Goal: Task Accomplishment & Management: Complete application form

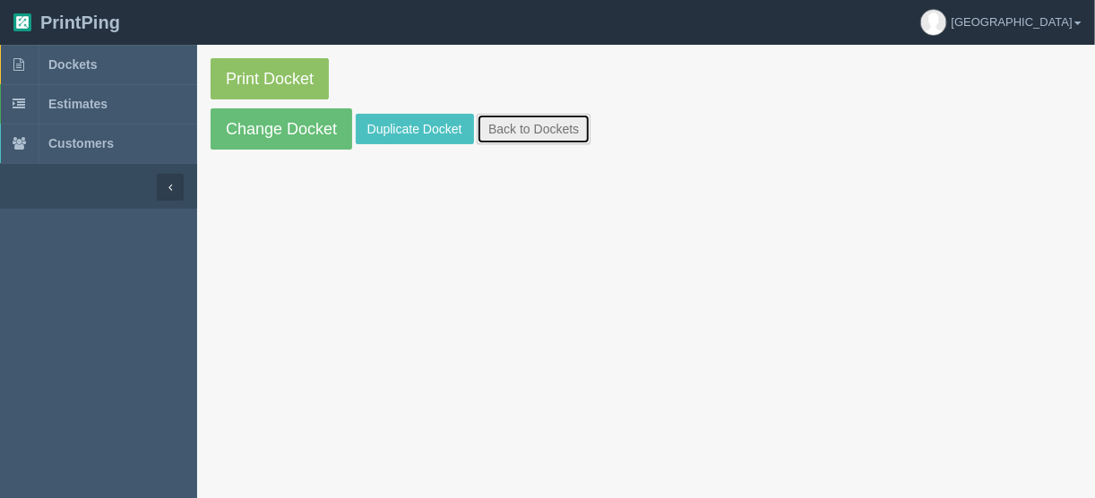
click at [532, 120] on link "Back to Dockets" at bounding box center [534, 129] width 114 height 30
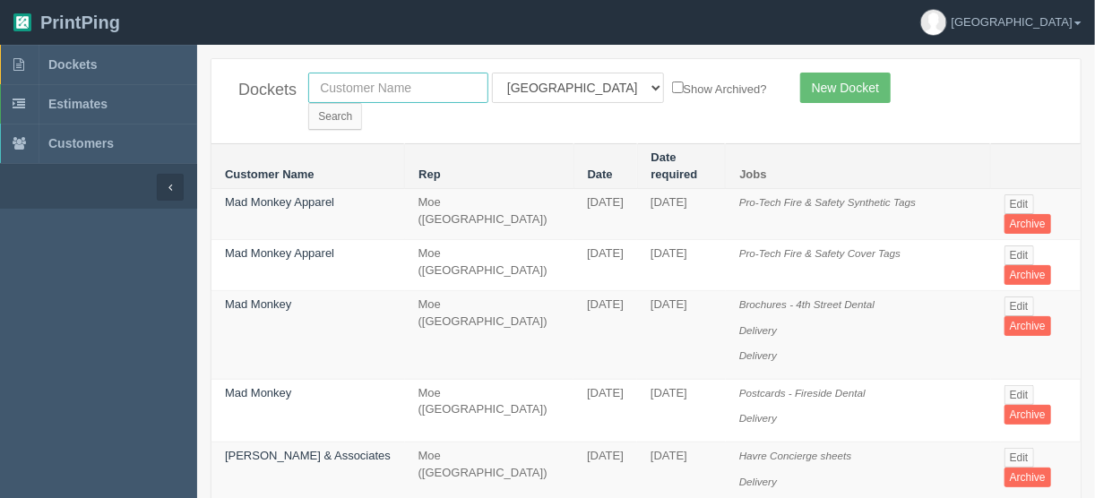
click at [392, 79] on input "text" at bounding box center [398, 88] width 180 height 30
type input "food"
click at [362, 103] on input "Search" at bounding box center [335, 116] width 54 height 27
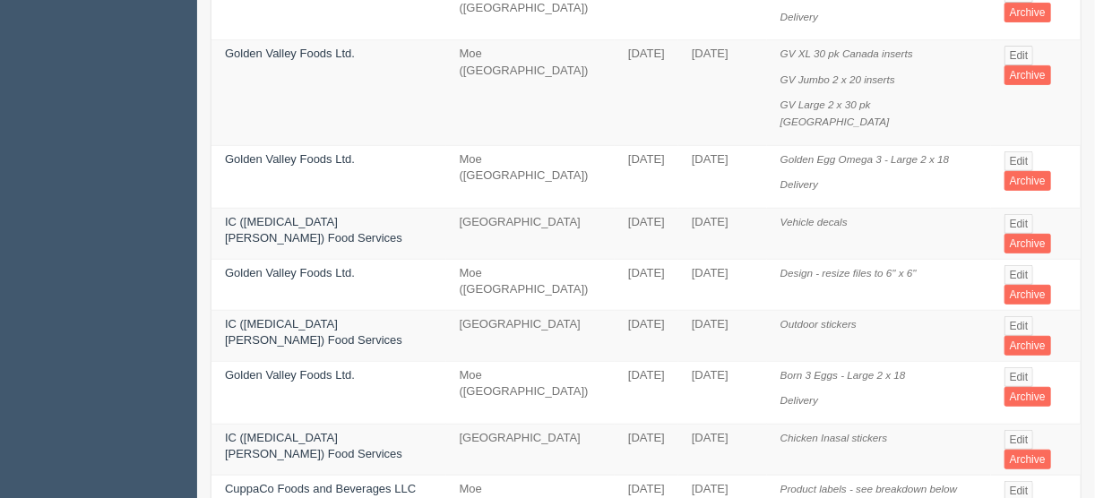
scroll to position [287, 0]
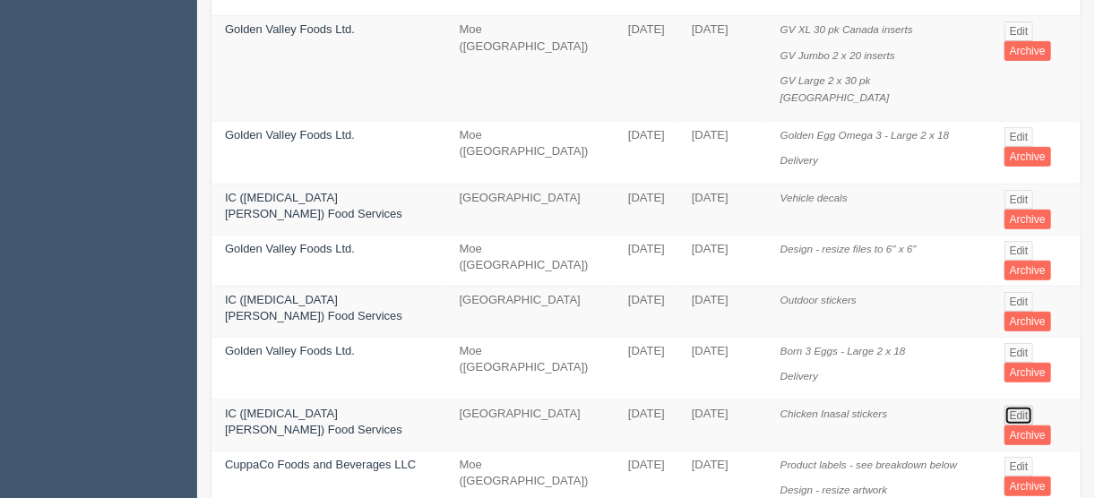
click at [1008, 406] on link "Edit" at bounding box center [1020, 416] width 30 height 20
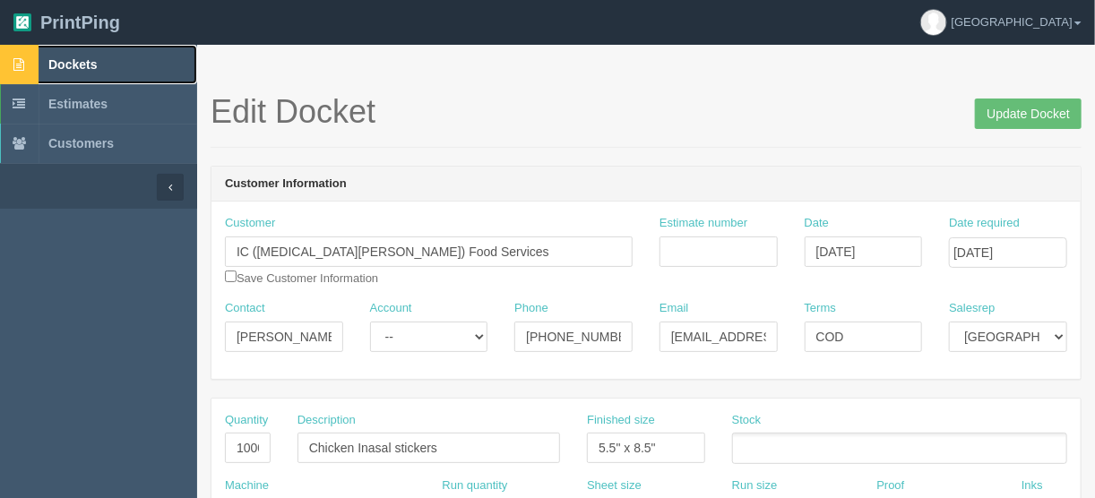
click at [82, 58] on span "Dockets" at bounding box center [72, 64] width 48 height 14
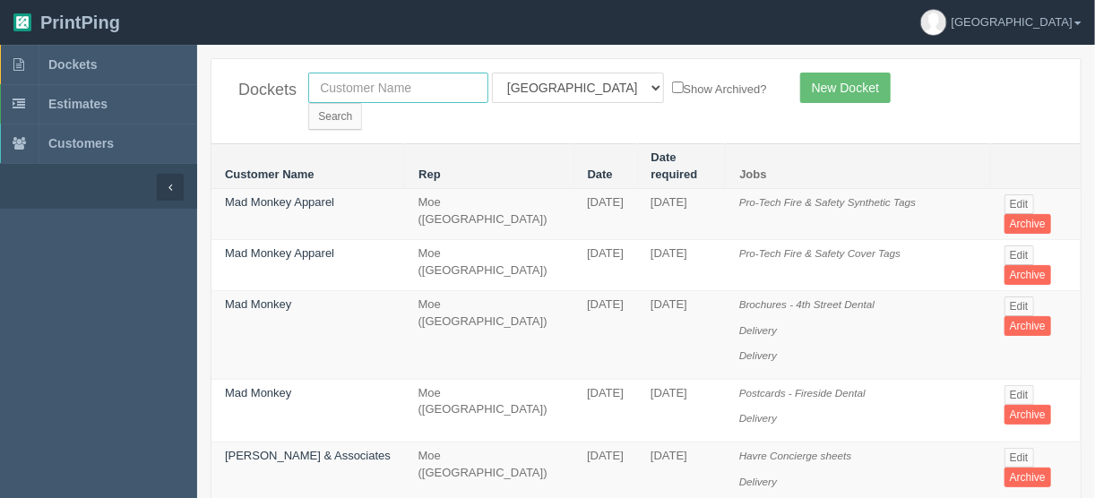
click at [363, 83] on input "text" at bounding box center [398, 88] width 180 height 30
type input "wolseley"
click at [362, 103] on input "Search" at bounding box center [335, 116] width 54 height 27
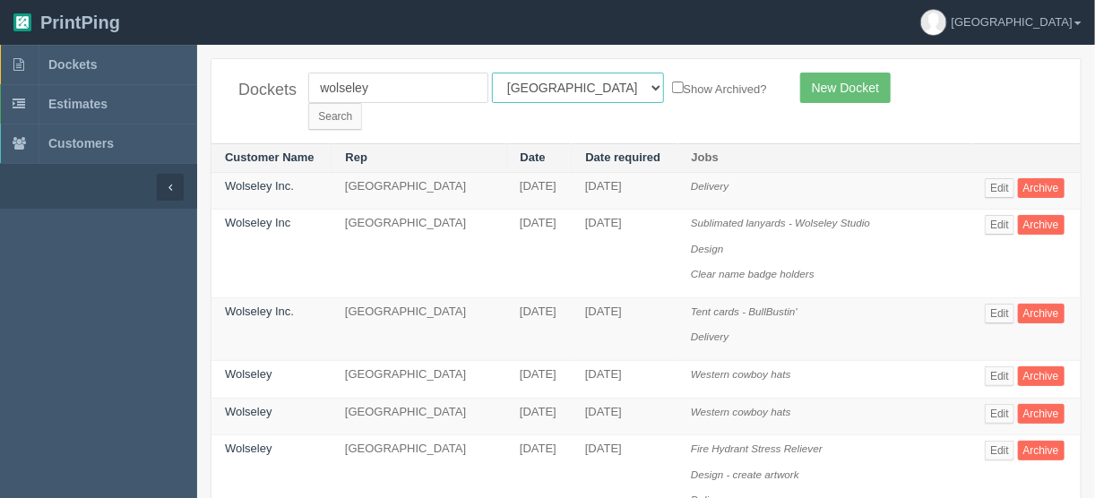
click at [575, 85] on select "All Users Ali Ali Test 1 Aly Amy Ankit Arif Brandon Dan France Greg Jim Mark Ma…" at bounding box center [578, 88] width 172 height 30
select select
click at [492, 73] on select "All Users Ali Ali Test 1 Aly Amy Ankit Arif Brandon Dan France Greg Jim Mark Ma…" at bounding box center [578, 88] width 172 height 30
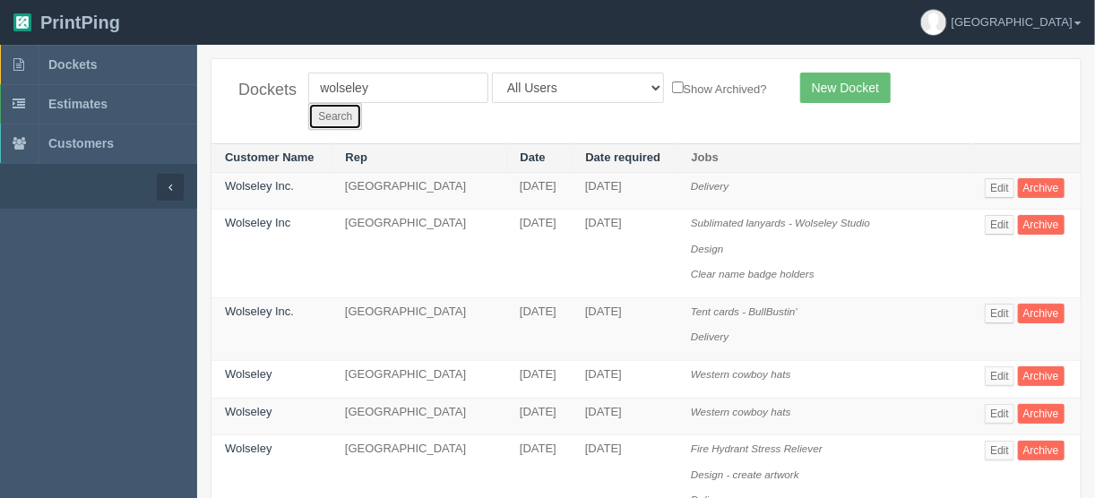
click at [362, 103] on input "Search" at bounding box center [335, 116] width 54 height 27
click at [1004, 441] on link "Edit" at bounding box center [1000, 451] width 30 height 20
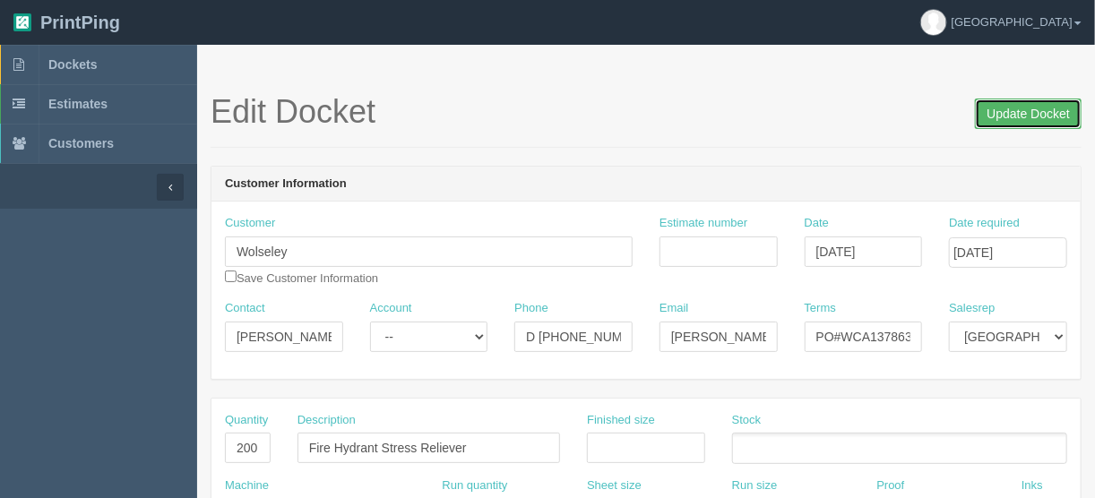
click at [1039, 112] on input "Update Docket" at bounding box center [1028, 114] width 107 height 30
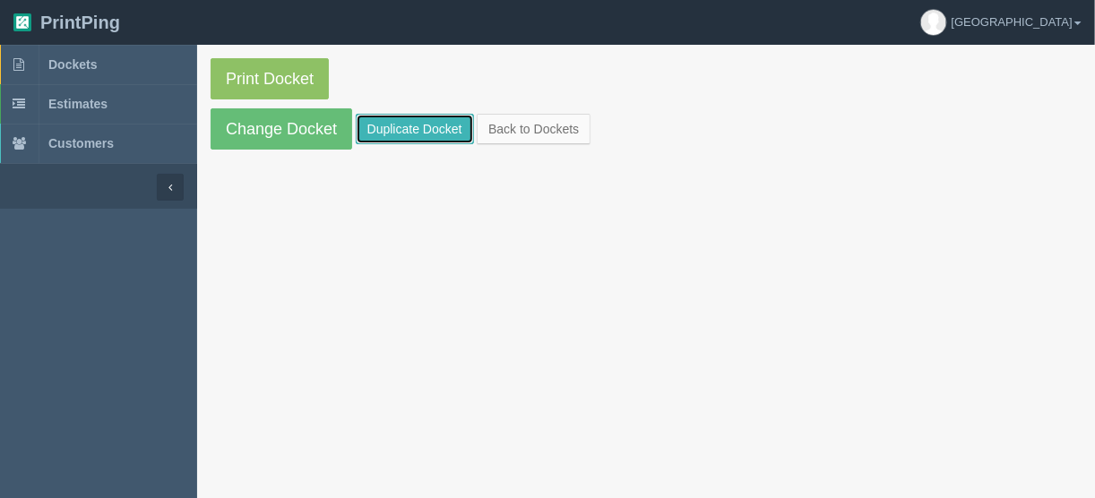
click at [395, 125] on link "Duplicate Docket" at bounding box center [415, 129] width 118 height 30
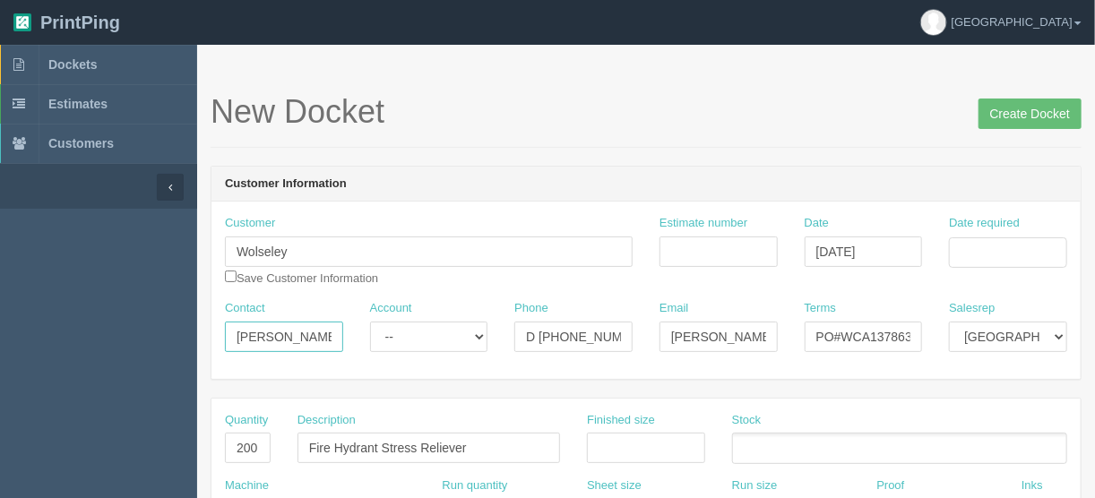
drag, startPoint x: 230, startPoint y: 333, endPoint x: 383, endPoint y: 339, distance: 152.5
click at [383, 339] on div "Contact Brandon Scott Account -- Existing Client Allrush Client Rep Client Phon…" at bounding box center [647, 332] width 870 height 65
paste input "Jesse Cooper"
type input "Jesse Cooper"
drag, startPoint x: 621, startPoint y: 335, endPoint x: 463, endPoint y: 337, distance: 157.8
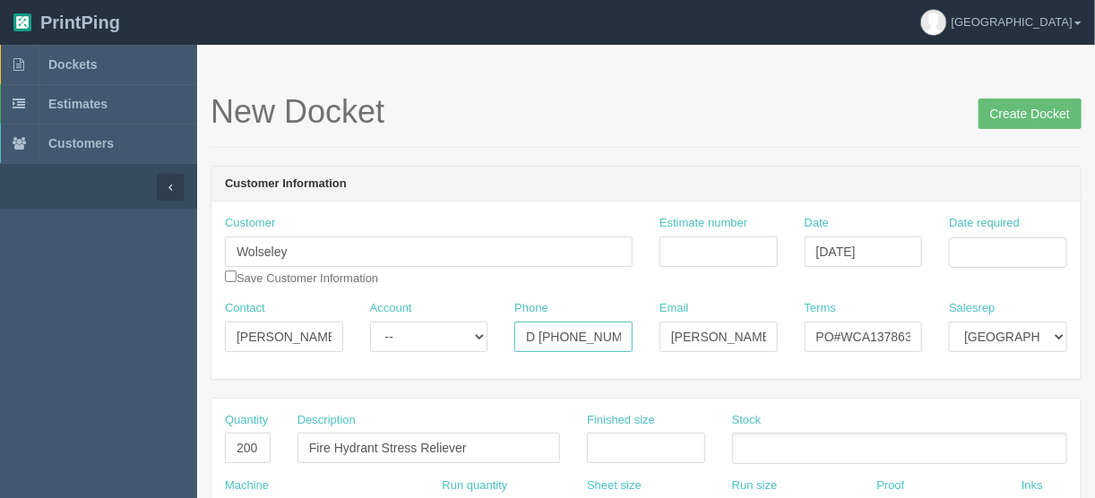
click at [465, 337] on div "Contact Jesse Cooper Account -- Existing Client Allrush Client Rep Client Phone…" at bounding box center [647, 332] width 870 height 65
paste input "587-338-2595"
type input "587-338-2595"
drag, startPoint x: 670, startPoint y: 332, endPoint x: 812, endPoint y: 330, distance: 142.5
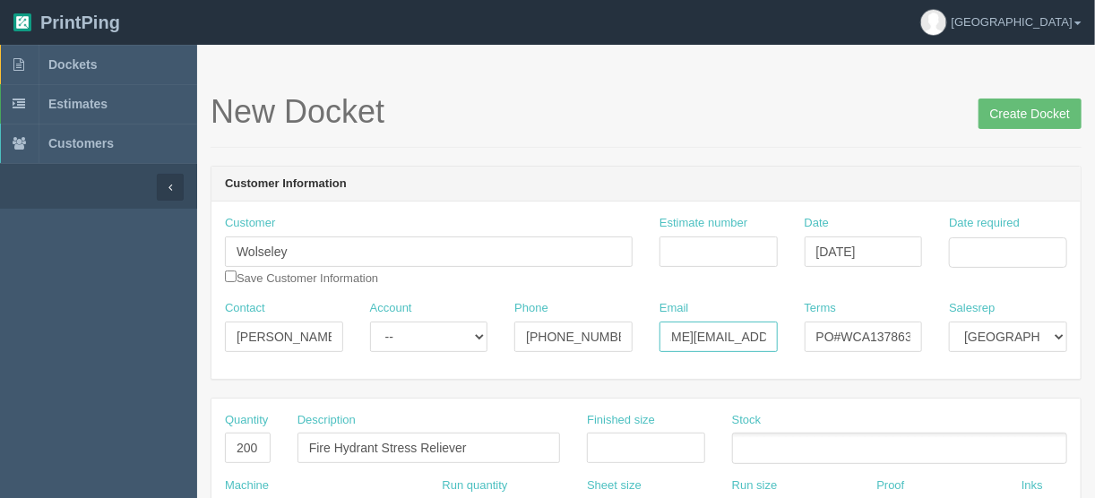
click at [812, 330] on div "Contact Jesse Cooper Account -- Existing Client Allrush Client Rep Client Phone…" at bounding box center [647, 332] width 870 height 65
paste input "jesse.cooper@wolseleyinc.ca"
type input "jesse.cooper@wolseleyinc.ca"
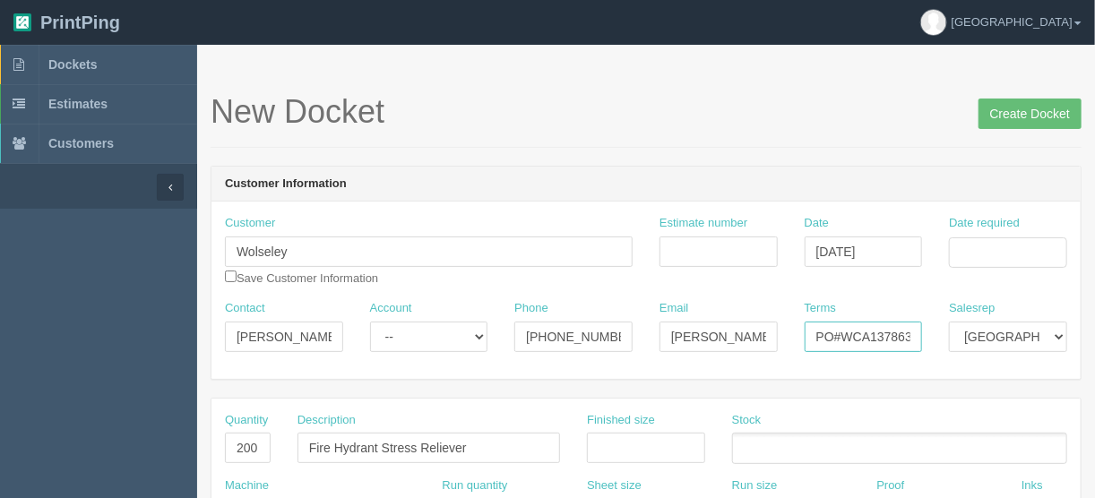
drag, startPoint x: 842, startPoint y: 329, endPoint x: 925, endPoint y: 330, distance: 83.4
click at [925, 330] on div "Terms PO#WCA137863" at bounding box center [864, 332] width 145 height 65
paste input "C25075"
type input "PO#C25075"
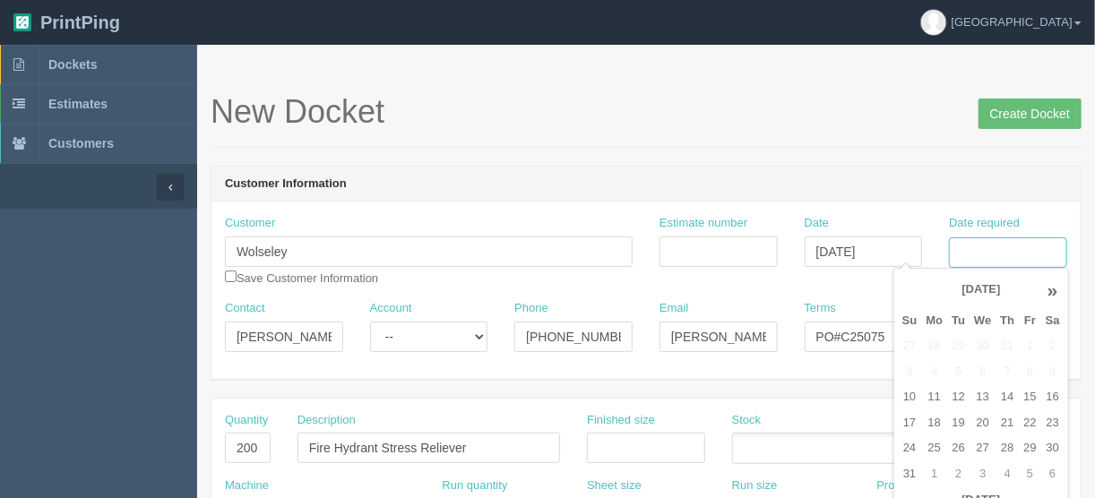
click at [972, 241] on input "Date required" at bounding box center [1008, 253] width 118 height 30
click at [1023, 469] on td "5" at bounding box center [1030, 475] width 22 height 26
click at [982, 371] on td "10" at bounding box center [983, 372] width 26 height 26
type input "[DATE]"
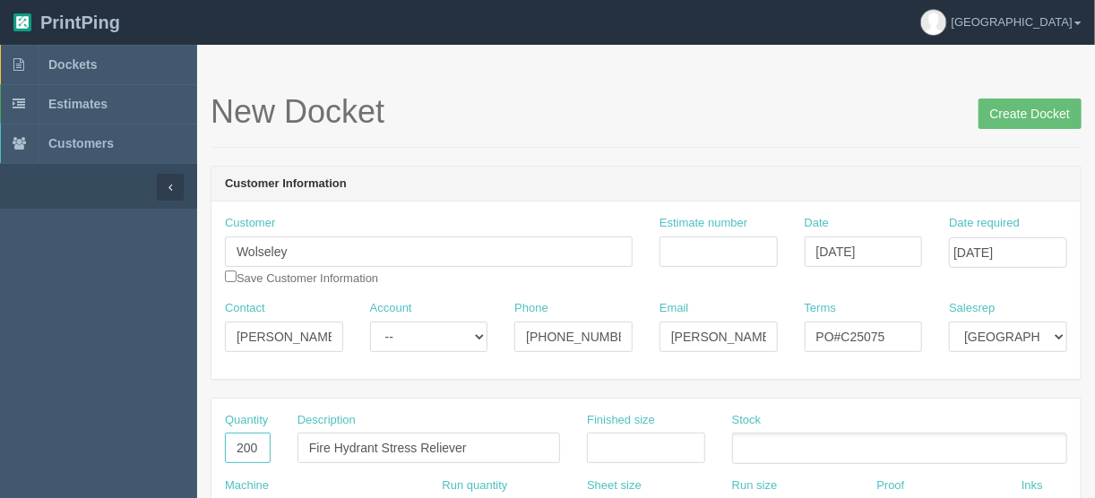
drag, startPoint x: 232, startPoint y: 447, endPoint x: 347, endPoint y: 448, distance: 114.7
click at [347, 448] on div "Quantity 200 Description Fire Hydrant Stress Reliever Finished size Stock" at bounding box center [647, 444] width 870 height 65
type input "500"
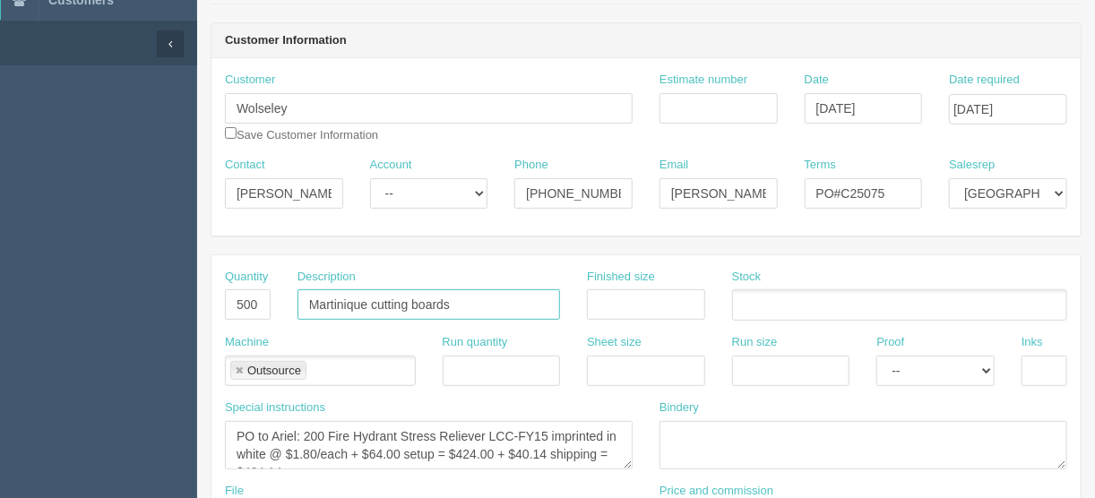
type input "Martinique cutting boards"
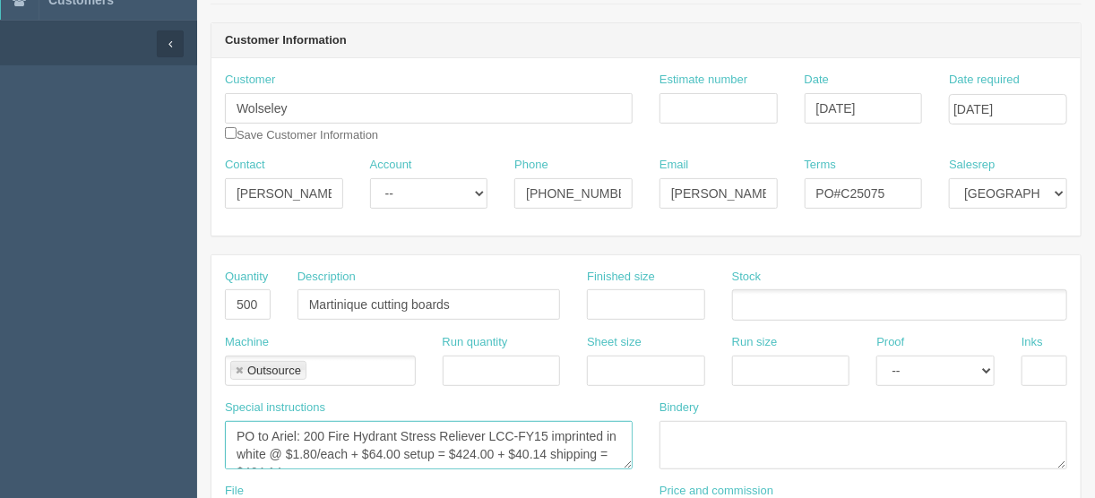
drag, startPoint x: 295, startPoint y: 431, endPoint x: 271, endPoint y: 432, distance: 24.2
click at [271, 432] on textarea "PO to Ariel: 200 Fire Hydrant Stress Reliever LCC-FY15 imprinted in white @ $1.…" at bounding box center [429, 445] width 408 height 48
drag, startPoint x: 545, startPoint y: 430, endPoint x: 393, endPoint y: 430, distance: 152.4
click at [393, 430] on textarea "PO to Ariel: 200 Fire Hydrant Stress Reliever LCC-FY15 imprinted in white @ $1.…" at bounding box center [429, 445] width 408 height 48
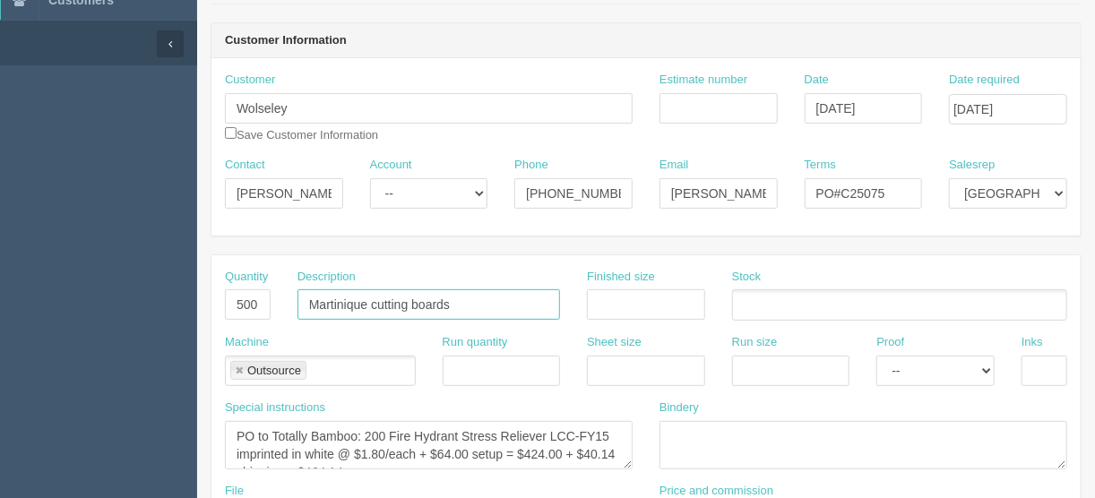
click at [464, 299] on input "Martinique cutting boards" at bounding box center [429, 305] width 263 height 30
drag, startPoint x: 467, startPoint y: 300, endPoint x: 291, endPoint y: 310, distance: 176.0
click at [291, 310] on div "Description Martinique cutting boards" at bounding box center [429, 301] width 290 height 65
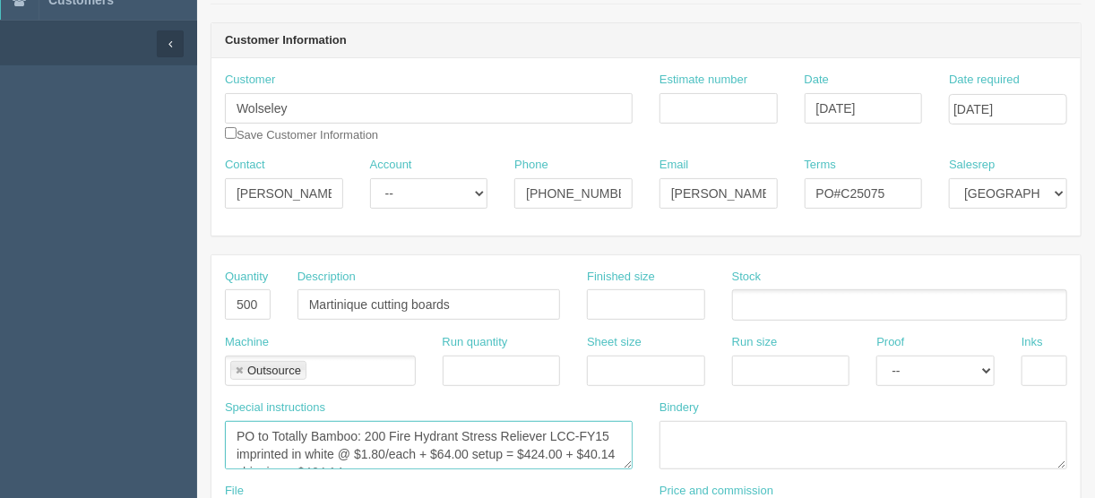
drag, startPoint x: 544, startPoint y: 433, endPoint x: 390, endPoint y: 427, distance: 154.3
click at [390, 427] on textarea "PO to Ariel: 200 Fire Hydrant Stress Reliever LCC-FY15 imprinted in white @ $1.…" at bounding box center [429, 445] width 408 height 48
paste textarea "Martinique cutting boards"
click at [372, 431] on textarea "PO to Ariel: 200 Fire Hydrant Stress Reliever LCC-FY15 imprinted in white @ $1.…" at bounding box center [429, 445] width 408 height 48
drag, startPoint x: 593, startPoint y: 431, endPoint x: 535, endPoint y: 431, distance: 57.4
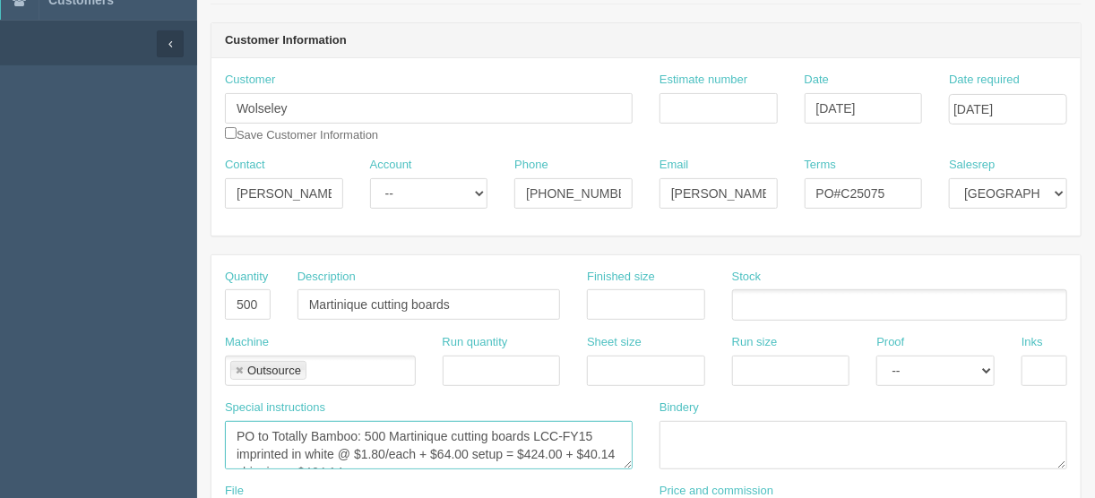
click at [535, 431] on textarea "PO to Ariel: 200 Fire Hydrant Stress Reliever LCC-FY15 imprinted in white @ $1.…" at bounding box center [429, 445] width 408 height 48
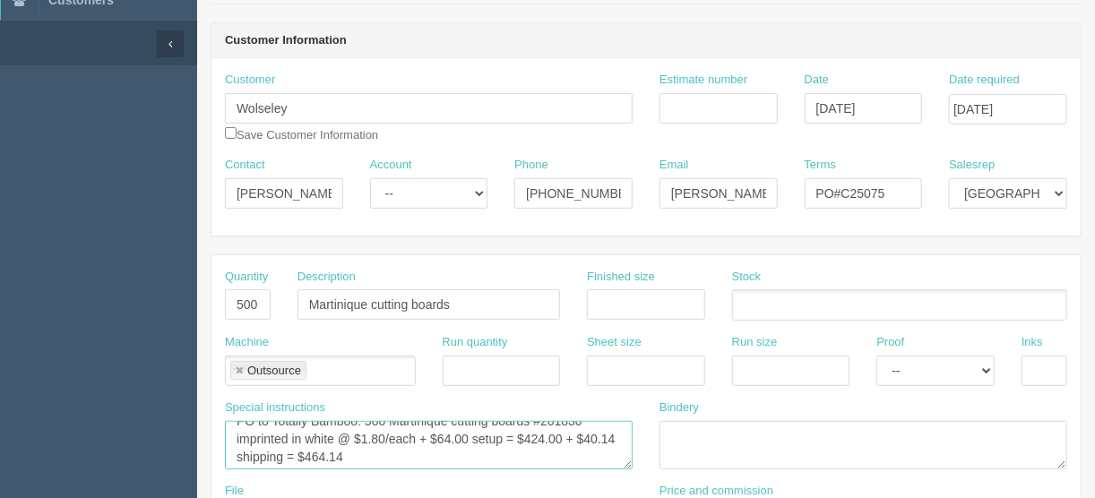
scroll to position [18, 0]
drag, startPoint x: 332, startPoint y: 447, endPoint x: 238, endPoint y: 429, distance: 95.8
click at [238, 429] on textarea "PO to Ariel: 200 Fire Hydrant Stress Reliever LCC-FY15 imprinted in white @ $1.…" at bounding box center [429, 445] width 408 height 48
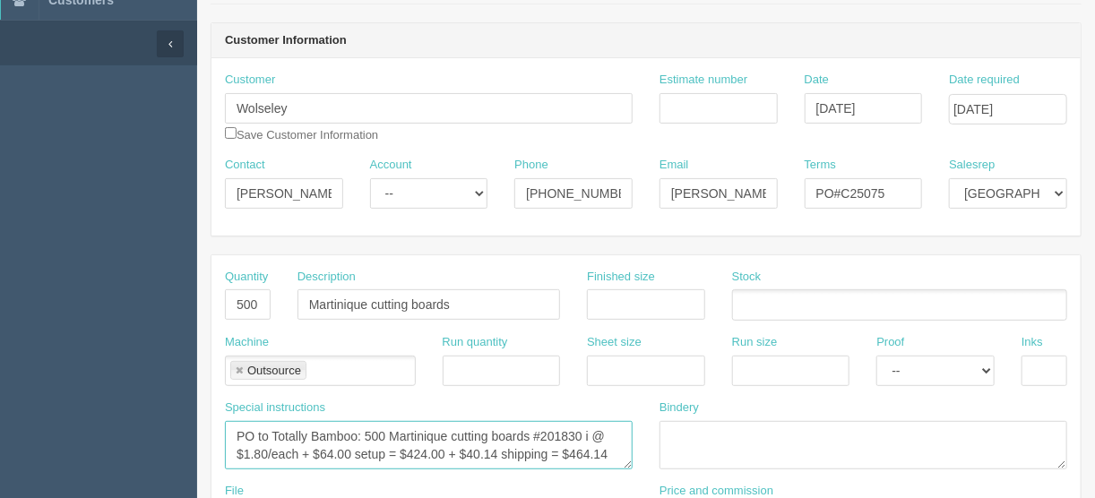
scroll to position [0, 0]
drag, startPoint x: 415, startPoint y: 446, endPoint x: 393, endPoint y: 450, distance: 22.7
click at [393, 450] on textarea "PO to Ariel: 200 Fire Hydrant Stress Reliever LCC-FY15 imprinted in white @ $1.…" at bounding box center [429, 445] width 408 height 48
click at [461, 450] on textarea "PO to Ariel: 200 Fire Hydrant Stress Reliever LCC-FY15 imprinted in white @ $1.…" at bounding box center [429, 445] width 408 height 48
click at [558, 448] on textarea "PO to Ariel: 200 Fire Hydrant Stress Reliever LCC-FY15 imprinted in white @ $1.…" at bounding box center [429, 445] width 408 height 48
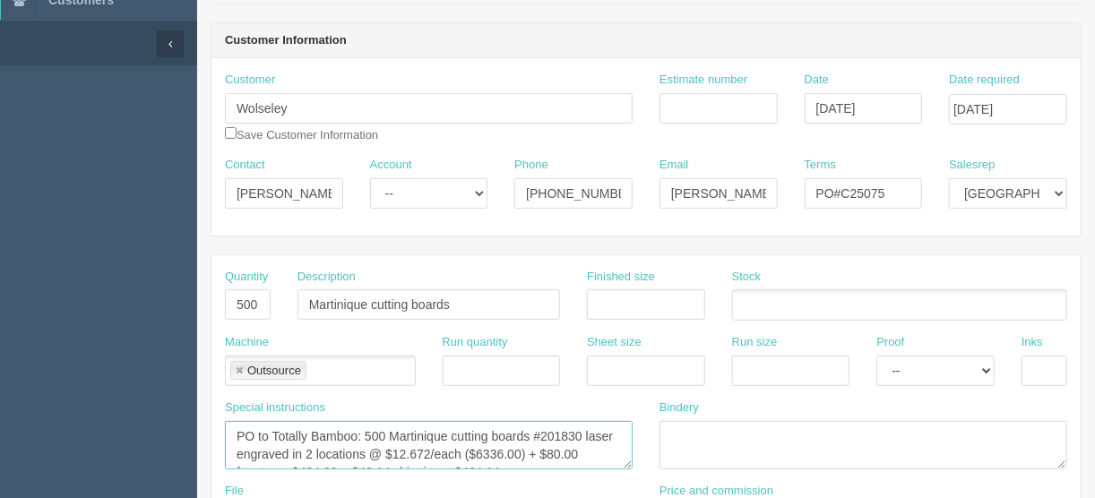
scroll to position [11, 0]
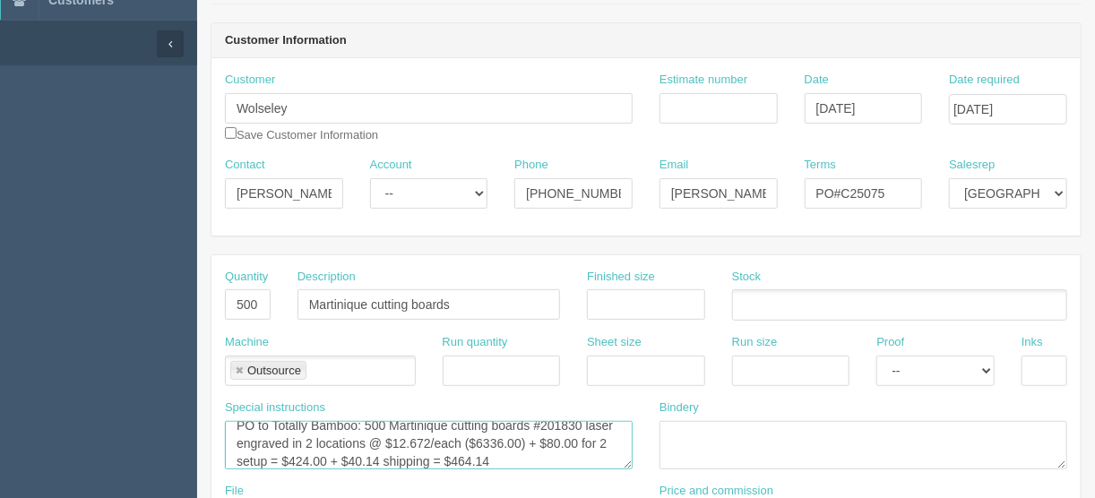
click at [264, 455] on textarea "PO to Ariel: 200 Fire Hydrant Stress Reliever LCC-FY15 imprinted in white @ $1.…" at bounding box center [429, 445] width 408 height 48
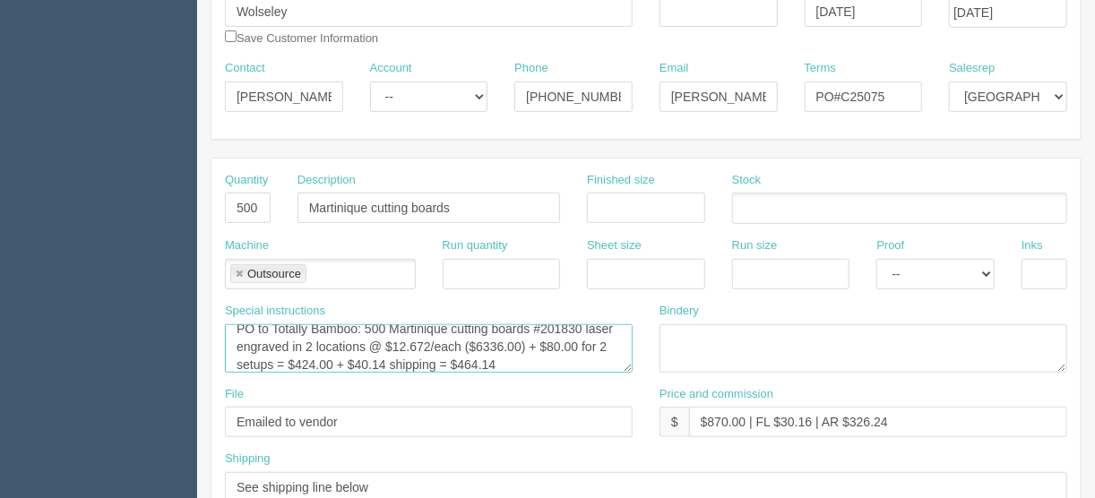
scroll to position [359, 0]
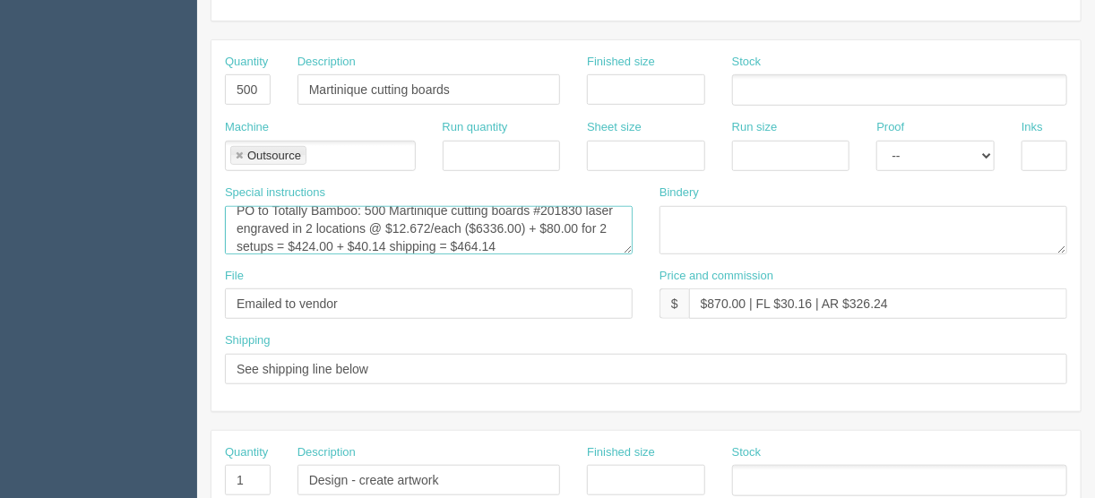
type textarea "PO to Totally Bamboo: 500 Martinique cutting boards #201830 laser engraved in 2…"
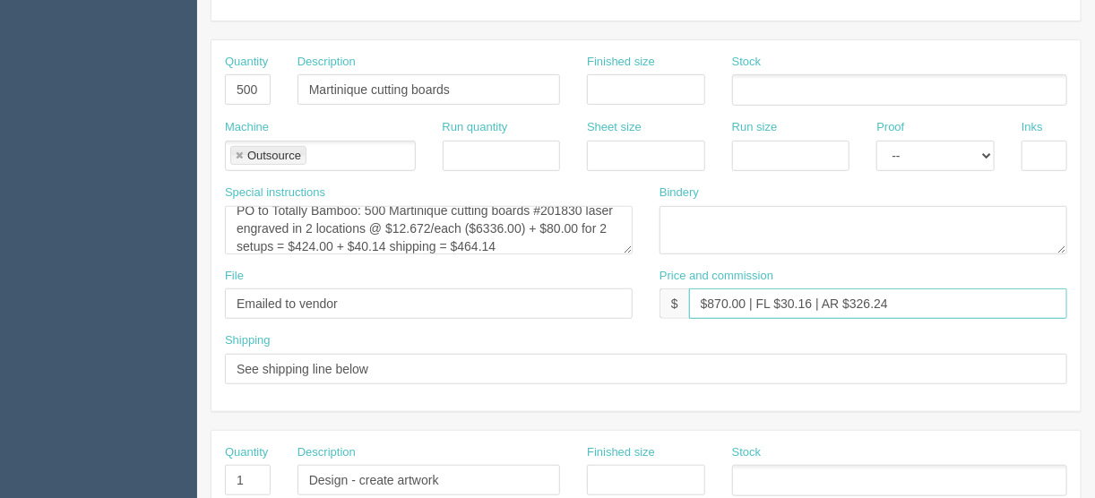
click at [718, 295] on input "$870.00 | FL $30.16 | AR $326.24" at bounding box center [878, 304] width 378 height 30
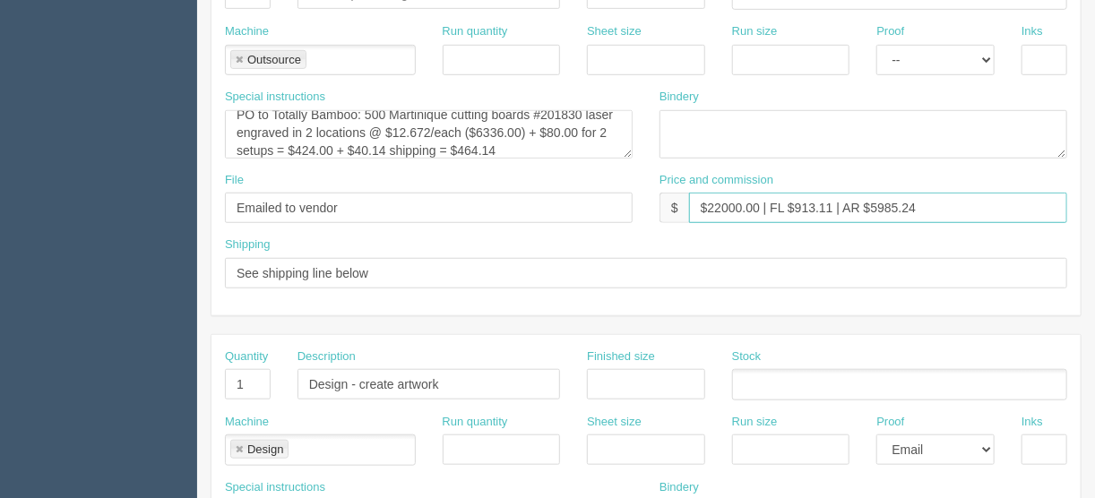
scroll to position [574, 0]
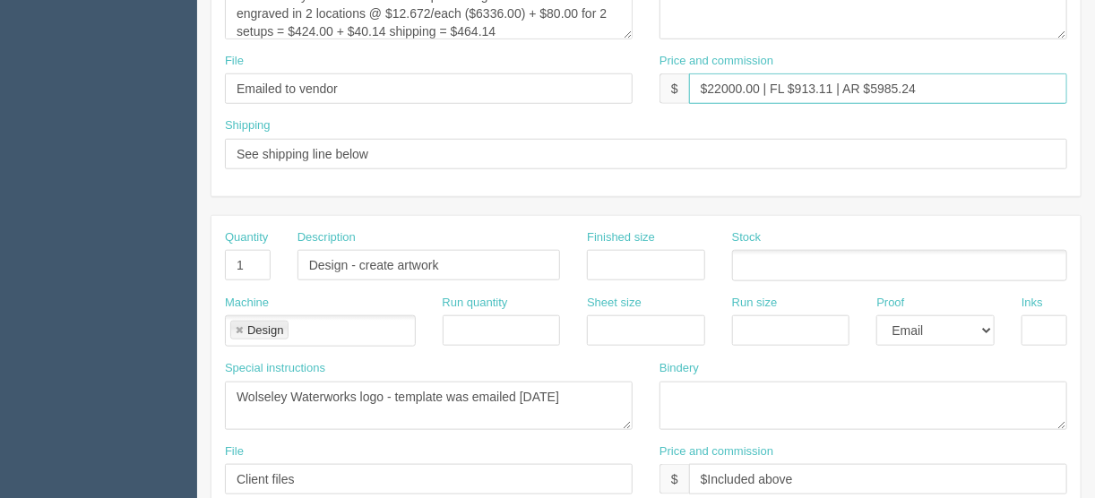
type input "$22000.00 | FL $913.11 | AR $5985.24"
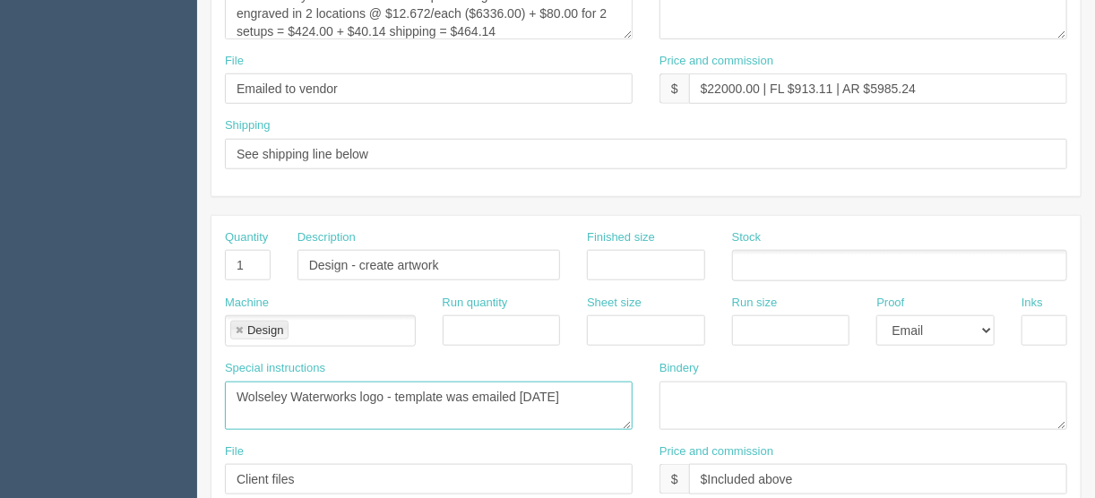
drag, startPoint x: 579, startPoint y: 394, endPoint x: 181, endPoint y: 393, distance: 398.0
click at [183, 394] on section "Dockets Estimates Customers" at bounding box center [547, 262] width 1095 height 1583
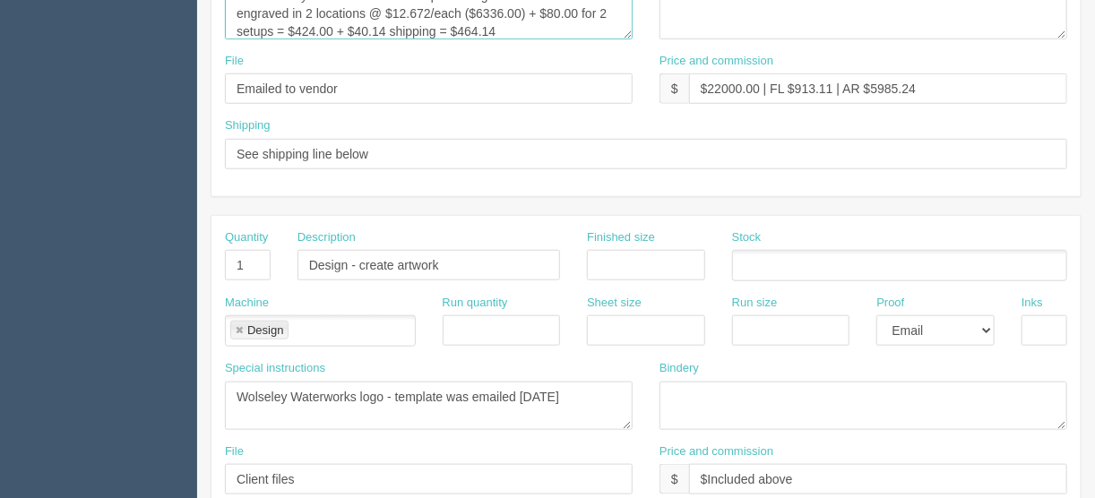
click at [384, 26] on textarea "PO to Ariel: 200 Fire Hydrant Stress Reliever LCC-FY15 imprinted in white @ $1.…" at bounding box center [429, 15] width 408 height 48
click at [396, 25] on textarea "PO to Ariel: 200 Fire Hydrant Stress Reliever LCC-FY15 imprinted in white @ $1.…" at bounding box center [429, 15] width 408 height 48
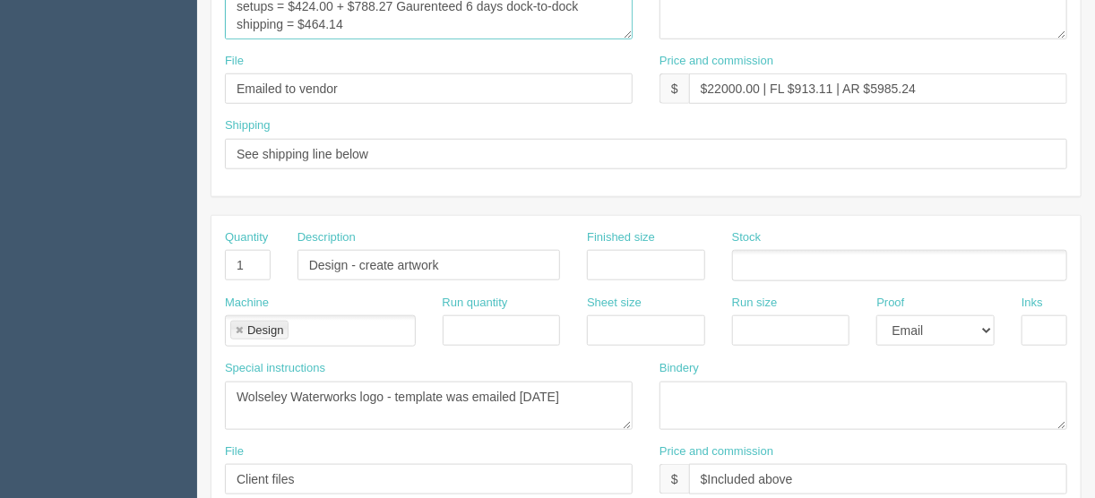
drag, startPoint x: 342, startPoint y: 23, endPoint x: 306, endPoint y: 26, distance: 36.9
click at [306, 26] on textarea "PO to Ariel: 200 Fire Hydrant Stress Reliever LCC-FY15 imprinted in white @ $1.…" at bounding box center [429, 15] width 408 height 48
click at [331, 17] on textarea "PO to Ariel: 200 Fire Hydrant Stress Reliever LCC-FY15 imprinted in white @ $1.…" at bounding box center [429, 15] width 408 height 48
drag, startPoint x: 331, startPoint y: 18, endPoint x: 275, endPoint y: 23, distance: 55.8
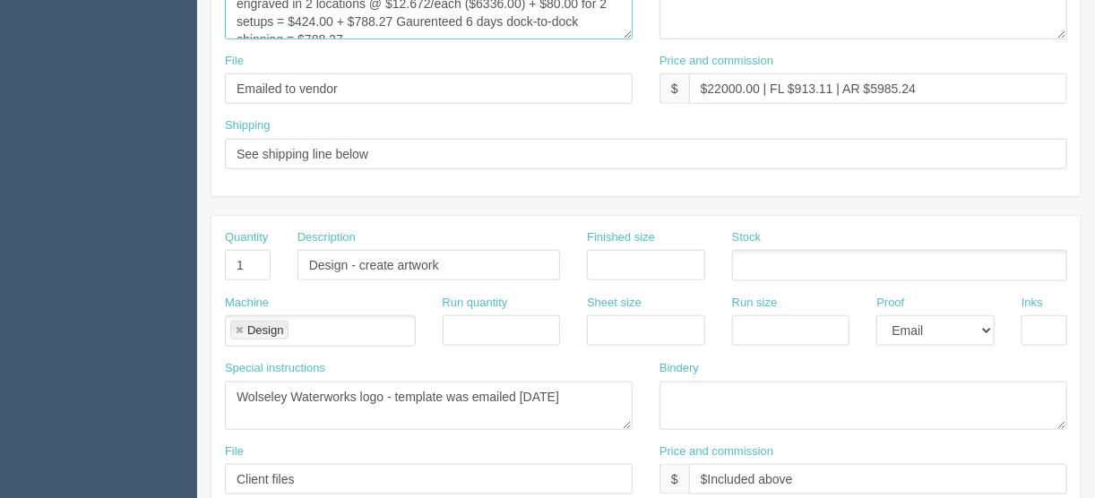
click at [275, 23] on textarea "PO to Ariel: 200 Fire Hydrant Stress Reliever LCC-FY15 imprinted in white @ $1.…" at bounding box center [429, 15] width 408 height 48
drag, startPoint x: 374, startPoint y: 31, endPoint x: 333, endPoint y: 22, distance: 41.5
click at [333, 22] on textarea "PO to Ariel: 200 Fire Hydrant Stress Reliever LCC-FY15 imprinted in white @ $1.…" at bounding box center [429, 15] width 408 height 48
type textarea "PO to Totally Bamboo: 500 Martinique cutting boards #201830 laser engraved in 2…"
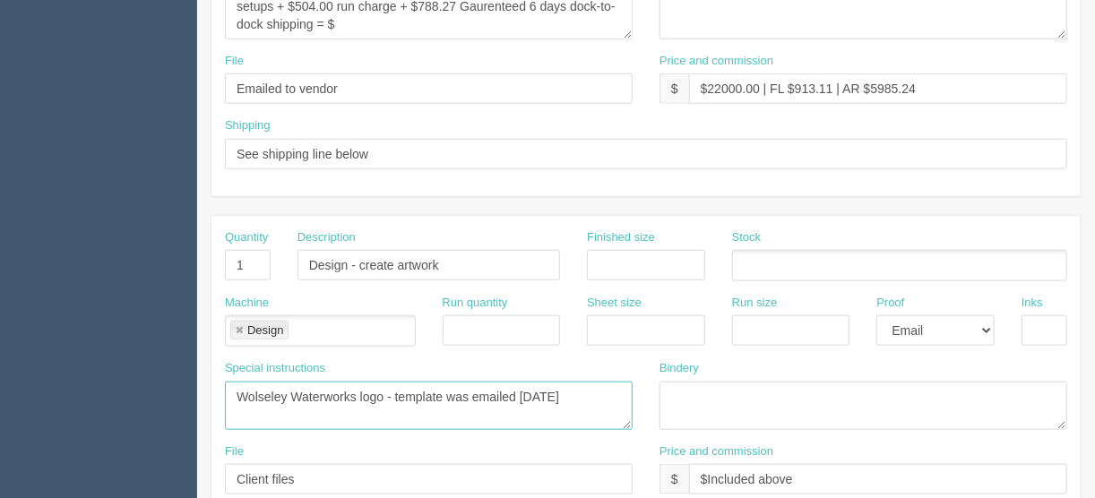
drag, startPoint x: 575, startPoint y: 393, endPoint x: 124, endPoint y: 394, distance: 450.9
click at [125, 395] on section "Dockets Estimates Customers" at bounding box center [547, 262] width 1095 height 1583
paste textarea "“Kitchen & Bath” logo on one side and “Studio”"
drag, startPoint x: 420, startPoint y: 388, endPoint x: 376, endPoint y: 389, distance: 44.8
click at [376, 389] on textarea "Wolseley Waterworks logo - template was emailed May 23" at bounding box center [429, 406] width 408 height 48
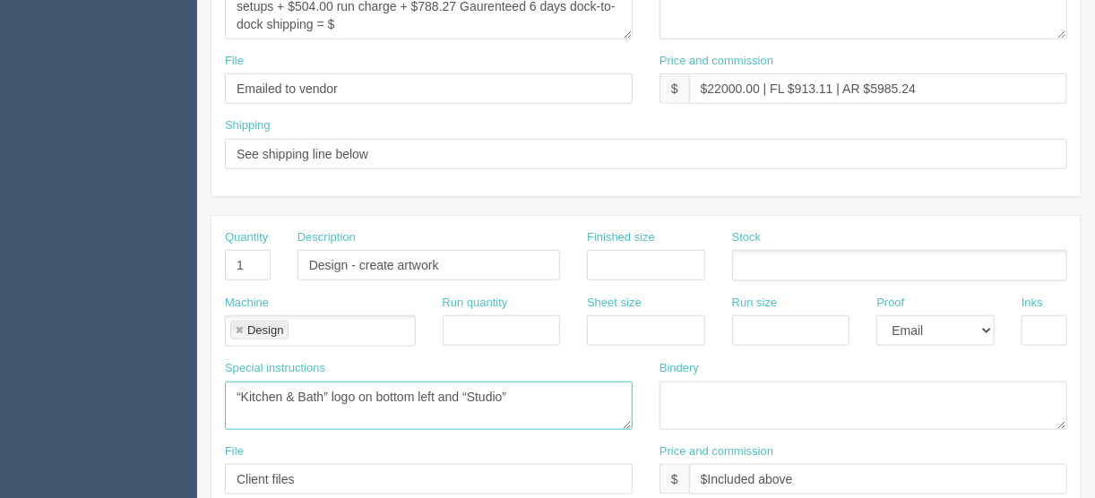
click at [521, 393] on textarea "Wolseley Waterworks logo - template was emailed May 23" at bounding box center [429, 406] width 408 height 48
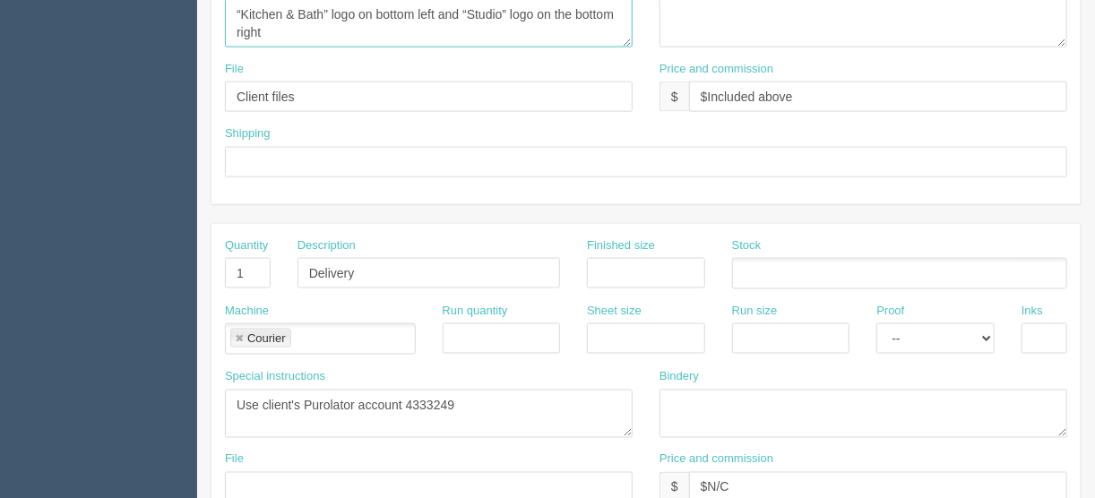
scroll to position [1004, 0]
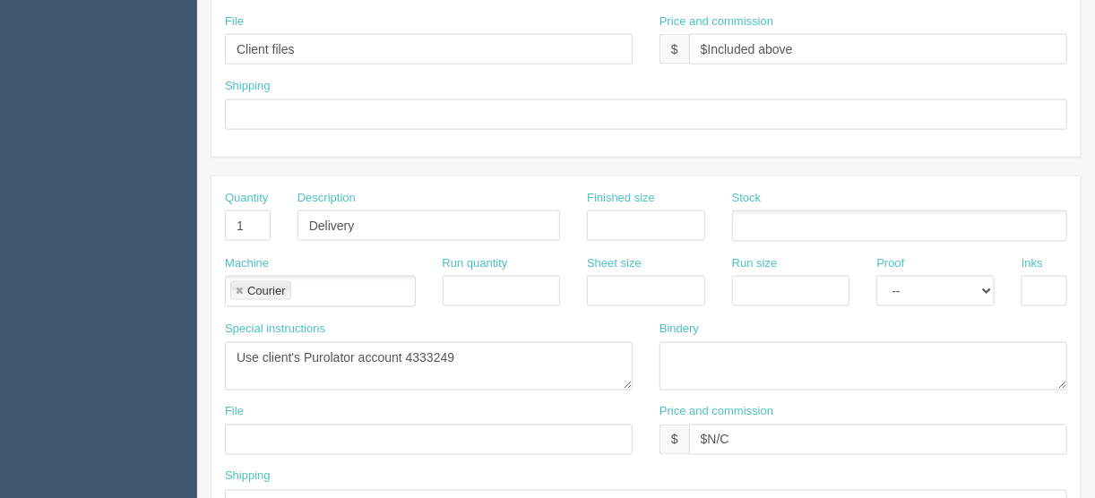
type textarea "“Kitchen & Bath” logo on bottom left and “Studio” logo on the bottom right"
drag, startPoint x: 468, startPoint y: 352, endPoint x: 189, endPoint y: 351, distance: 278.8
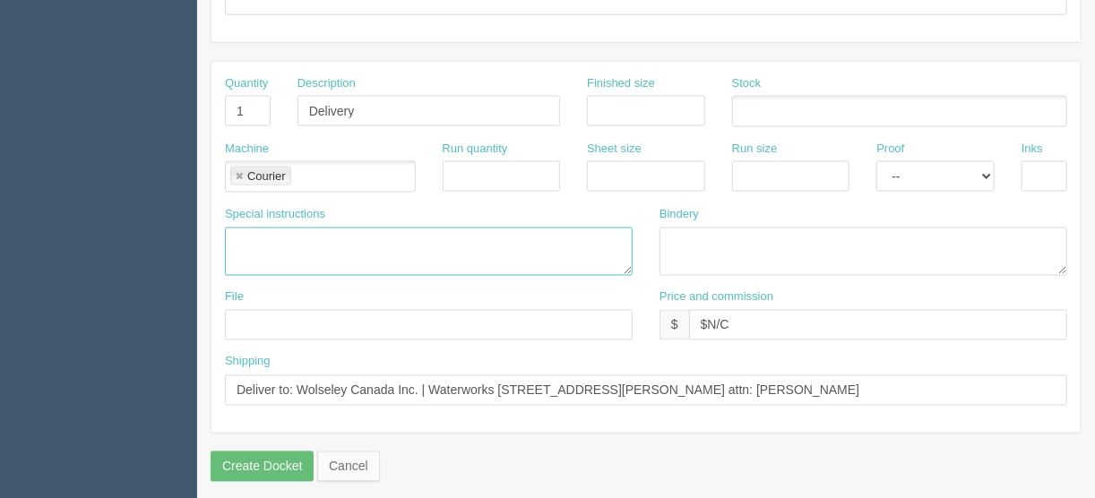
scroll to position [1120, 0]
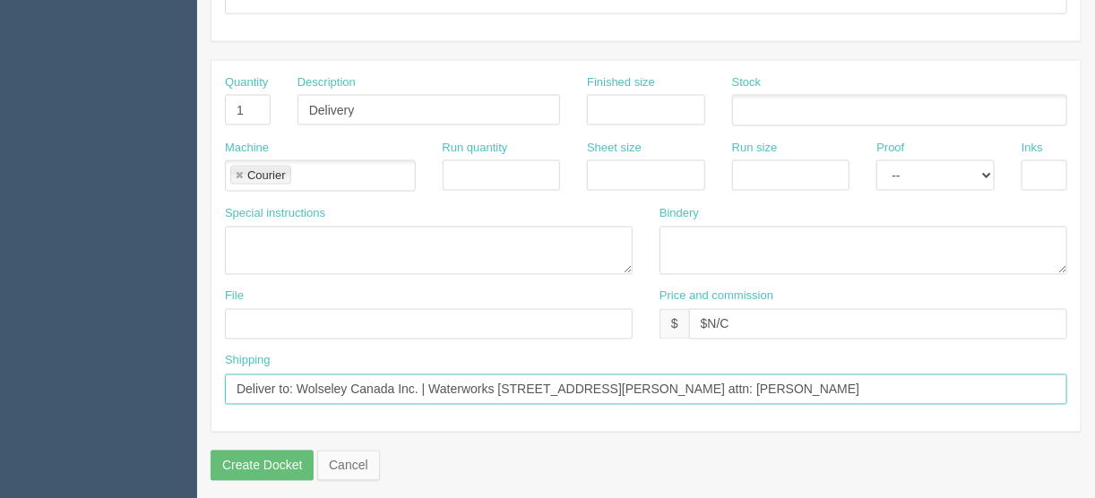
drag, startPoint x: 859, startPoint y: 385, endPoint x: 301, endPoint y: 383, distance: 557.6
click at [297, 383] on input "Deliver to: Wolseley Canada Inc. | Waterworks 20175 102nd Ave, Langley, BC V1M …" at bounding box center [646, 390] width 843 height 30
click at [290, 375] on input "Deliver to: Wolseley Canada Inc. | Waterworks 20175 102nd Ave, Langley, BC V1M …" at bounding box center [646, 390] width 843 height 30
drag, startPoint x: 843, startPoint y: 385, endPoint x: 421, endPoint y: 386, distance: 421.3
click at [420, 385] on input "Deliver to Wolseley Canada Inc. | Waterworks 20175 102nd Ave, Langley, BC V1M 4…" at bounding box center [646, 390] width 843 height 30
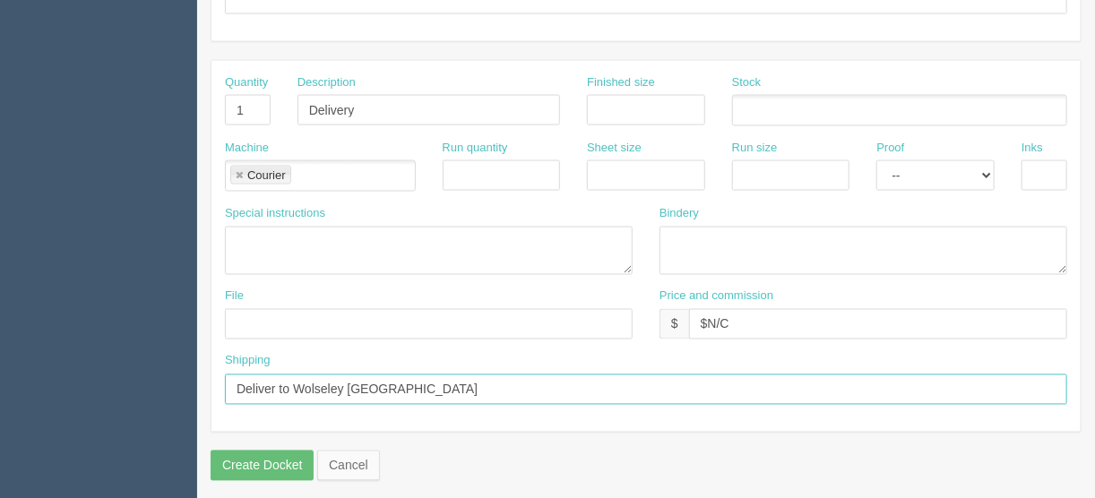
type input "Deliver to Wolseley Canada"
drag, startPoint x: 734, startPoint y: 316, endPoint x: 711, endPoint y: 316, distance: 23.3
click at [711, 316] on input "$N/C" at bounding box center [878, 324] width 378 height 30
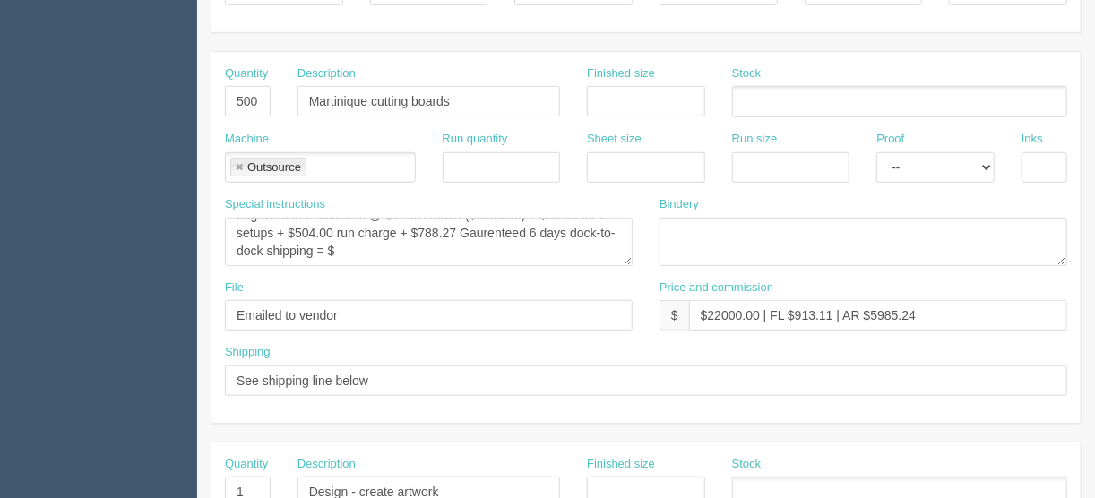
scroll to position [331, 0]
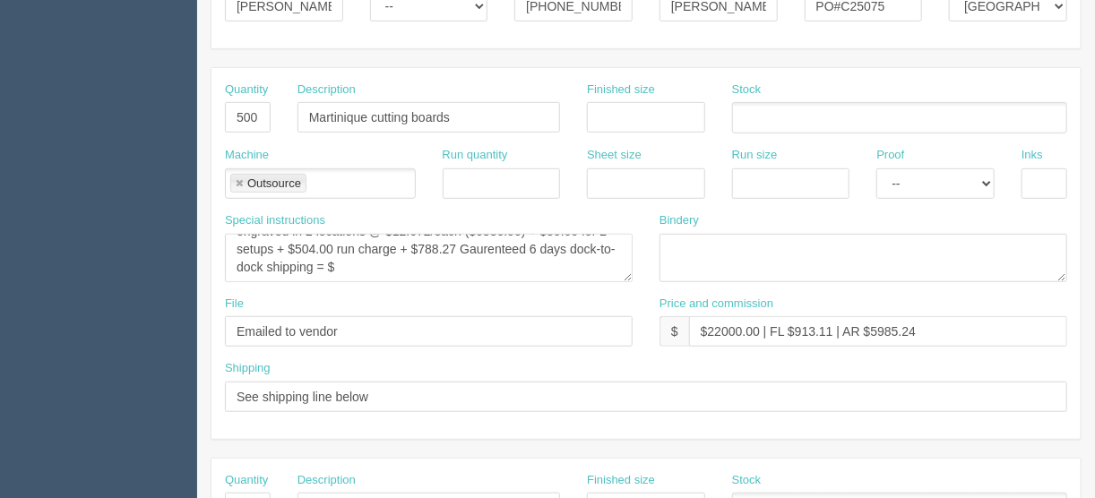
type input "$_________________________"
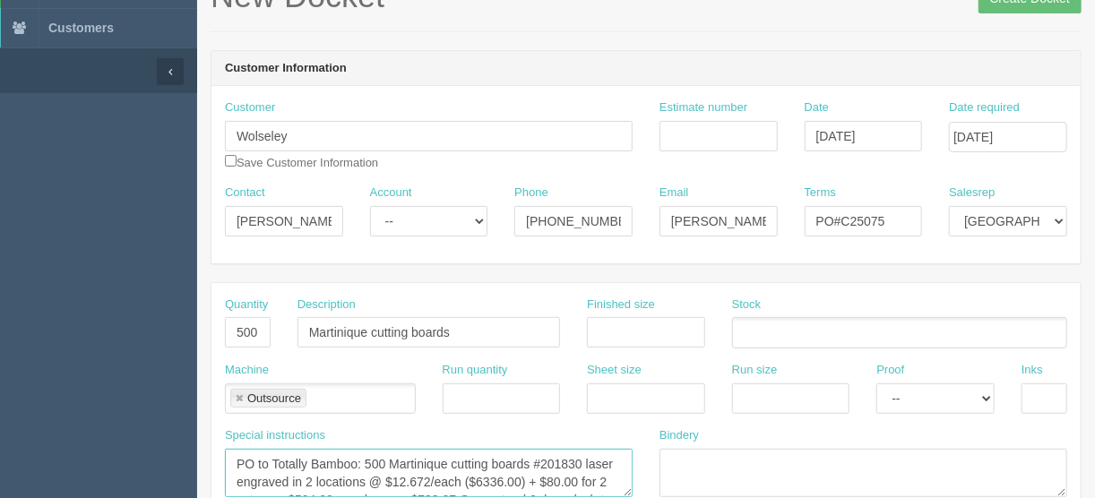
scroll to position [44, 0]
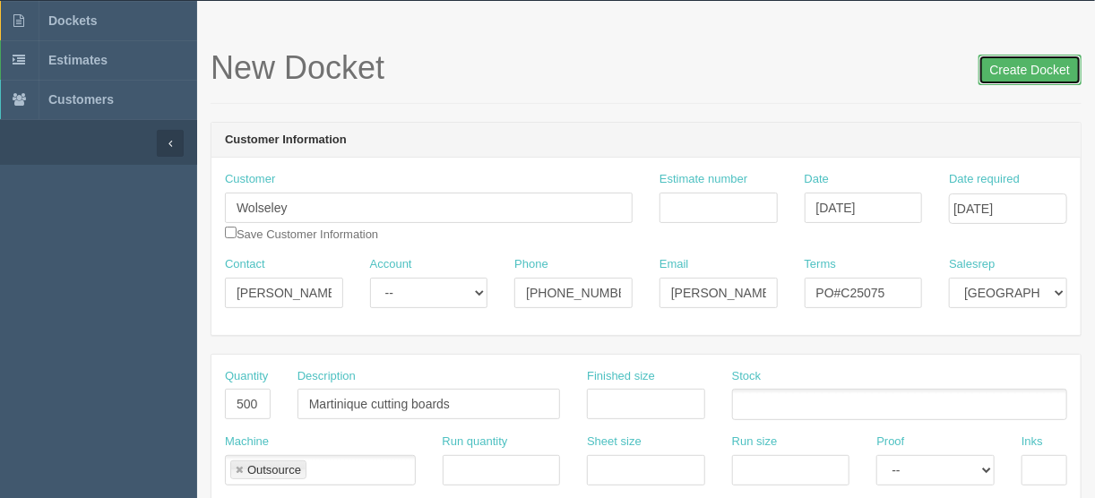
click at [1025, 69] on input "Create Docket" at bounding box center [1030, 70] width 103 height 30
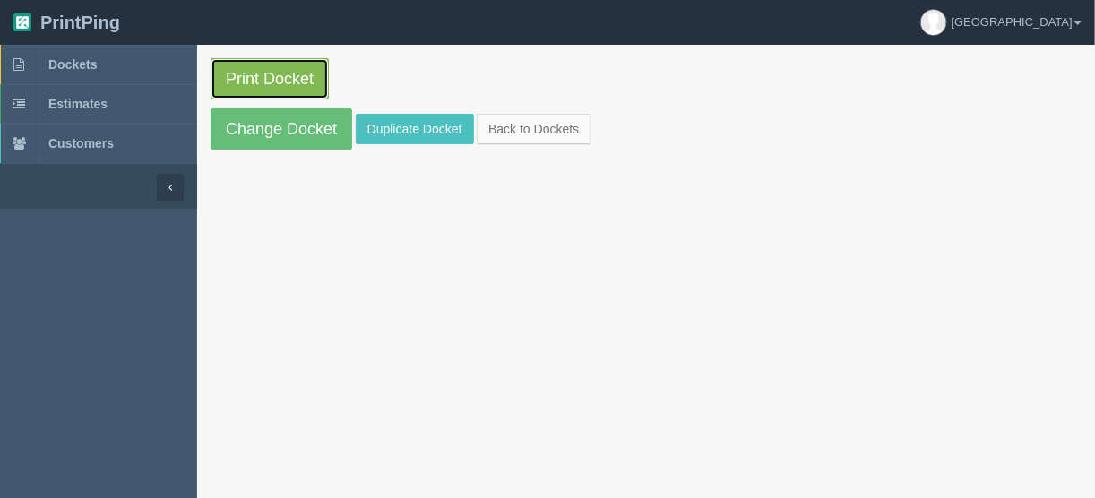
click at [268, 71] on link "Print Docket" at bounding box center [270, 78] width 118 height 41
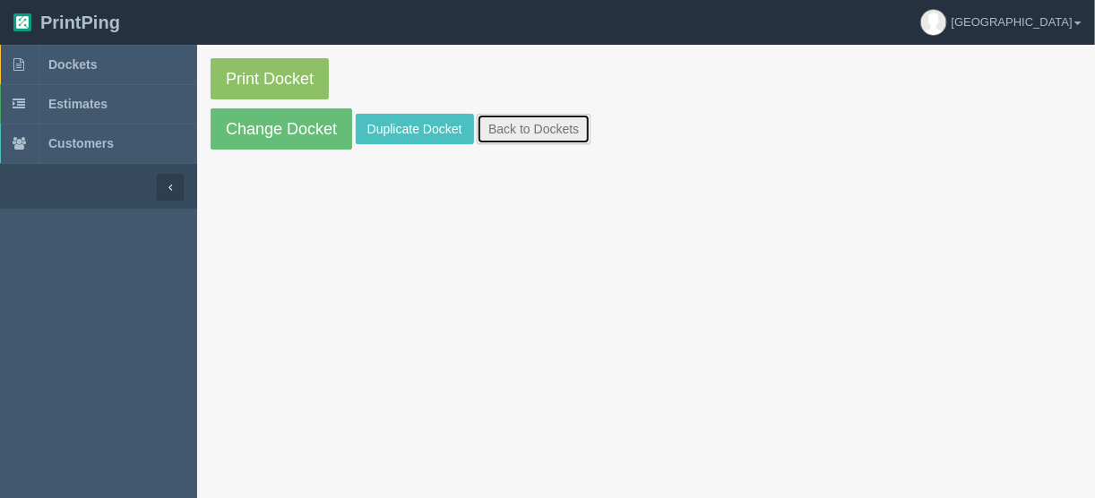
click at [511, 126] on link "Back to Dockets" at bounding box center [534, 129] width 114 height 30
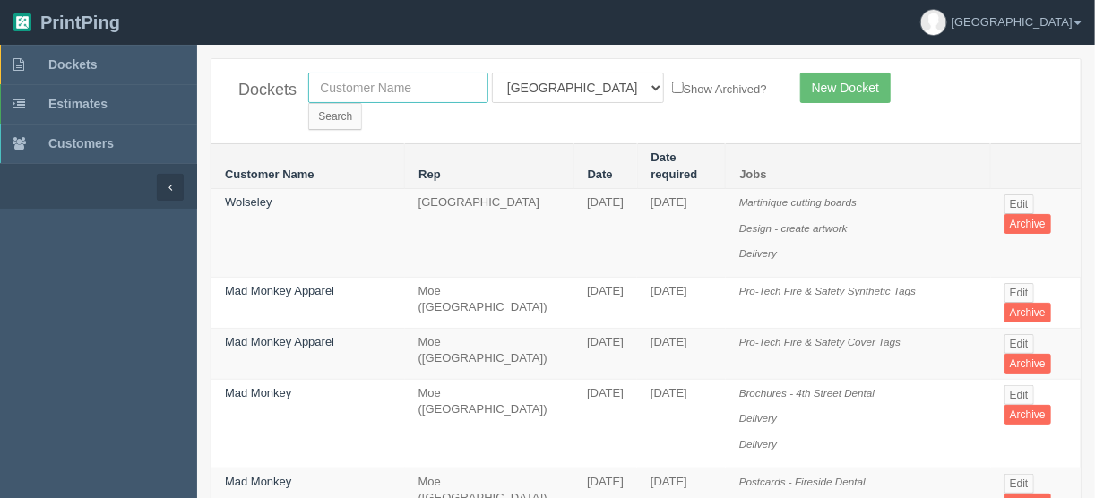
click at [417, 82] on input "text" at bounding box center [398, 88] width 180 height 30
type input "alberta c"
click at [362, 103] on input "Search" at bounding box center [335, 116] width 54 height 27
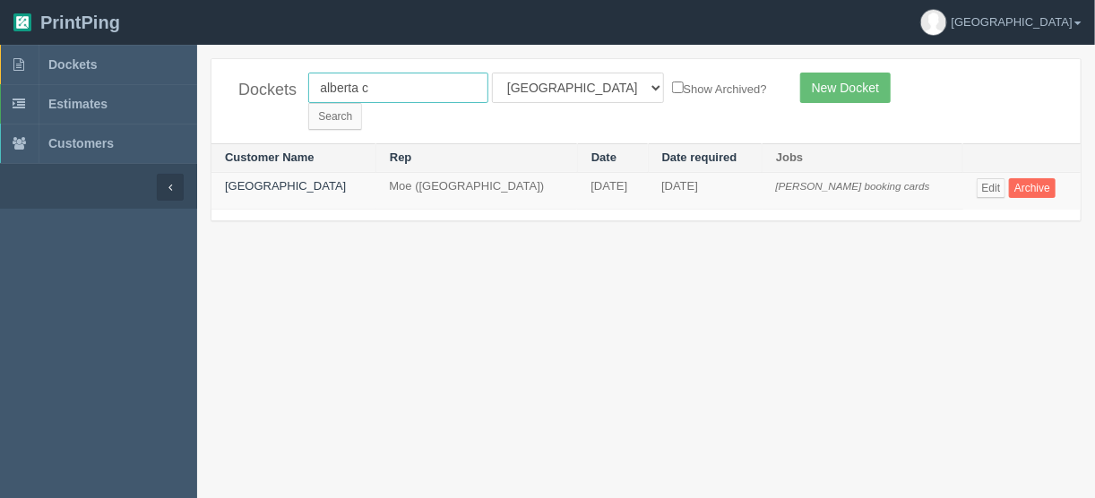
click at [401, 85] on input "alberta c" at bounding box center [398, 88] width 180 height 30
type input "[GEOGRAPHIC_DATA]"
click at [362, 103] on input "Search" at bounding box center [335, 116] width 54 height 27
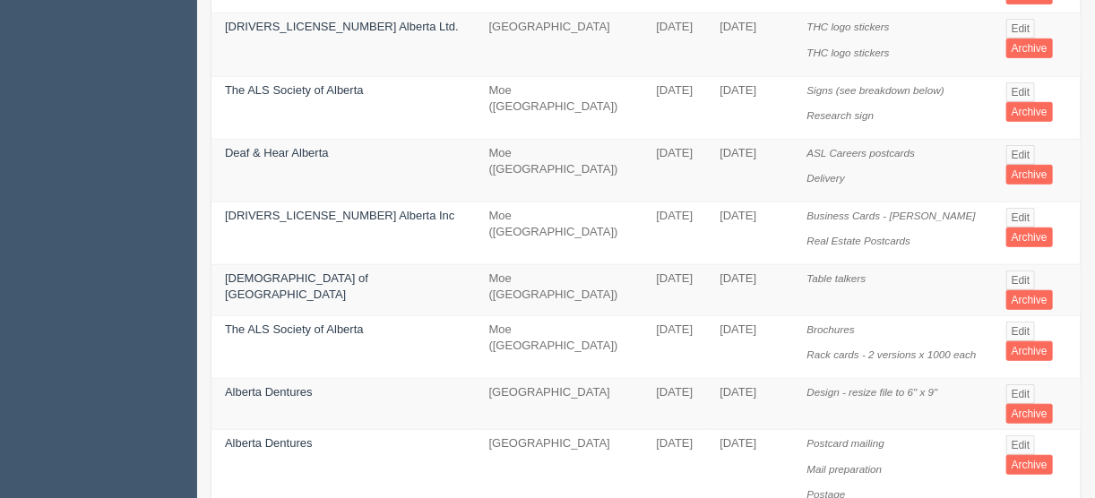
scroll to position [502, 0]
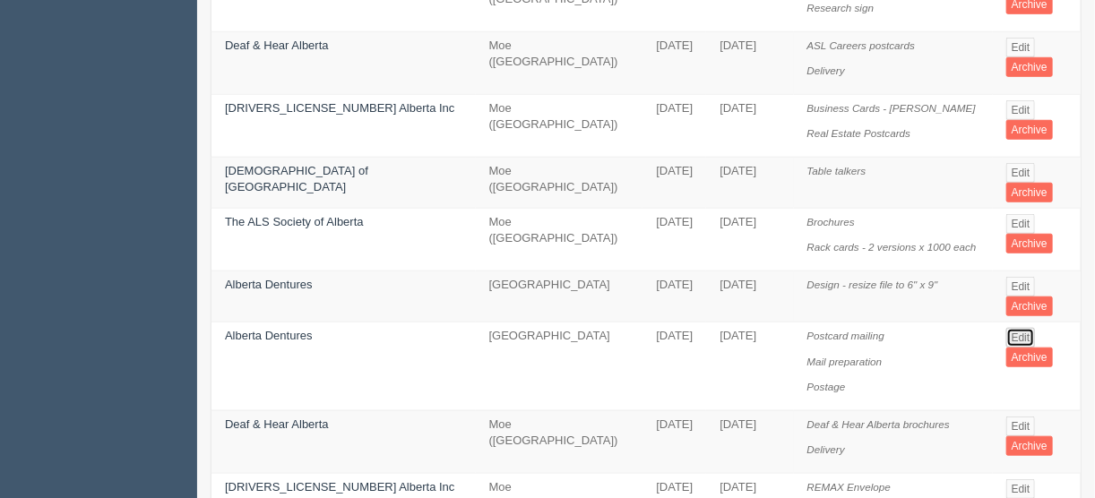
click at [1010, 328] on link "Edit" at bounding box center [1022, 338] width 30 height 20
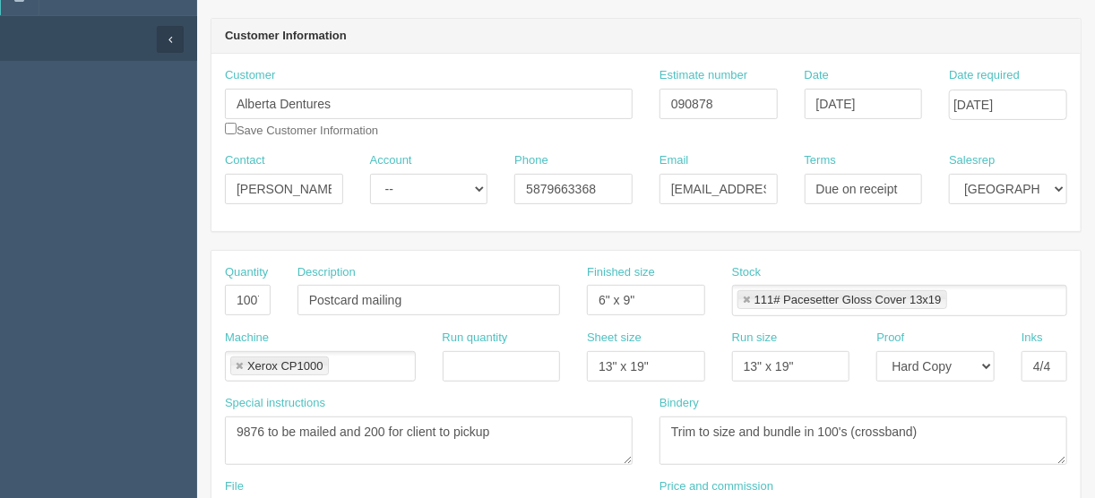
scroll to position [72, 0]
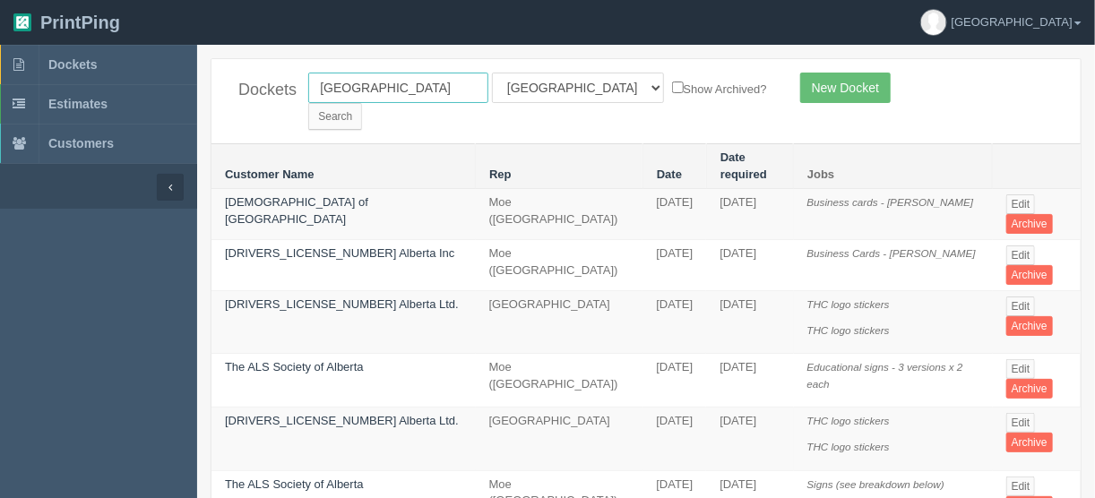
drag, startPoint x: 384, startPoint y: 87, endPoint x: 290, endPoint y: 91, distance: 94.2
click at [287, 91] on div "Dockets [GEOGRAPHIC_DATA] All Users [PERSON_NAME] Test 1 [PERSON_NAME] [PERSON_…" at bounding box center [647, 101] width 870 height 84
type input "community"
click at [362, 103] on input "Search" at bounding box center [335, 116] width 54 height 27
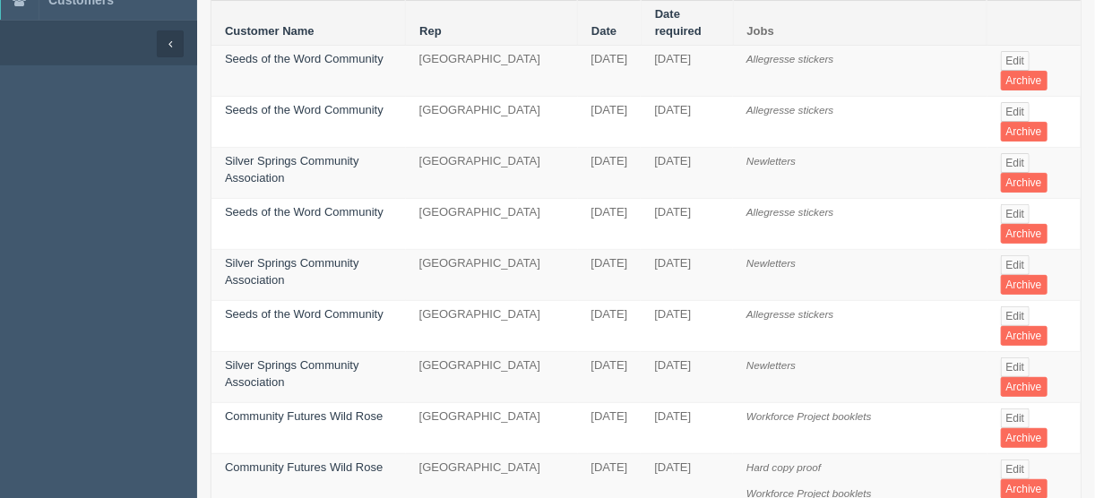
scroll to position [215, 0]
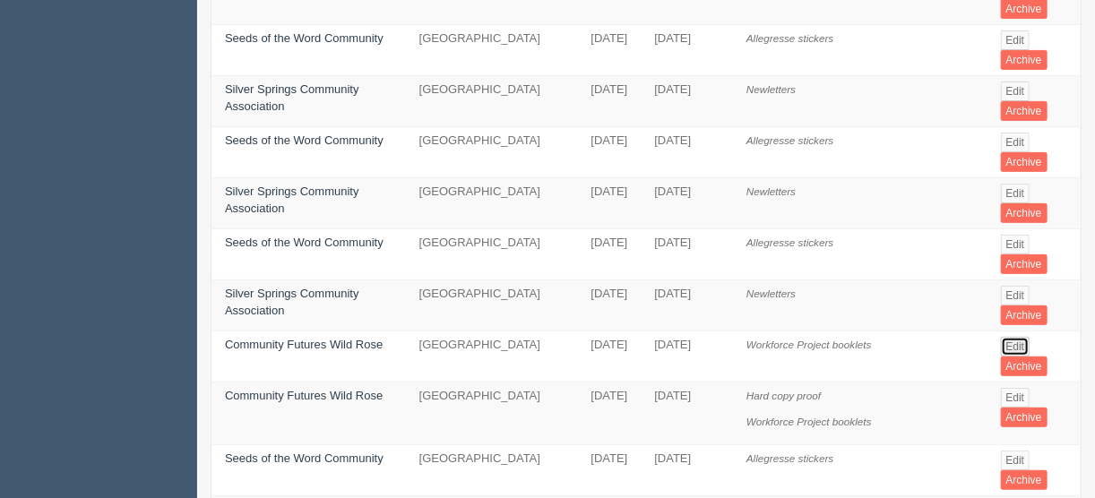
click at [1014, 337] on link "Edit" at bounding box center [1016, 347] width 30 height 20
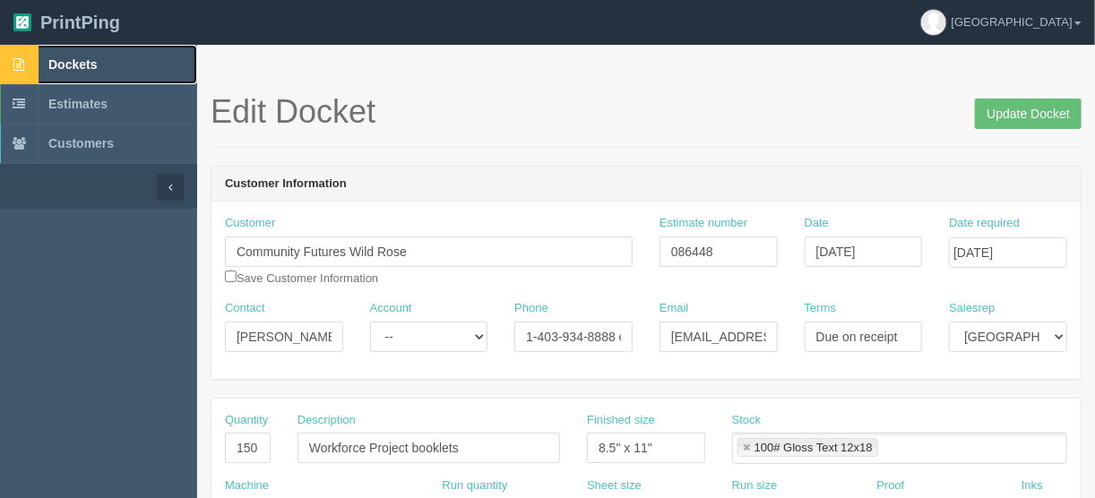
click at [65, 58] on span "Dockets" at bounding box center [72, 64] width 48 height 14
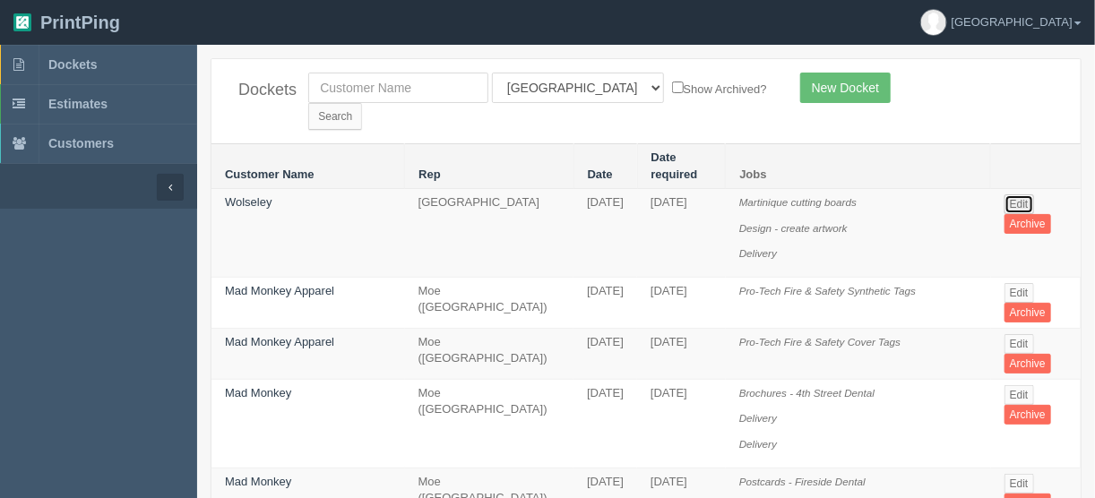
click at [1019, 195] on link "Edit" at bounding box center [1020, 205] width 30 height 20
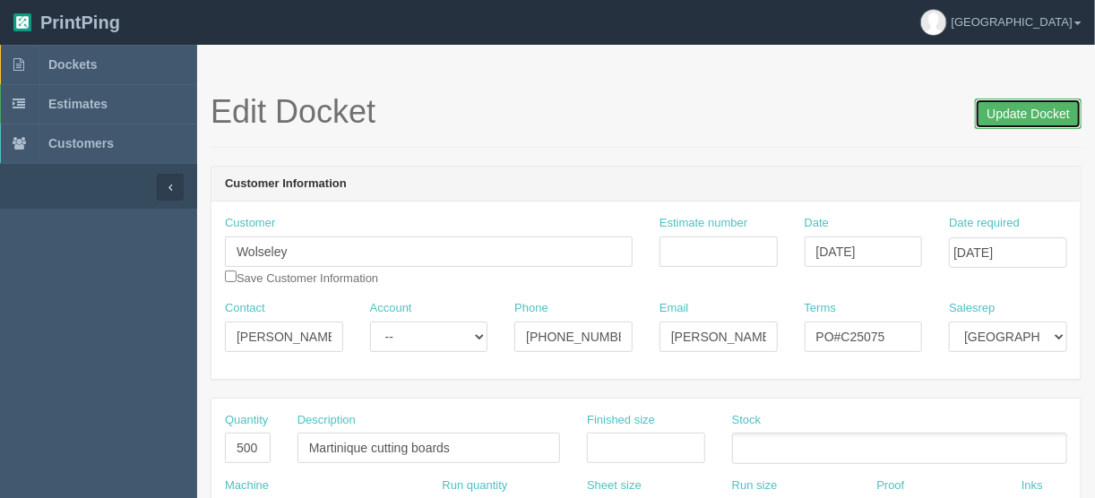
click at [1026, 105] on input "Update Docket" at bounding box center [1028, 114] width 107 height 30
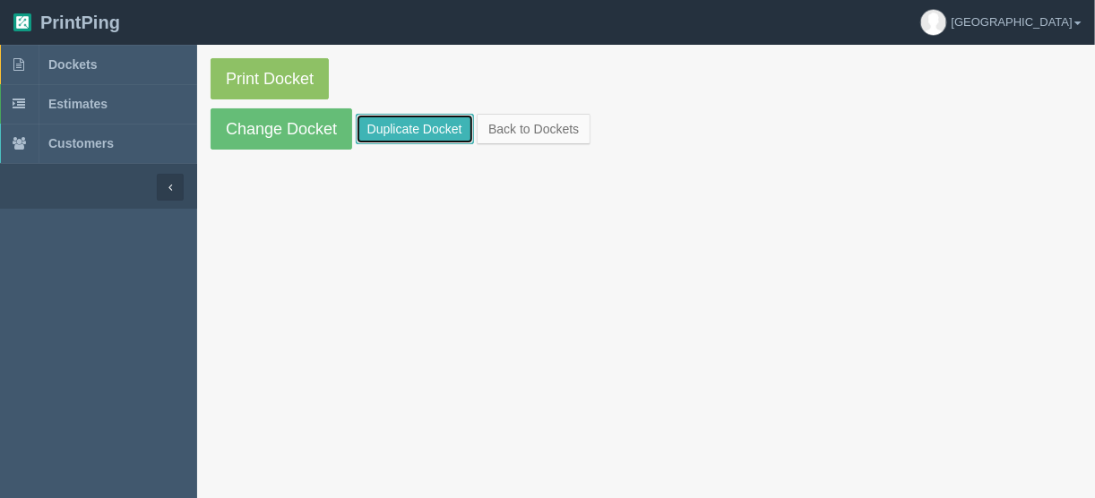
click at [387, 128] on link "Duplicate Docket" at bounding box center [415, 129] width 118 height 30
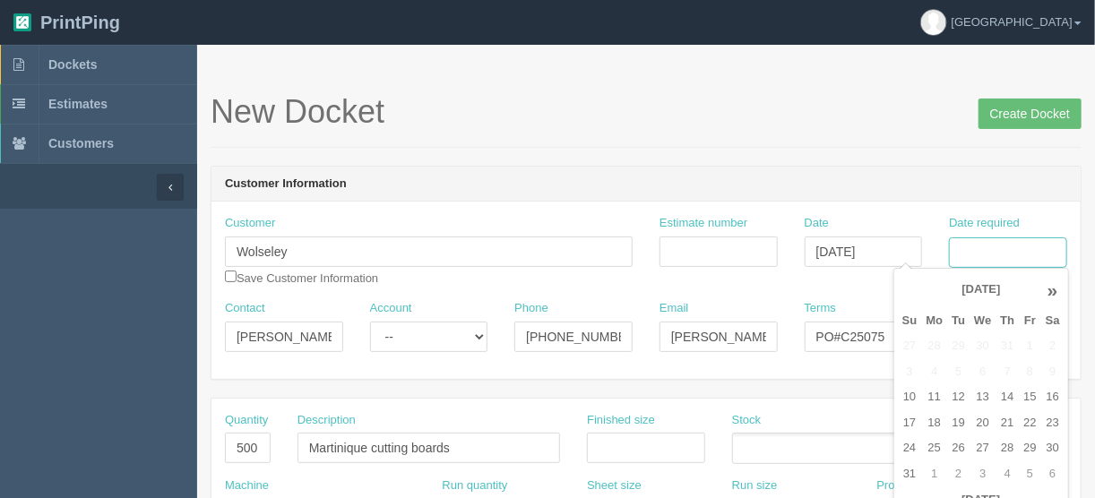
click at [994, 251] on input "Date required" at bounding box center [1008, 253] width 118 height 30
click at [1029, 472] on td "5" at bounding box center [1030, 475] width 22 height 26
click at [976, 372] on td "10" at bounding box center [983, 372] width 26 height 26
type input "September 10, 2025"
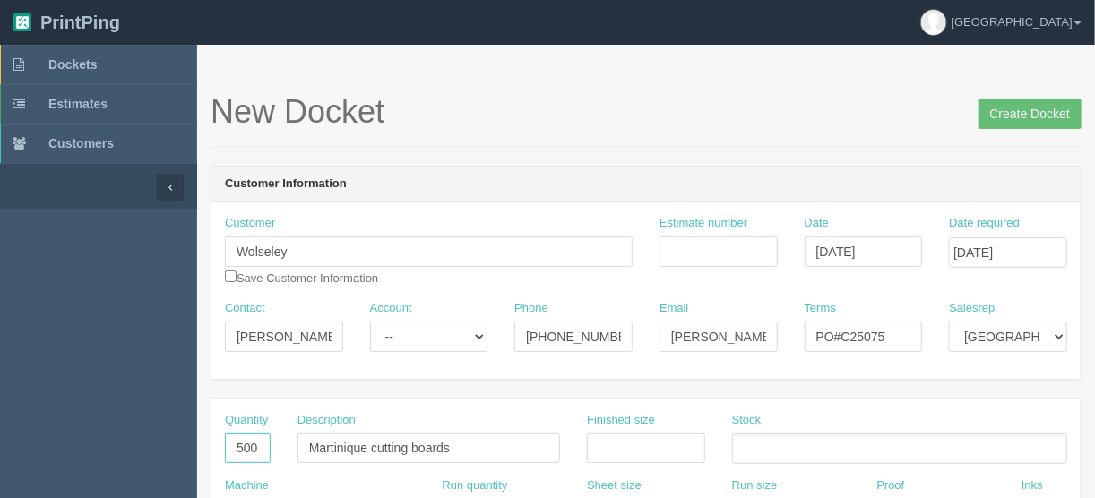
drag, startPoint x: 261, startPoint y: 443, endPoint x: 176, endPoint y: 452, distance: 85.6
drag, startPoint x: 456, startPoint y: 445, endPoint x: 279, endPoint y: 447, distance: 177.5
click at [279, 447] on div "Quantity 500 Description Martinique cutting boards Finished size Stock" at bounding box center [647, 444] width 870 height 65
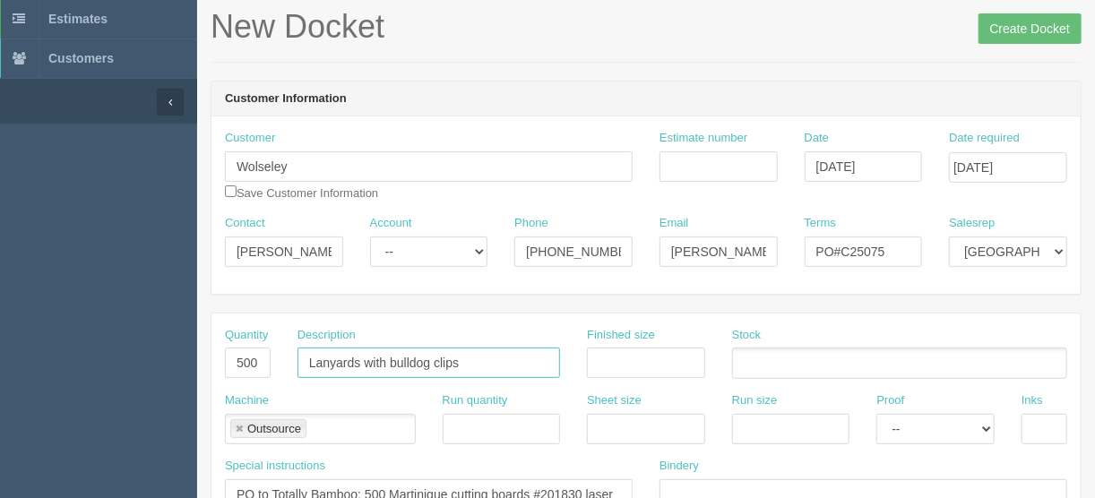
scroll to position [215, 0]
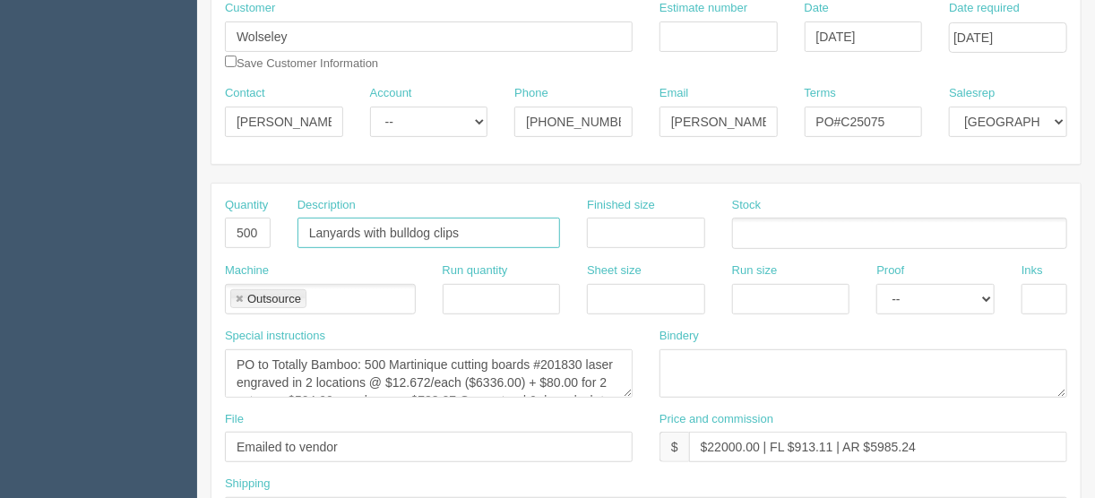
type input "Lanyards with bulldog clips"
drag, startPoint x: 353, startPoint y: 361, endPoint x: 273, endPoint y: 354, distance: 81.0
click at [273, 354] on textarea "PO to Totally Bamboo: 500 Martinique cutting boards #201830 laser engraved in 2…" at bounding box center [429, 374] width 408 height 48
drag, startPoint x: 467, startPoint y: 230, endPoint x: 351, endPoint y: 233, distance: 116.6
click at [285, 238] on div "Description Lanyards with bulldog clips" at bounding box center [429, 229] width 290 height 65
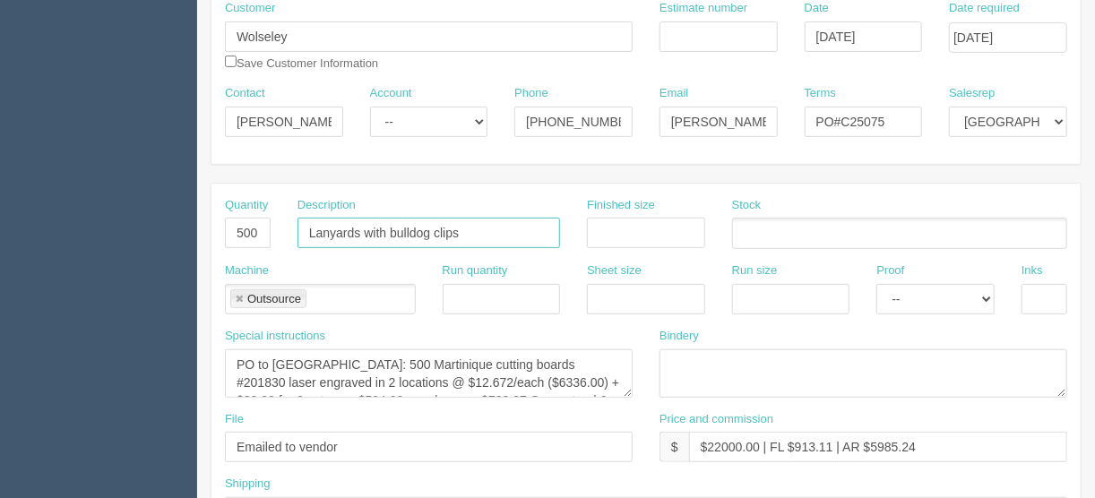
click at [368, 229] on input "Lanyards with bulldog clips" at bounding box center [429, 233] width 263 height 30
drag, startPoint x: 358, startPoint y: 229, endPoint x: 304, endPoint y: 230, distance: 53.8
click at [304, 232] on input "Lanyards with bulldog clips" at bounding box center [429, 233] width 263 height 30
drag, startPoint x: 466, startPoint y: 358, endPoint x: 342, endPoint y: 366, distance: 124.0
click at [333, 364] on textarea "PO to Totally Bamboo: 500 Martinique cutting boards #201830 laser engraved in 2…" at bounding box center [429, 374] width 408 height 48
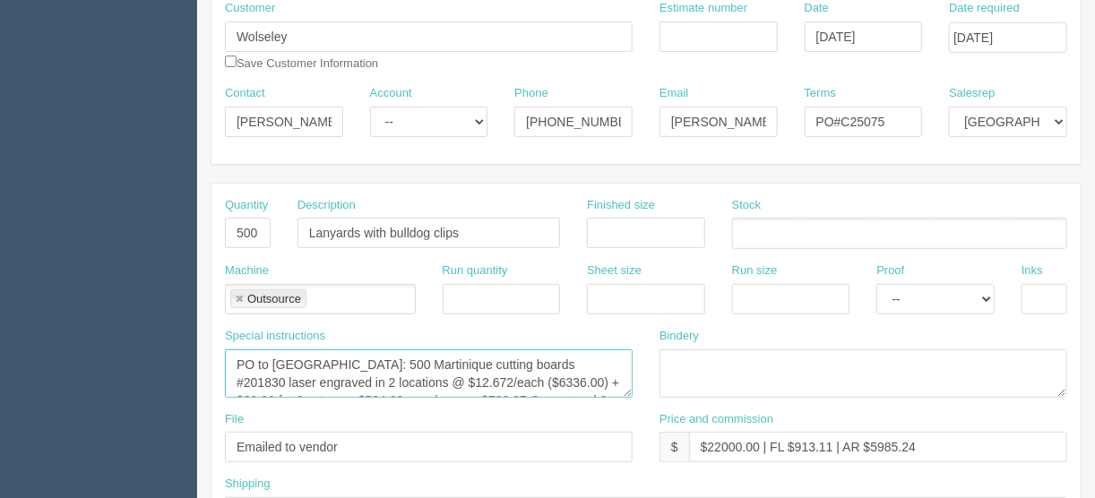
paste textarea "Lany"
click at [336, 356] on textarea "PO to Totally Bamboo: 500 Martinique cutting boards #201830 laser engraved in 2…" at bounding box center [429, 374] width 408 height 48
drag, startPoint x: 428, startPoint y: 357, endPoint x: 390, endPoint y: 358, distance: 38.6
click at [390, 358] on textarea "PO to Totally Bamboo: 500 Martinique cutting boards #201830 laser engraved in 2…" at bounding box center [429, 374] width 408 height 48
drag, startPoint x: 594, startPoint y: 362, endPoint x: 437, endPoint y: 369, distance: 157.9
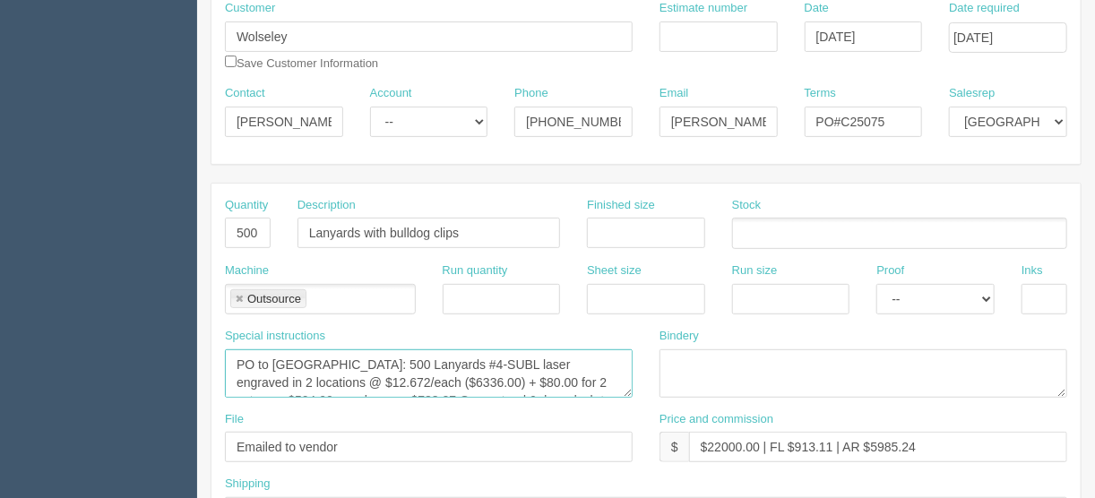
click at [437, 369] on textarea "PO to Totally Bamboo: 500 Martinique cutting boards #201830 laser engraved in 2…" at bounding box center [429, 374] width 408 height 48
drag, startPoint x: 279, startPoint y: 376, endPoint x: 244, endPoint y: 377, distance: 35.0
click at [244, 377] on textarea "PO to Totally Bamboo: 500 Martinique cutting boards #201830 laser engraved in 2…" at bounding box center [429, 374] width 408 height 48
drag, startPoint x: 290, startPoint y: 379, endPoint x: 247, endPoint y: 378, distance: 43.9
click at [247, 378] on textarea "PO to Totally Bamboo: 500 Martinique cutting boards #201830 laser engraved in 2…" at bounding box center [429, 374] width 408 height 48
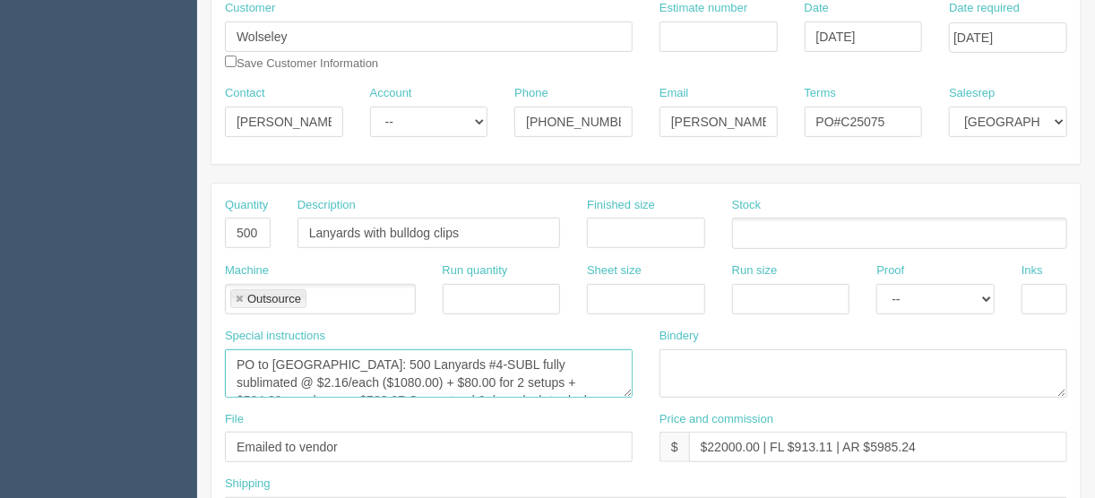
click at [375, 377] on textarea "PO to Totally Bamboo: 500 Martinique cutting boards #201830 laser engraved in 2…" at bounding box center [429, 374] width 408 height 48
drag, startPoint x: 505, startPoint y: 376, endPoint x: 402, endPoint y: 376, distance: 102.2
click at [402, 376] on textarea "PO to Totally Bamboo: 500 Martinique cutting boards #201830 laser engraved in 2…" at bounding box center [429, 374] width 408 height 48
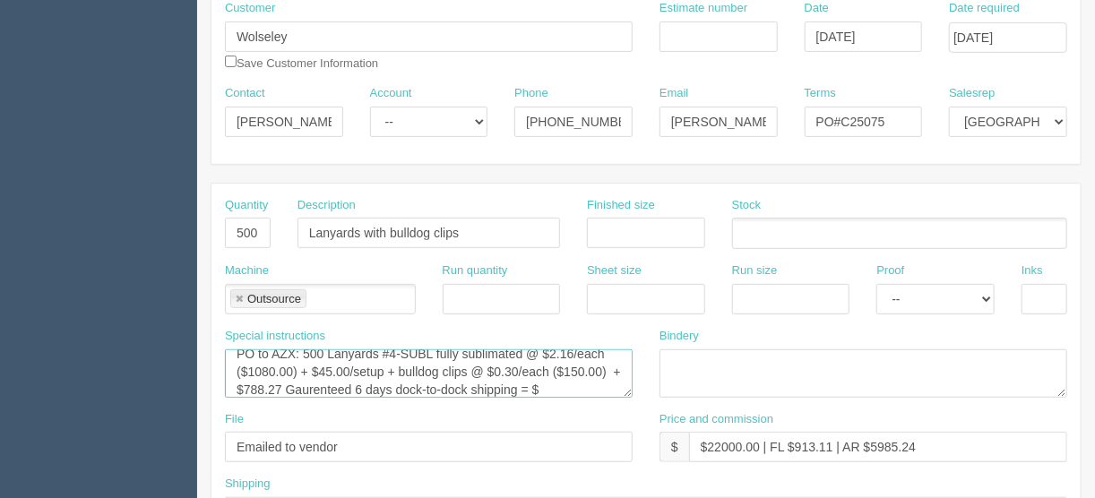
scroll to position [18, 0]
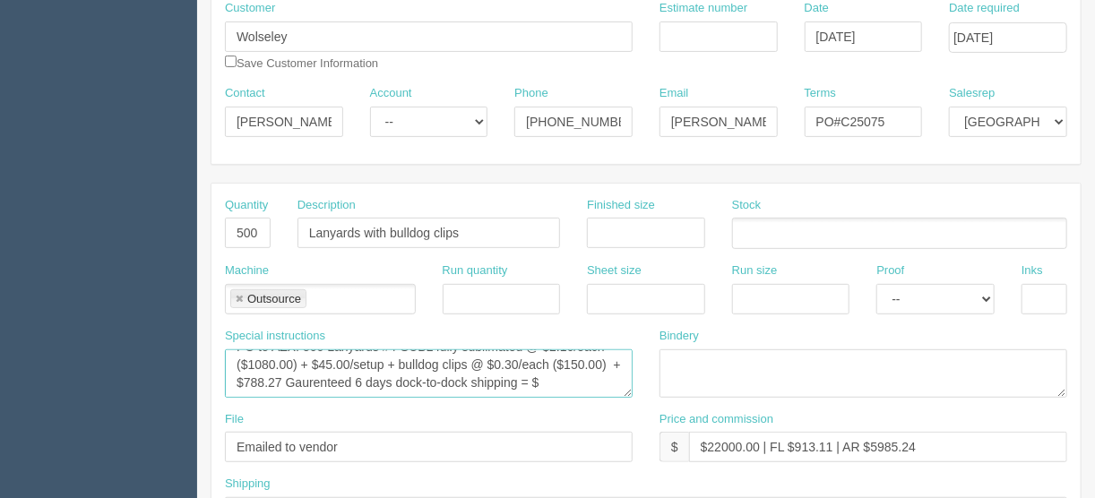
drag, startPoint x: 476, startPoint y: 384, endPoint x: 298, endPoint y: 382, distance: 178.4
click at [298, 382] on textarea "PO to Totally Bamboo: 500 Martinique cutting boards #201830 laser engraved in 2…" at bounding box center [429, 374] width 408 height 48
drag, startPoint x: 290, startPoint y: 376, endPoint x: 254, endPoint y: 376, distance: 35.9
click at [254, 376] on textarea "PO to Totally Bamboo: 500 Martinique cutting boards #201830 laser engraved in 2…" at bounding box center [429, 374] width 408 height 48
click at [356, 380] on textarea "PO to Totally Bamboo: 500 Martinique cutting boards #201830 laser engraved in 2…" at bounding box center [429, 374] width 408 height 48
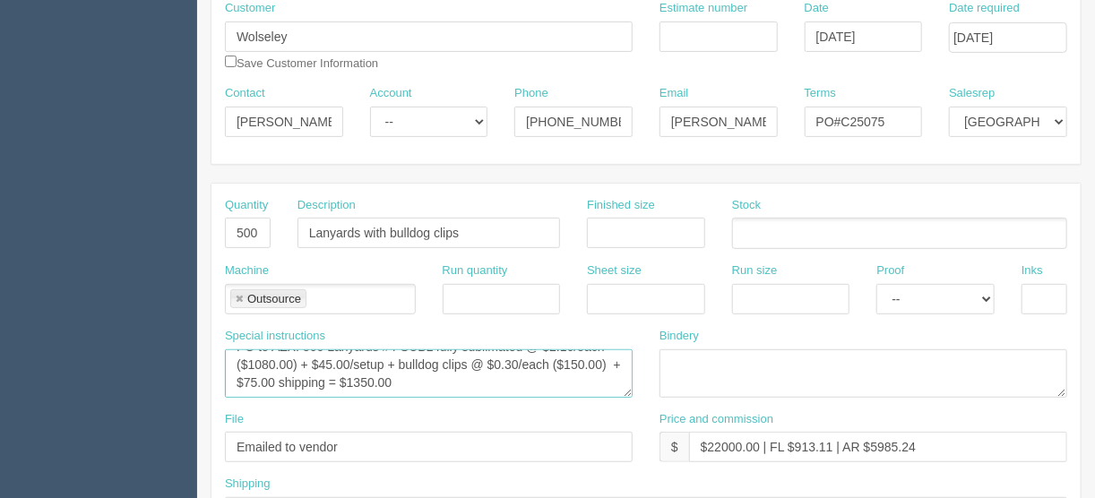
type textarea "PO to AZX: 500 Lanyards #4-SUBL fully sublimated @ $2.16/each ($1080.00) + $45.…"
click at [747, 440] on input "$22000.00 | FL $913.11 | AR $5985.24" at bounding box center [878, 447] width 378 height 30
drag, startPoint x: 739, startPoint y: 440, endPoint x: 712, endPoint y: 442, distance: 27.0
click at [712, 442] on input "$22000.00 | FL $913.11 | AR $5985.24" at bounding box center [878, 447] width 378 height 30
drag, startPoint x: 823, startPoint y: 445, endPoint x: 789, endPoint y: 446, distance: 34.1
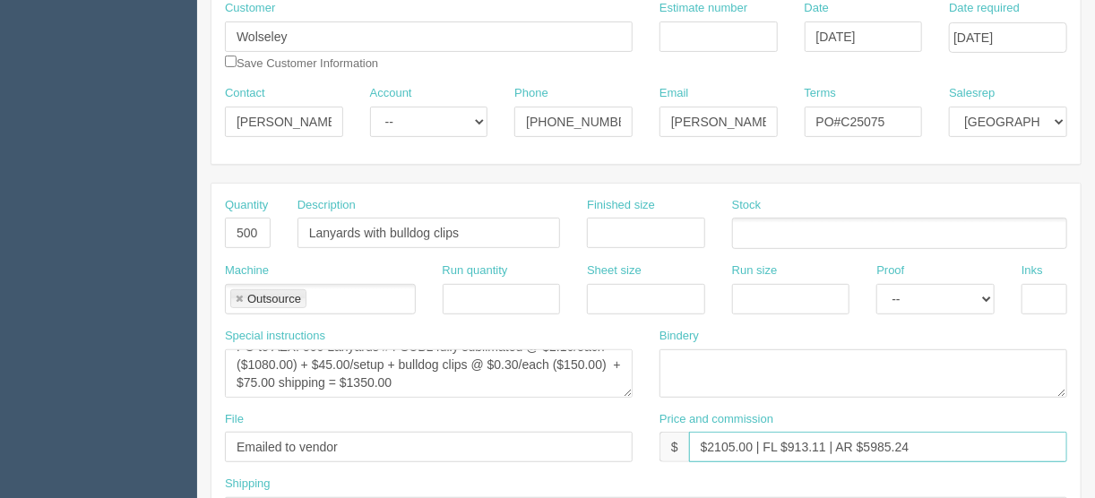
click at [789, 446] on input "$2105.00 | FL $913.11 | AR $5985.24" at bounding box center [878, 447] width 378 height 30
drag, startPoint x: 909, startPoint y: 442, endPoint x: 865, endPoint y: 446, distance: 44.1
click at [865, 446] on input "$2105.00 | FL $81.00 | AR $5985.24" at bounding box center [878, 447] width 378 height 30
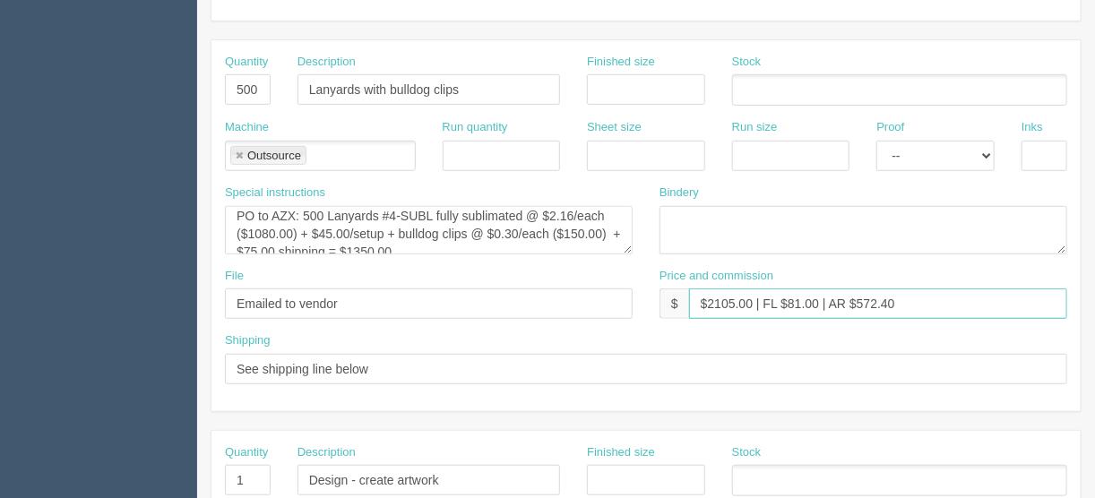
scroll to position [0, 0]
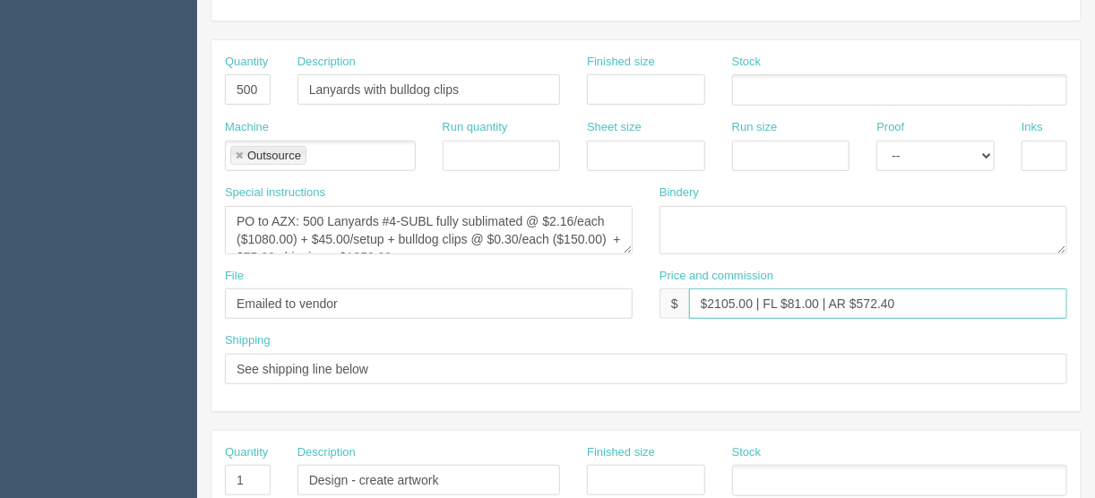
type input "$2105.00 | FL $81.00 | AR $572.40"
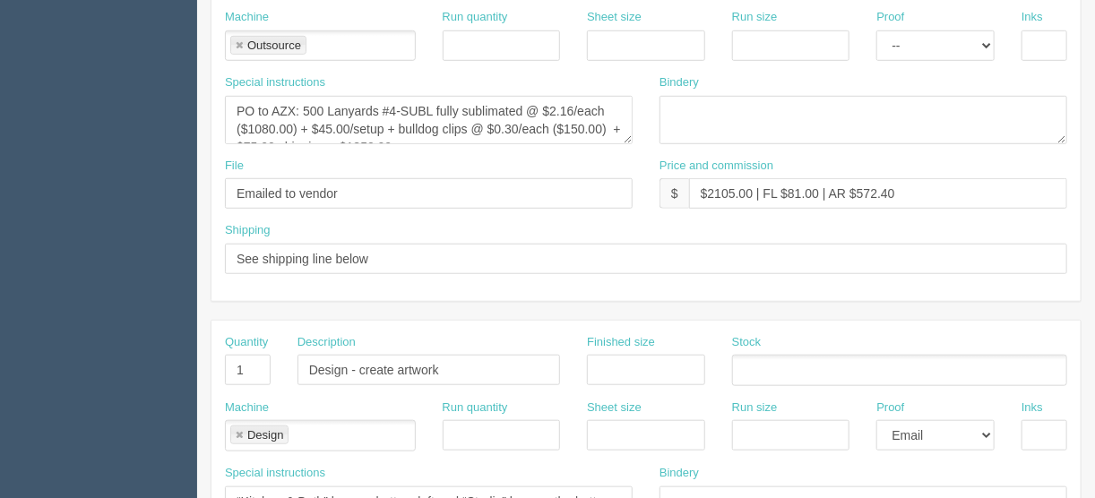
scroll to position [574, 0]
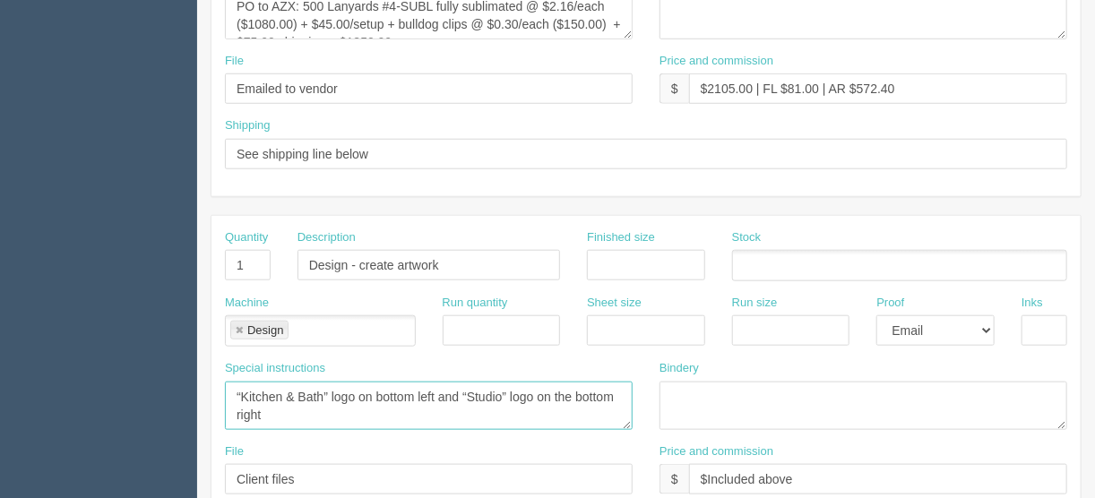
drag, startPoint x: 267, startPoint y: 411, endPoint x: 231, endPoint y: 380, distance: 47.6
click at [231, 382] on textarea "“Kitchen & Bath” logo on bottom left and “Studio” logo on the bottom right" at bounding box center [429, 406] width 408 height 48
paste textarea "step and repeat. Black with alternating “Kitchen & Bath” and “Studio” logos in …"
drag, startPoint x: 331, startPoint y: 390, endPoint x: 212, endPoint y: 385, distance: 119.3
click at [212, 385] on div "Special instructions “Kitchen & Bath” logo on bottom left and “Studio” logo on …" at bounding box center [429, 401] width 435 height 83
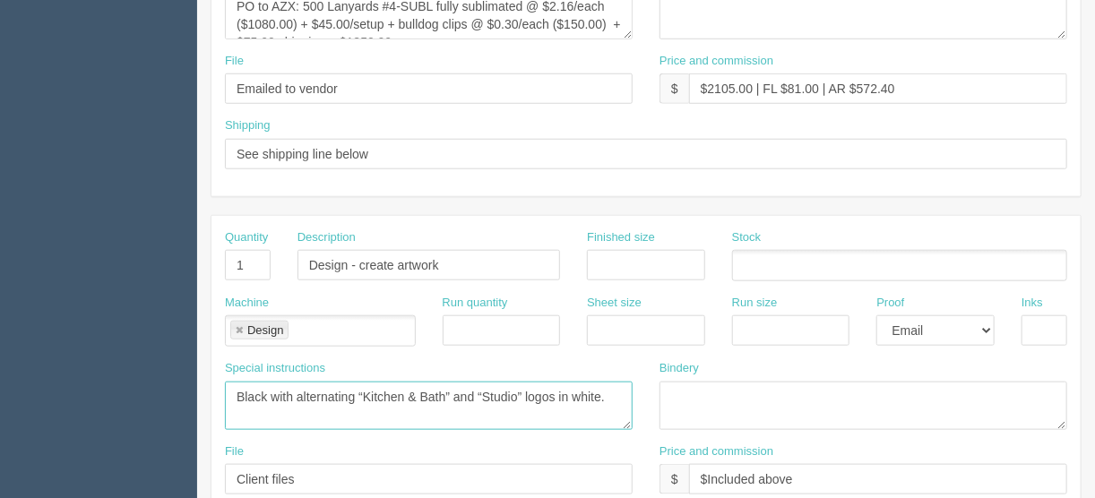
click at [296, 394] on textarea "“Kitchen & Bath” logo on bottom left and “Studio” logo on the bottom right" at bounding box center [429, 406] width 408 height 48
paste textarea "step and repeat."
click at [323, 411] on textarea "“Kitchen & Bath” logo on bottom left and “Studio” logo on the bottom right" at bounding box center [429, 406] width 408 height 48
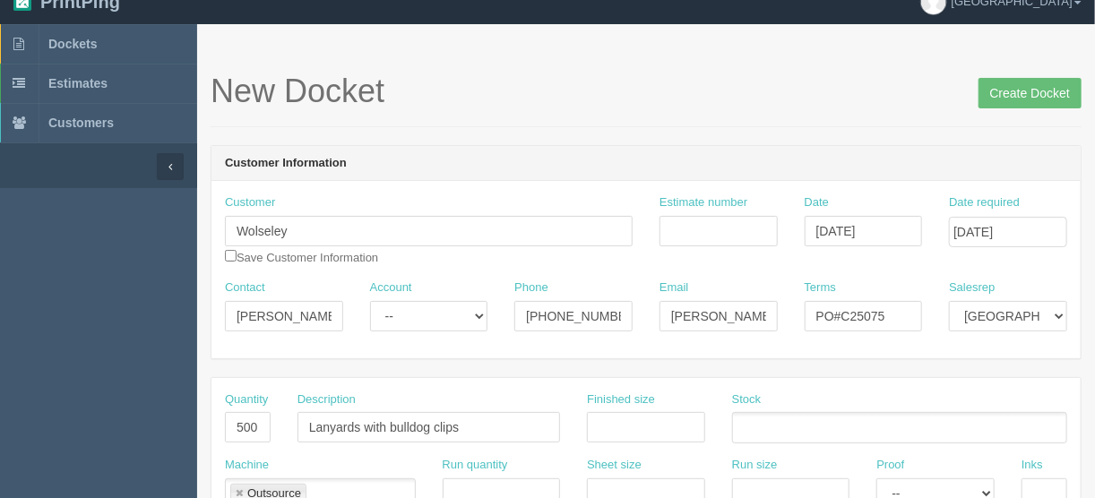
scroll to position [0, 0]
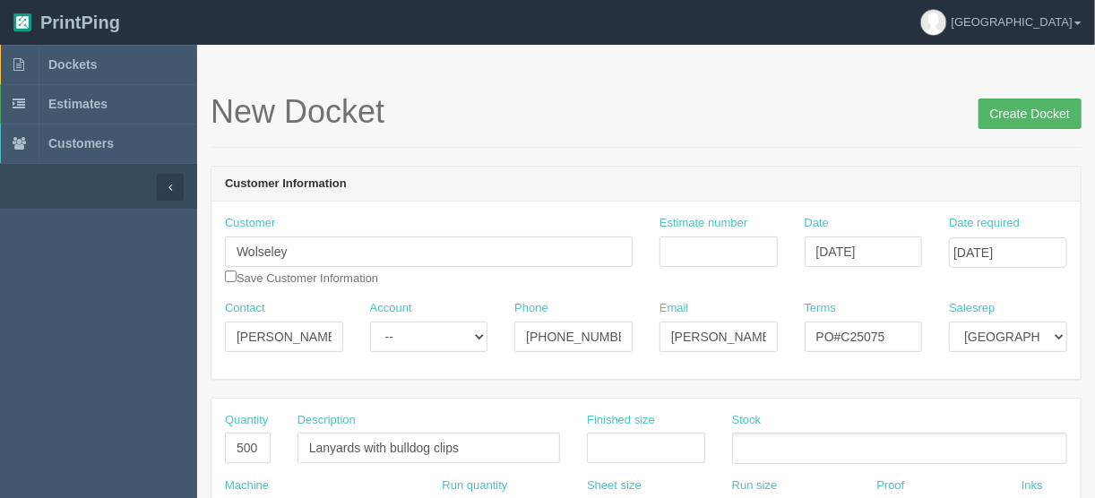
type textarea "Black with step and repeat alternating “Kitchen & Bath” and “Studio” logos in w…"
click at [1029, 109] on input "Create Docket" at bounding box center [1030, 114] width 103 height 30
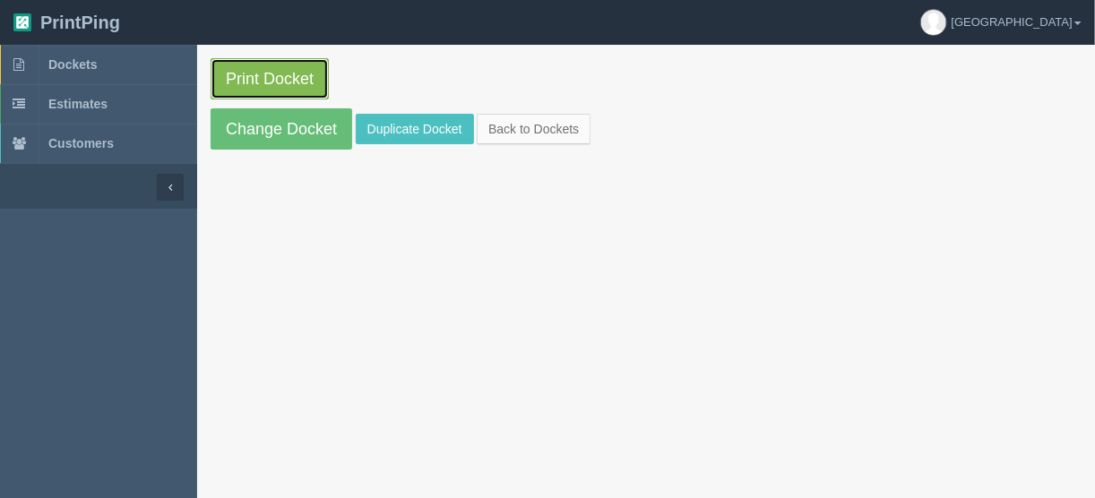
click at [262, 75] on link "Print Docket" at bounding box center [270, 78] width 118 height 41
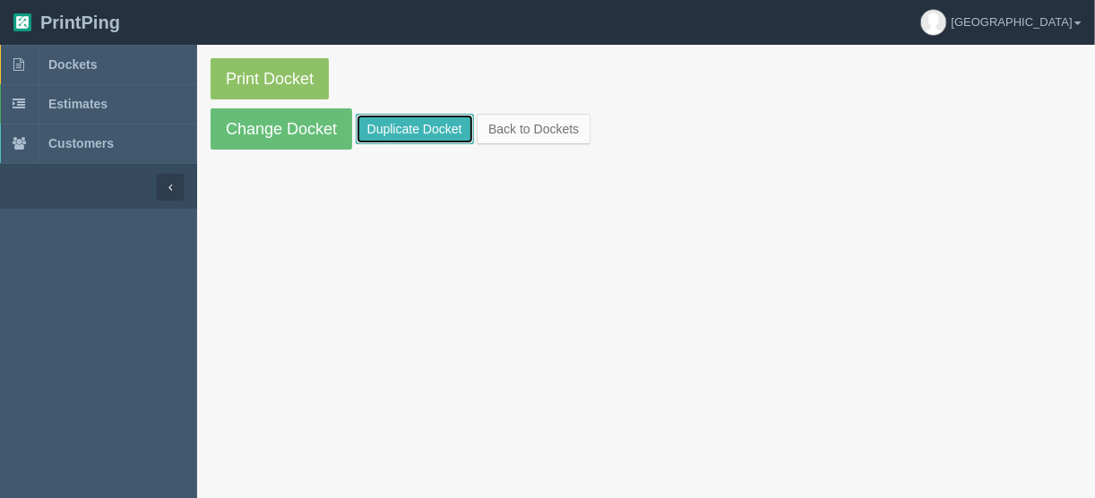
click at [409, 126] on link "Duplicate Docket" at bounding box center [415, 129] width 118 height 30
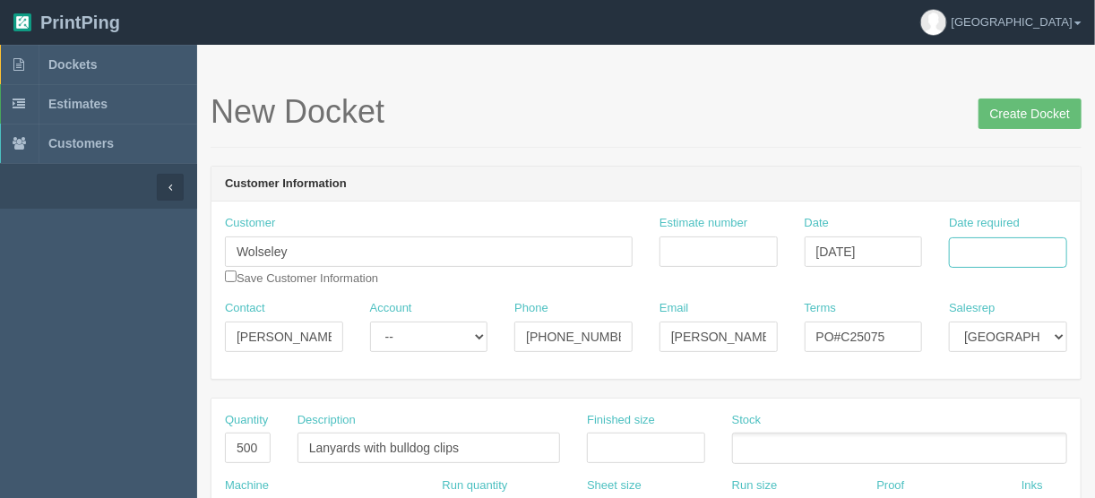
click at [1000, 253] on input "Date required" at bounding box center [1008, 253] width 118 height 30
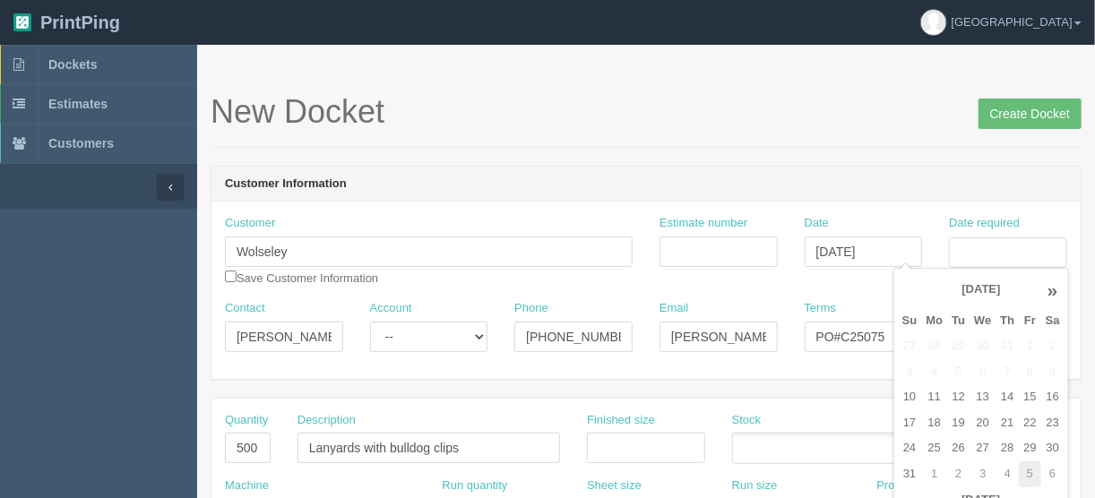
click at [1027, 474] on td "5" at bounding box center [1030, 475] width 22 height 26
click at [978, 369] on td "10" at bounding box center [983, 372] width 26 height 26
type input "[DATE]"
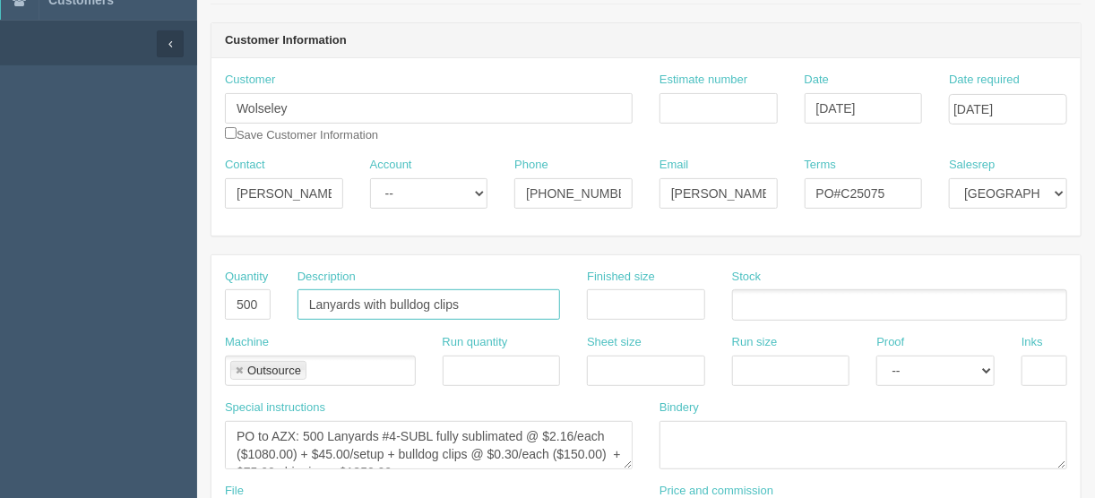
drag, startPoint x: 472, startPoint y: 302, endPoint x: 273, endPoint y: 313, distance: 199.3
click at [273, 313] on div "Quantity 500 Description Lanyards with bulldog clips Finished size Stock" at bounding box center [647, 301] width 870 height 65
type input "Double sided poker chips"
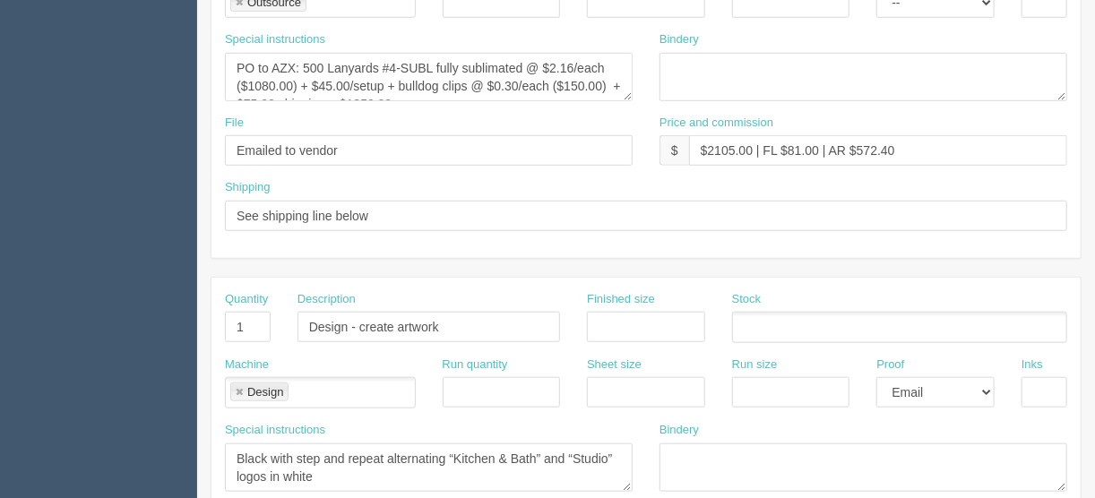
scroll to position [717, 0]
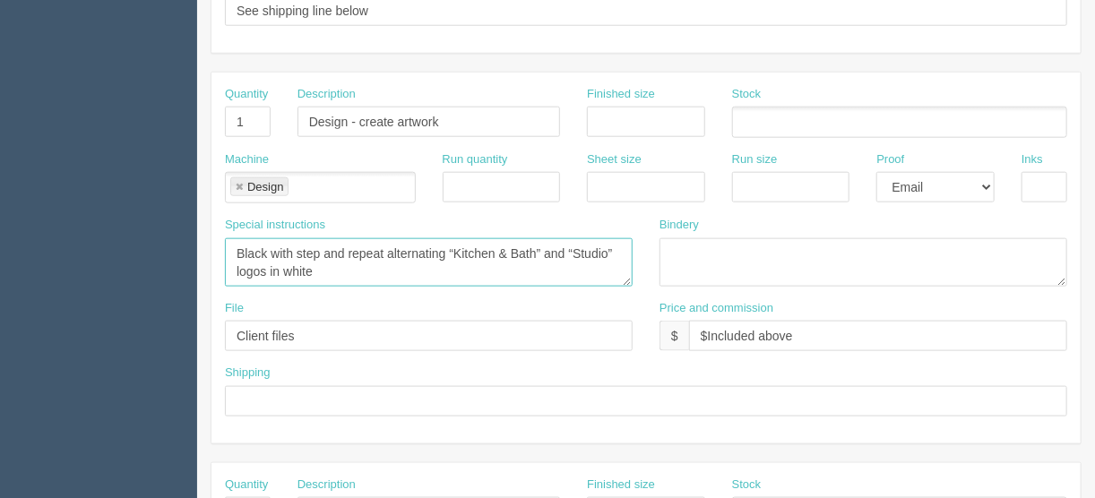
drag, startPoint x: 314, startPoint y: 262, endPoint x: 205, endPoint y: 240, distance: 110.6
click at [205, 240] on section "New Docket Create Docket Customer Information Customer Wolseley Save Customer I…" at bounding box center [646, 119] width 898 height 1583
paste textarea "“Kitchen & Bath” logo on one side and “Studio” logo on the other."
type textarea "“Kitchen & Bath” logo on one side and “Studio” logo on the other"
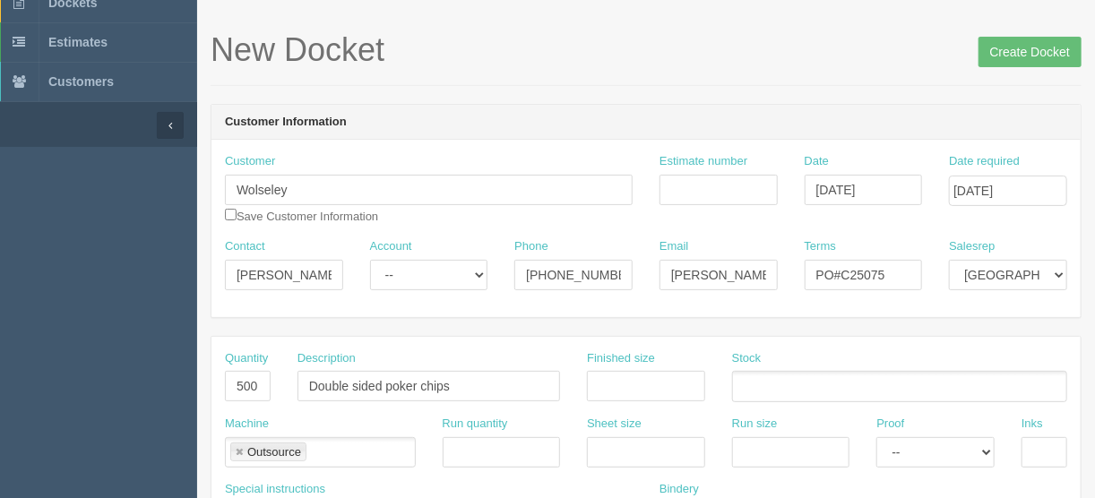
scroll to position [0, 0]
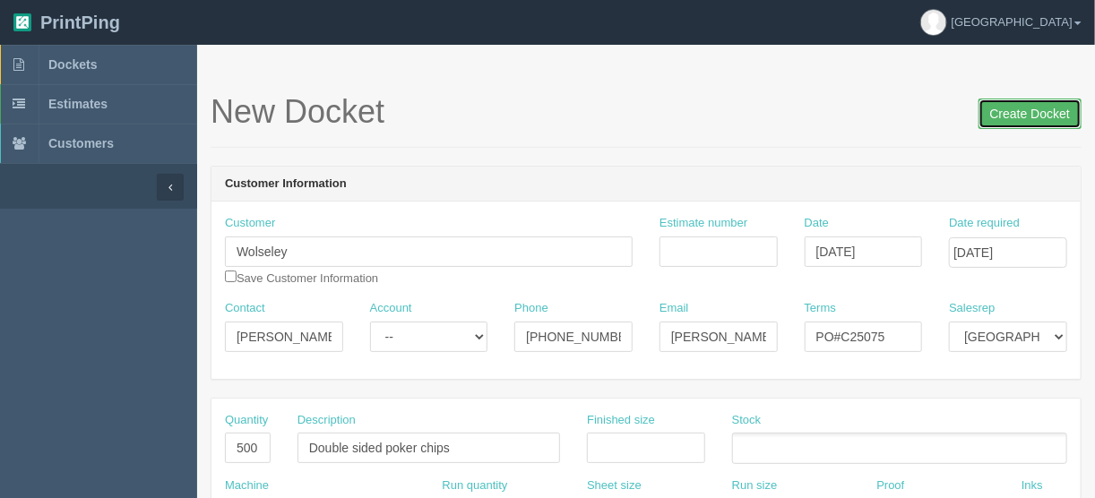
click at [1028, 111] on input "Create Docket" at bounding box center [1030, 114] width 103 height 30
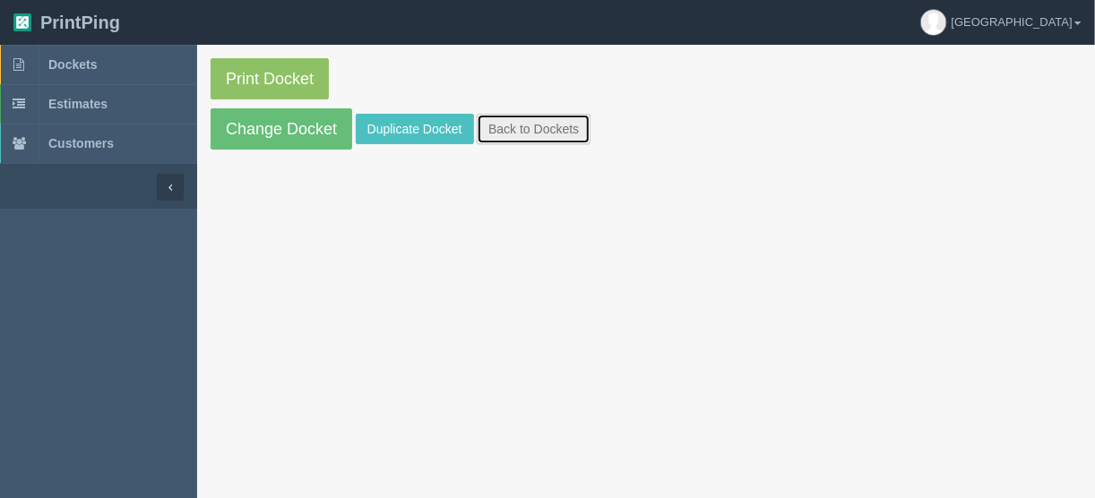
click at [529, 130] on link "Back to Dockets" at bounding box center [534, 129] width 114 height 30
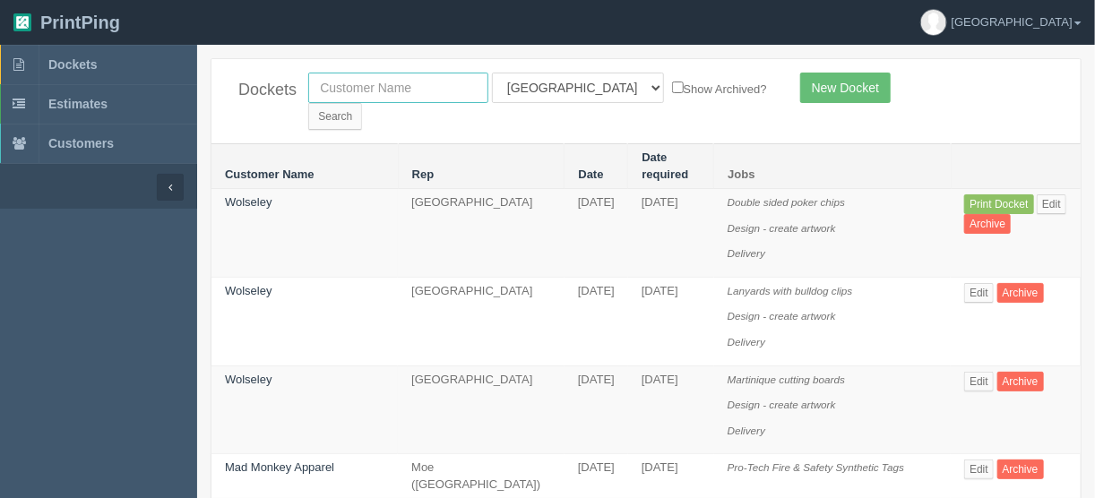
click at [378, 91] on input "text" at bounding box center [398, 88] width 180 height 30
type input "menno"
click at [362, 103] on input "Search" at bounding box center [335, 116] width 54 height 27
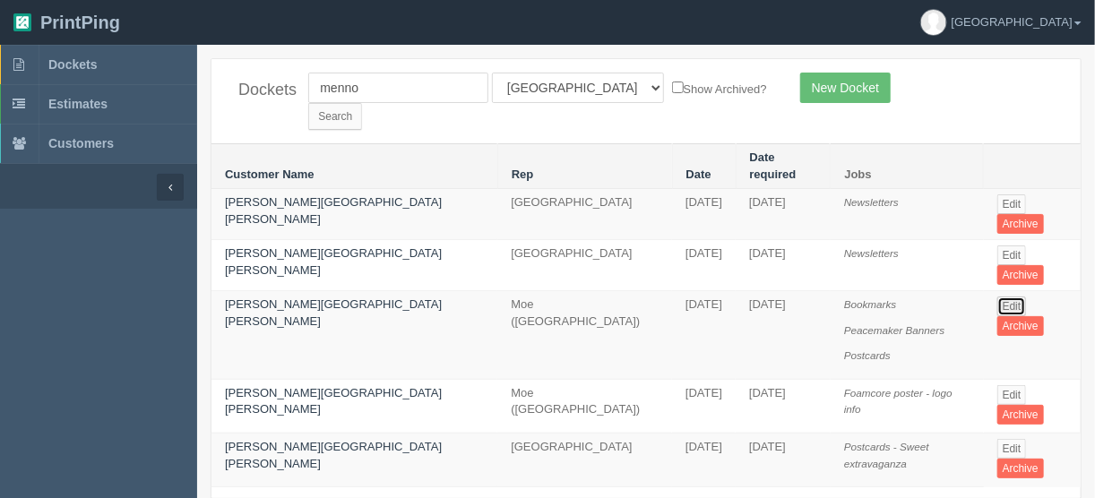
click at [998, 297] on link "Edit" at bounding box center [1013, 307] width 30 height 20
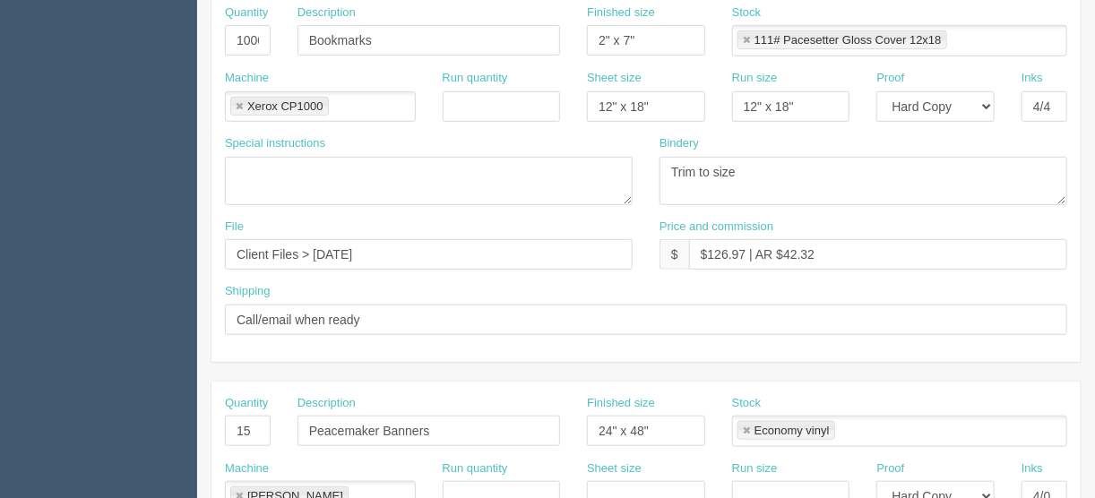
scroll to position [287, 0]
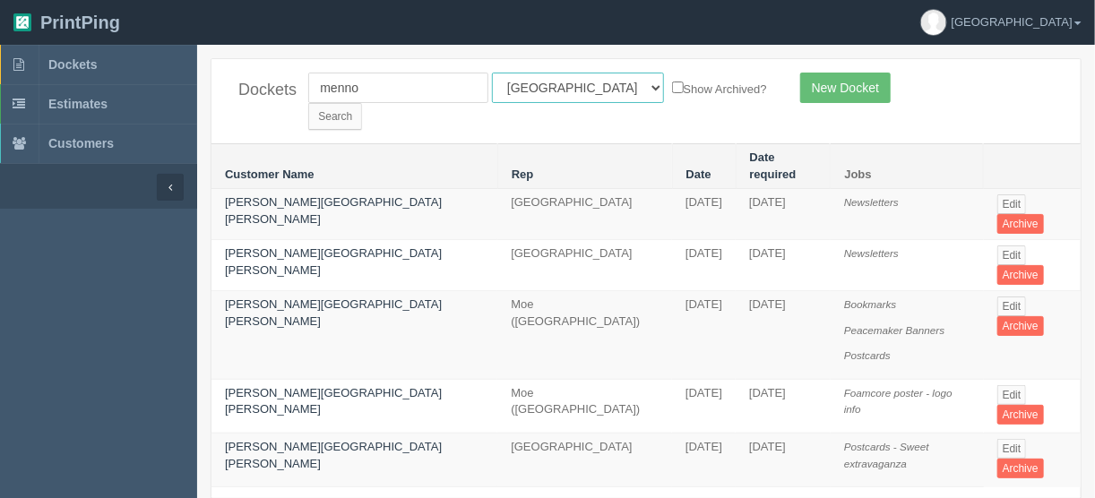
click at [571, 86] on select "All Users [PERSON_NAME] Test 1 [PERSON_NAME] [PERSON_NAME] [PERSON_NAME] France…" at bounding box center [578, 88] width 172 height 30
select select
click at [492, 73] on select "All Users [PERSON_NAME] Test 1 [PERSON_NAME] [PERSON_NAME] [PERSON_NAME] France…" at bounding box center [578, 88] width 172 height 30
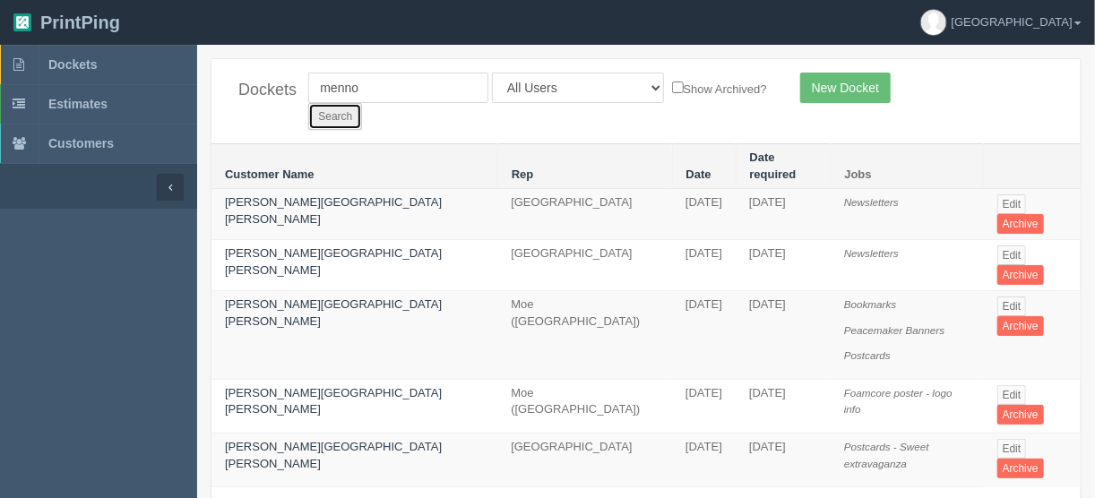
click at [362, 103] on input "Search" at bounding box center [335, 116] width 54 height 27
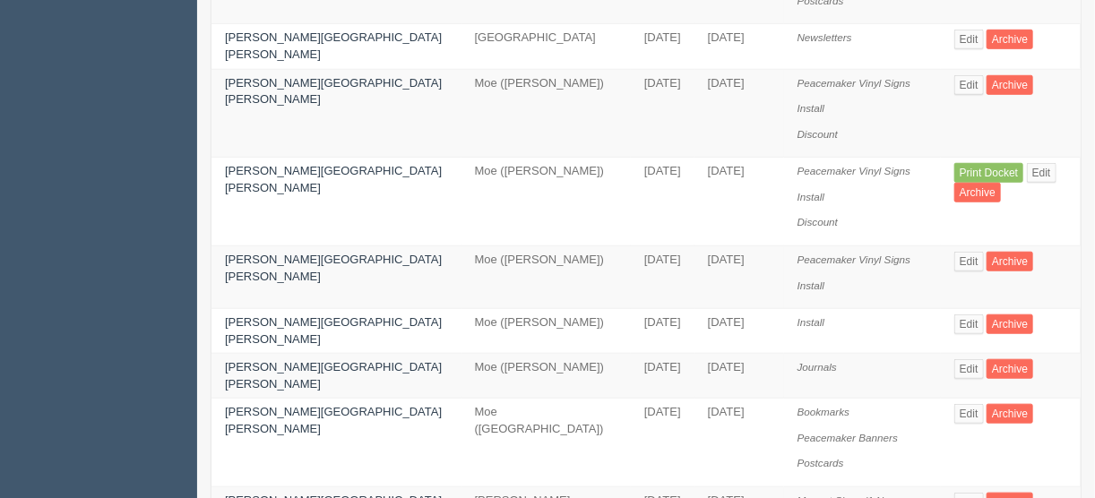
scroll to position [430, 0]
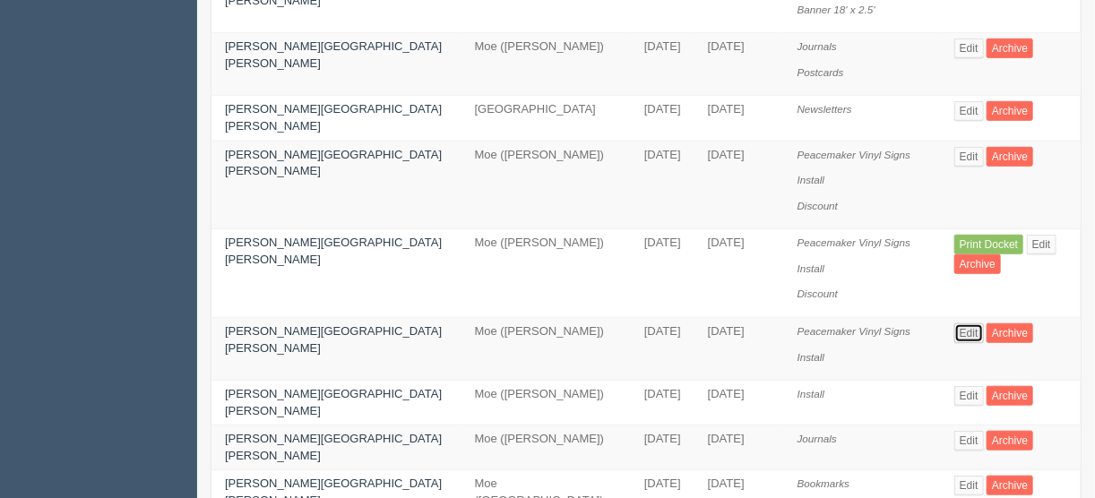
click at [955, 324] on link "Edit" at bounding box center [970, 334] width 30 height 20
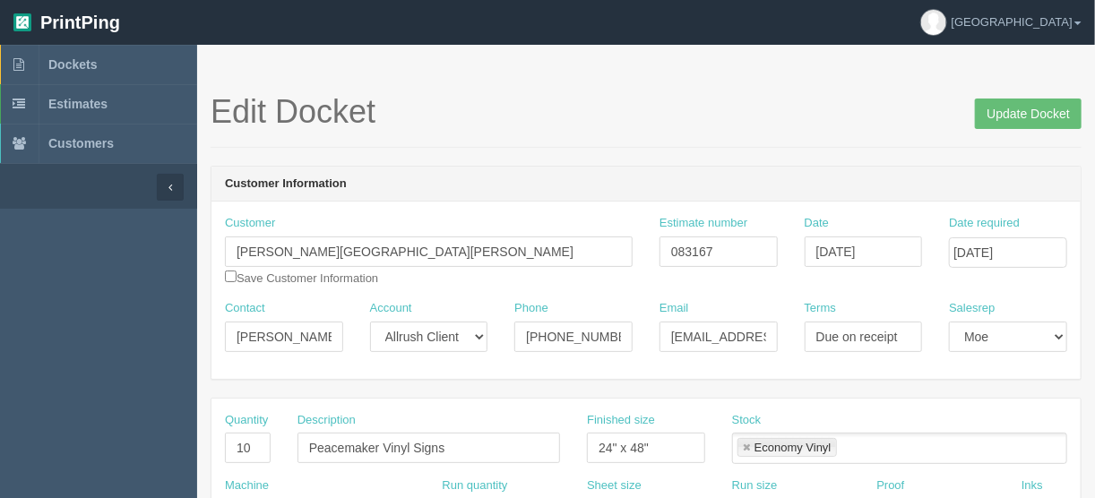
scroll to position [430, 0]
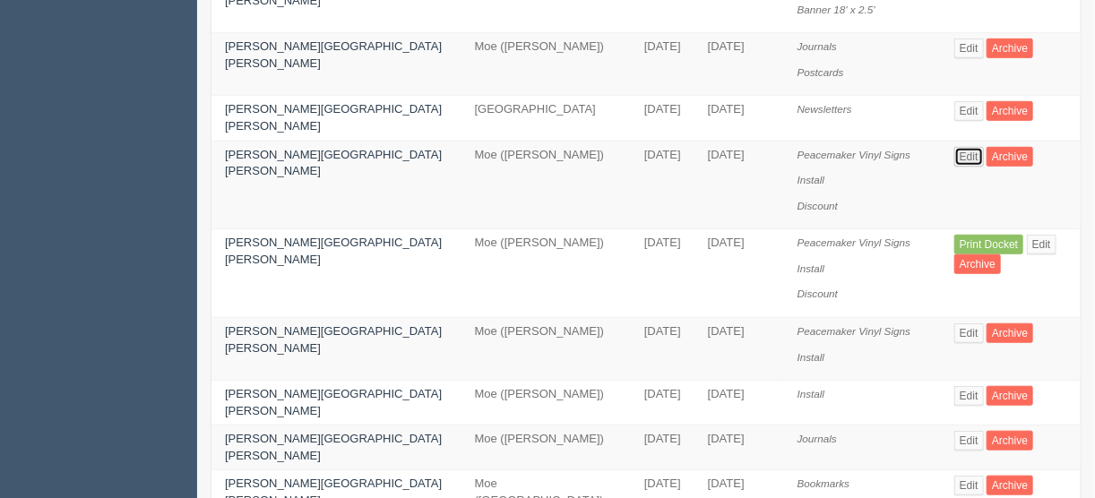
click at [955, 147] on link "Edit" at bounding box center [970, 157] width 30 height 20
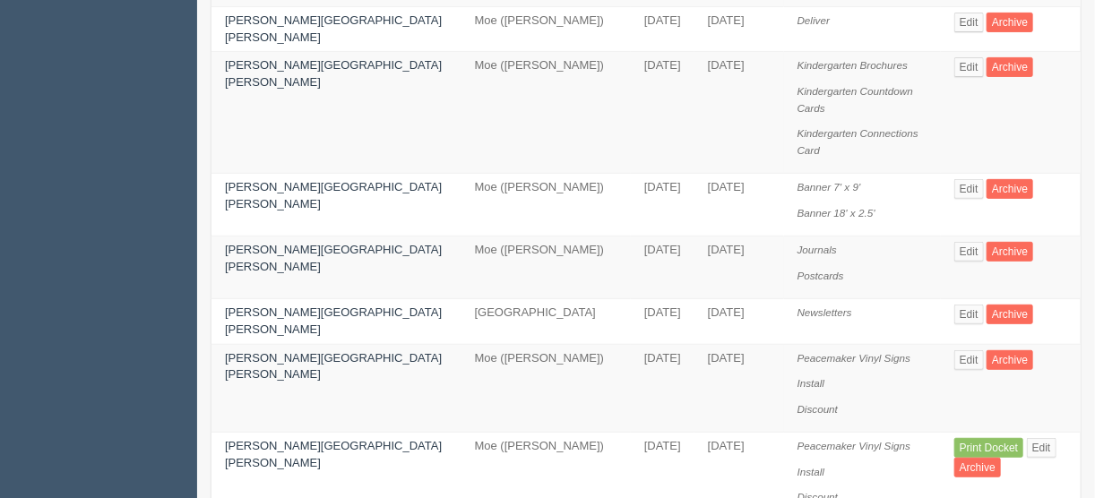
scroll to position [215, 0]
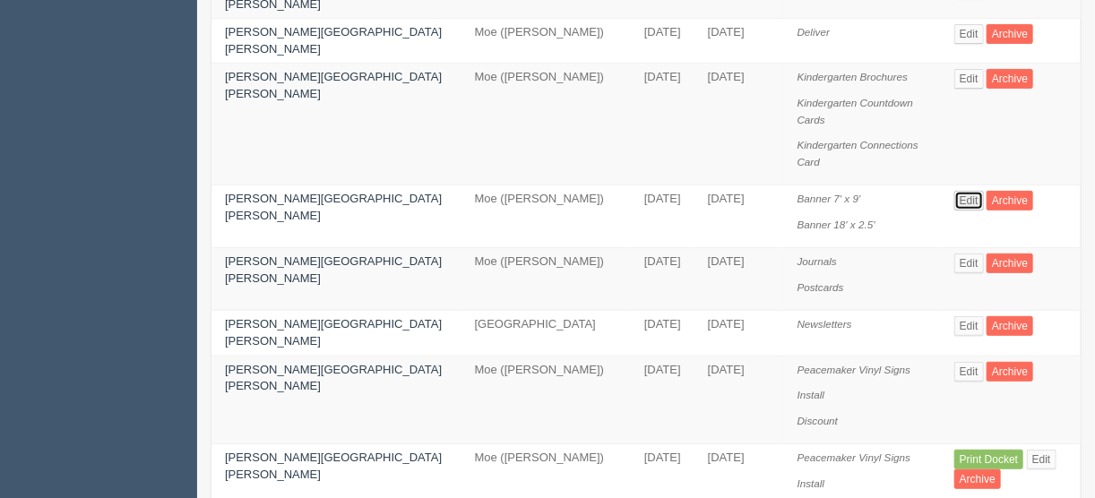
click at [955, 191] on link "Edit" at bounding box center [970, 201] width 30 height 20
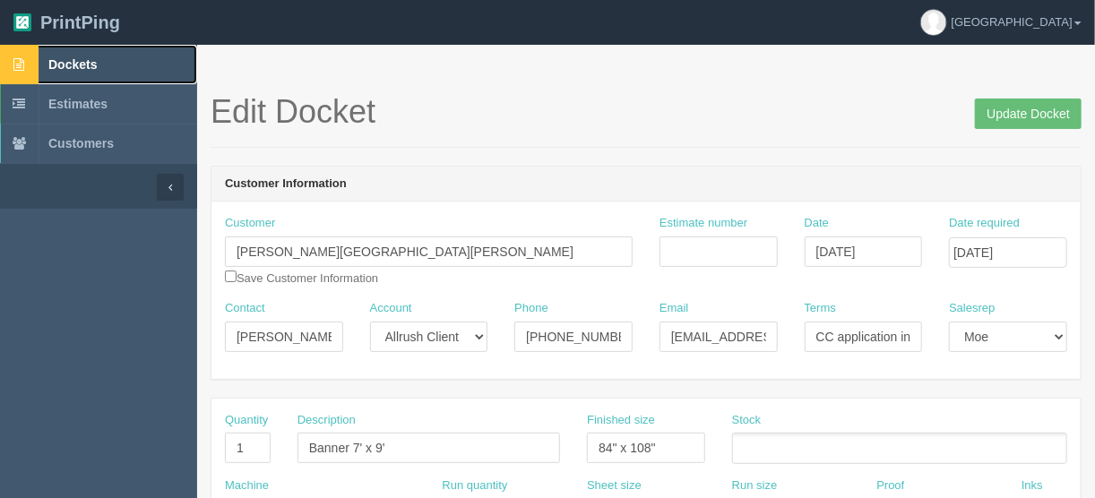
click at [66, 60] on span "Dockets" at bounding box center [72, 64] width 48 height 14
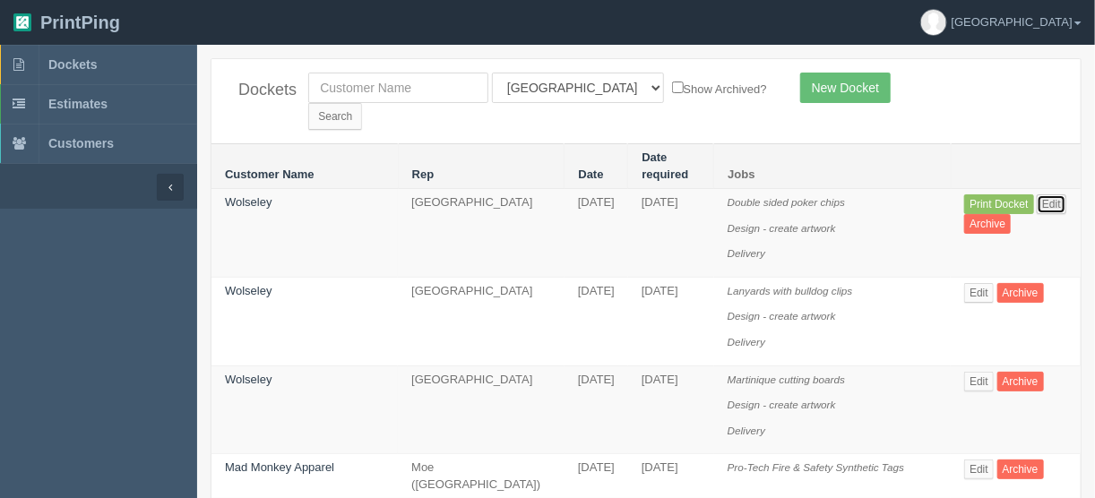
click at [1043, 195] on link "Edit" at bounding box center [1052, 205] width 30 height 20
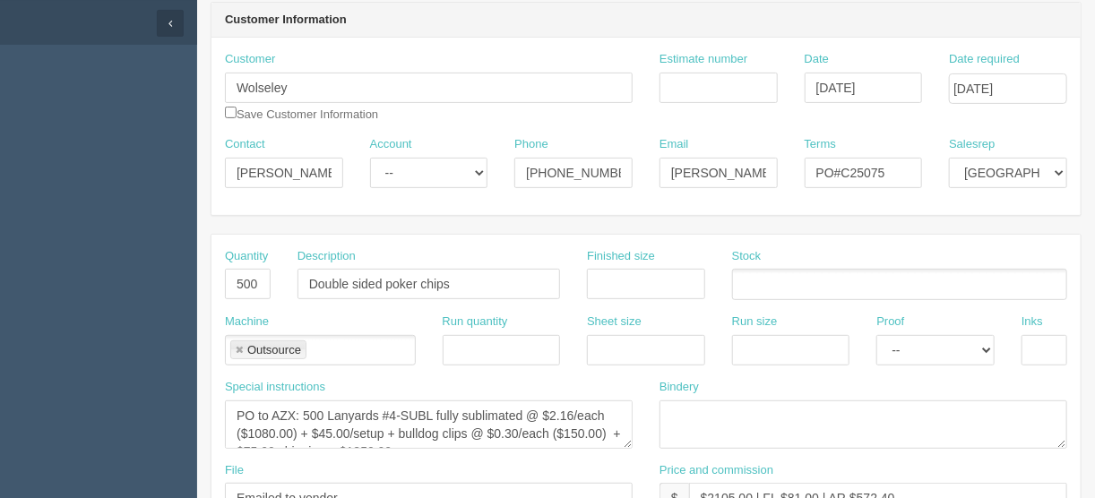
scroll to position [359, 0]
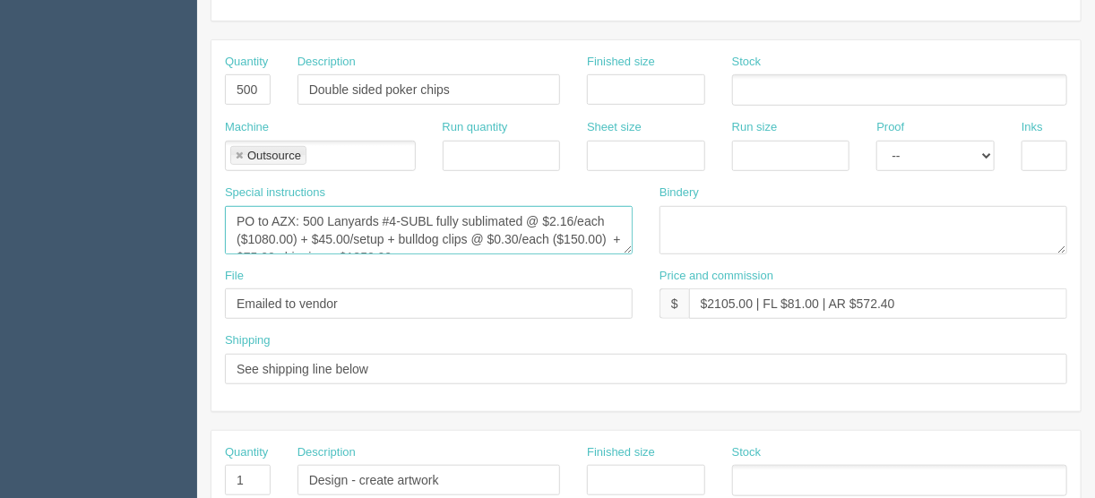
drag, startPoint x: 293, startPoint y: 215, endPoint x: 273, endPoint y: 215, distance: 19.7
click at [273, 215] on textarea "PO to AZX: 500 Lanyards #4-SUBL fully sublimated @ $2.16/each ($1080.00) + $45.…" at bounding box center [429, 230] width 408 height 48
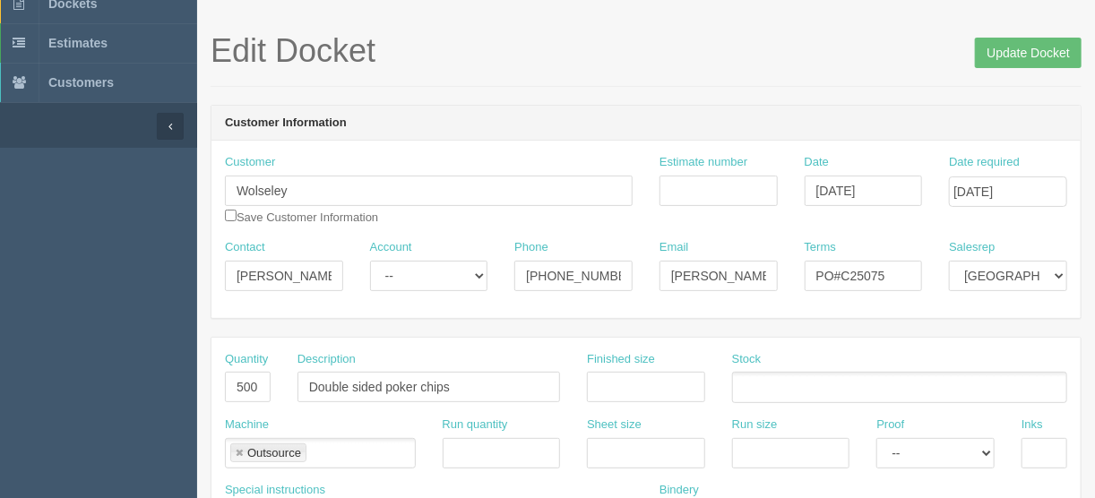
scroll to position [0, 0]
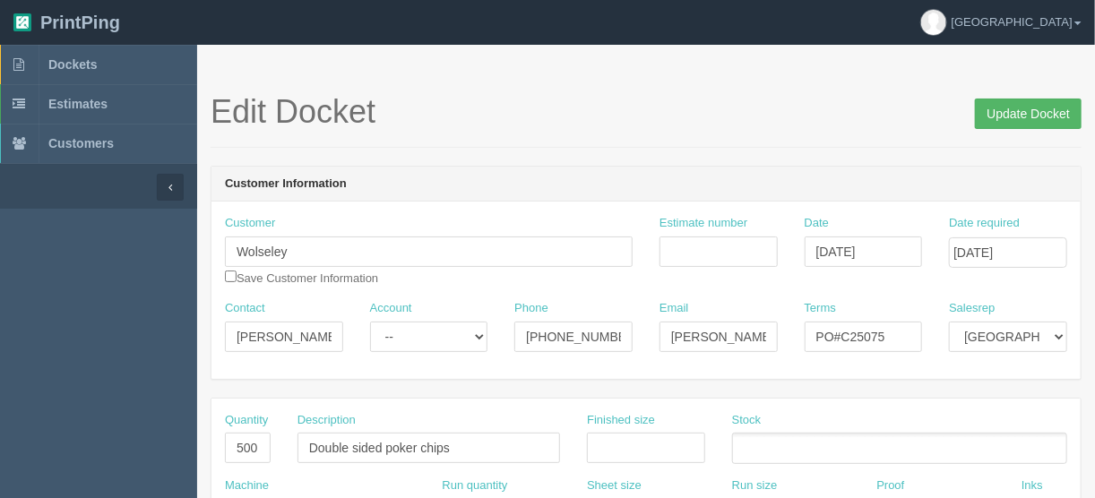
type textarea "PO to GMG Works: 500 Lanyards #4-SUBL fully sublimated @ $2.16/each ($1080.00) …"
click at [1008, 112] on input "Update Docket" at bounding box center [1028, 114] width 107 height 30
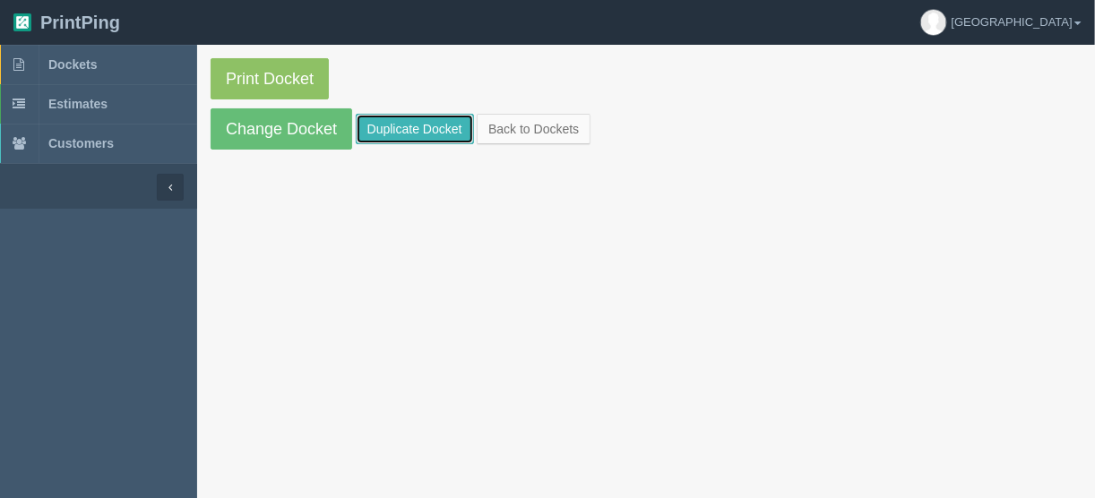
click at [402, 123] on link "Duplicate Docket" at bounding box center [415, 129] width 118 height 30
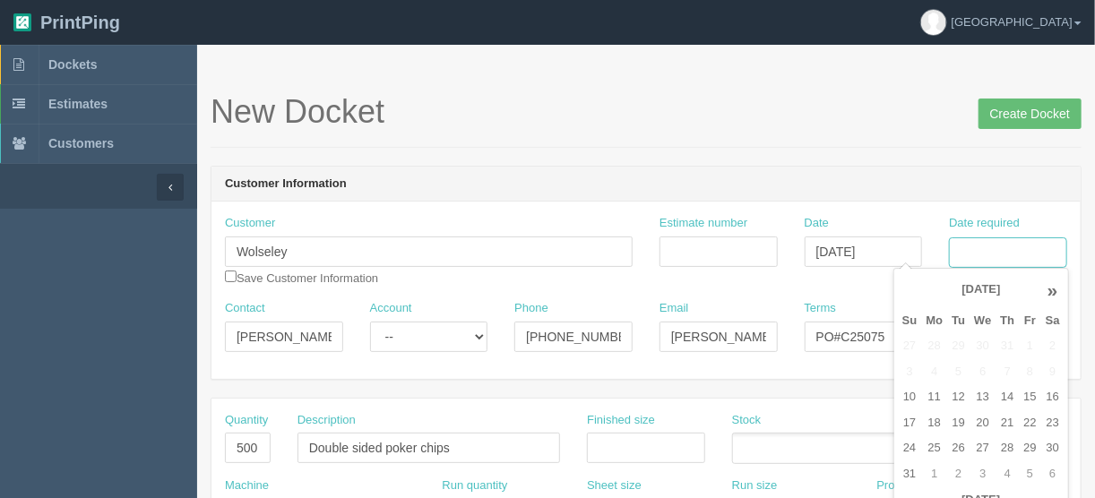
click at [979, 245] on input "Date required" at bounding box center [1008, 253] width 118 height 30
click at [1023, 468] on td "5" at bounding box center [1030, 475] width 22 height 26
type input "[DATE]"
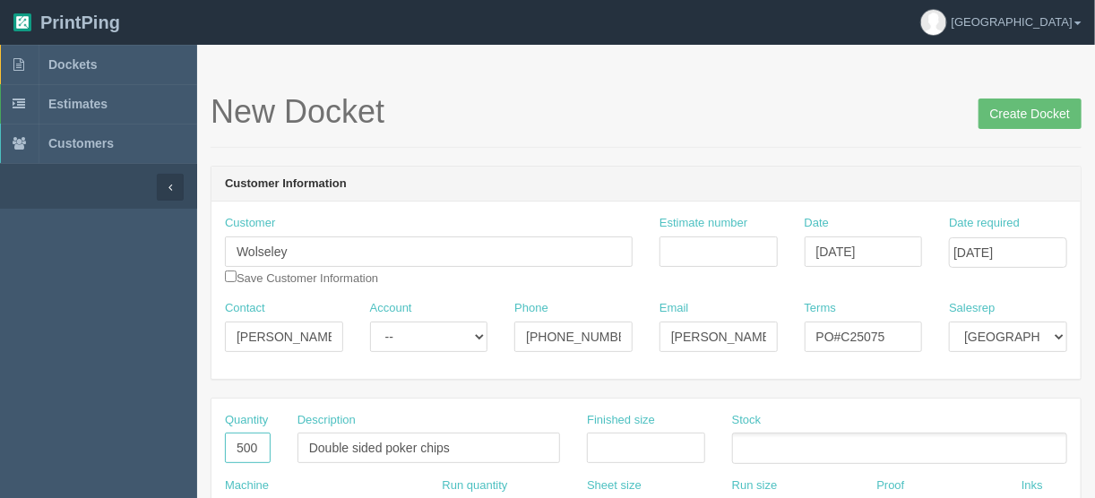
click at [263, 447] on input "500" at bounding box center [248, 448] width 46 height 30
type input "50"
drag, startPoint x: 463, startPoint y: 450, endPoint x: 277, endPoint y: 419, distance: 189.1
click at [273, 437] on div "Quantity 50 Description Double sided poker chips Finished size Stock" at bounding box center [647, 444] width 870 height 65
click at [355, 446] on input "Waffle weave towels" at bounding box center [429, 448] width 263 height 30
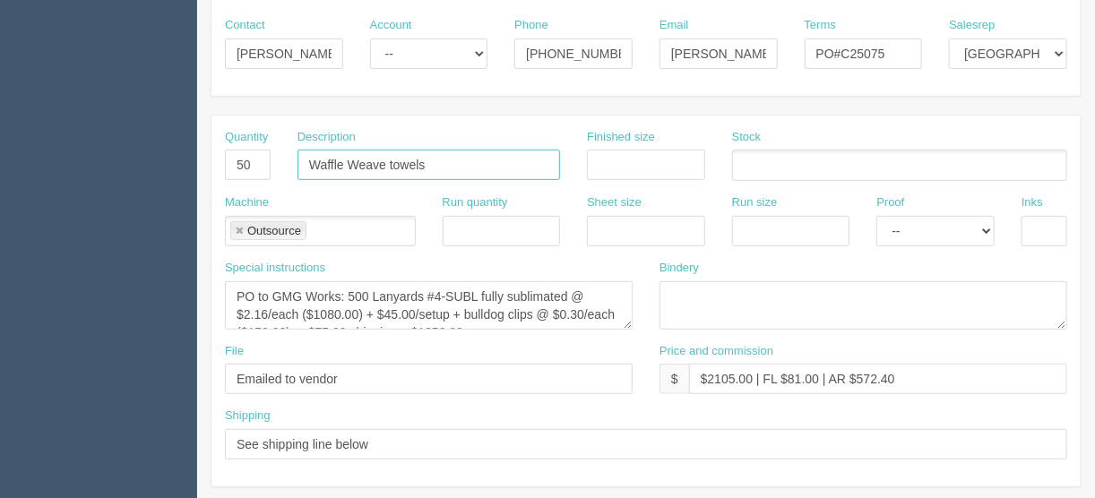
scroll to position [287, 0]
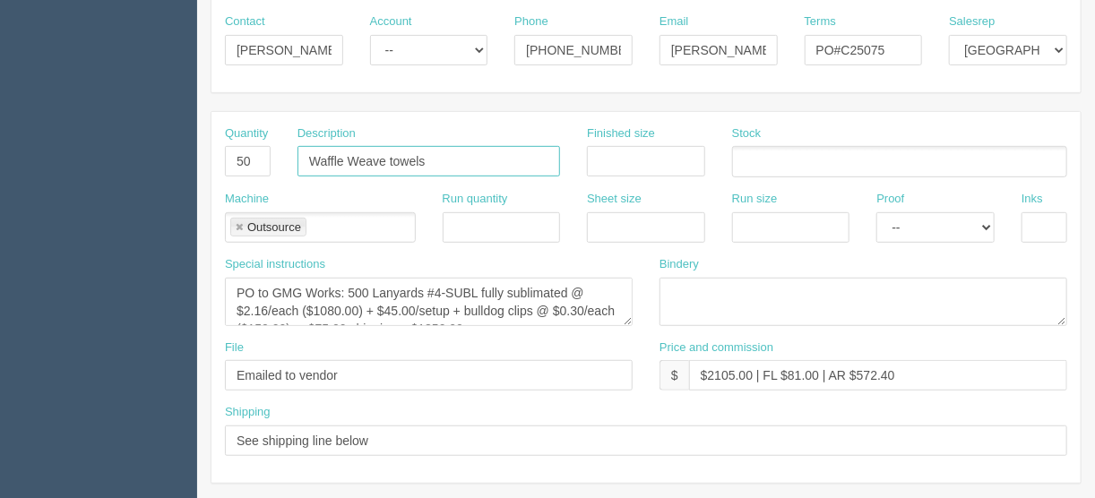
type input "Waffle Weave towels"
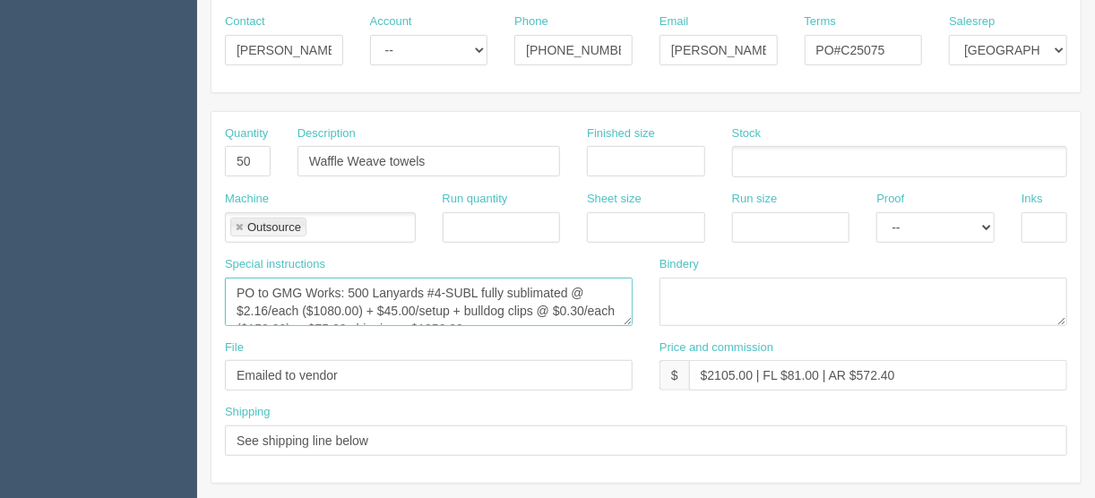
drag, startPoint x: 339, startPoint y: 286, endPoint x: 275, endPoint y: 287, distance: 63.7
click at [275, 287] on textarea "PO to GMG Works: 500 Lanyards #4-SUBL fully sublimated @ $2.16/each ($1080.00) …" at bounding box center [429, 302] width 408 height 48
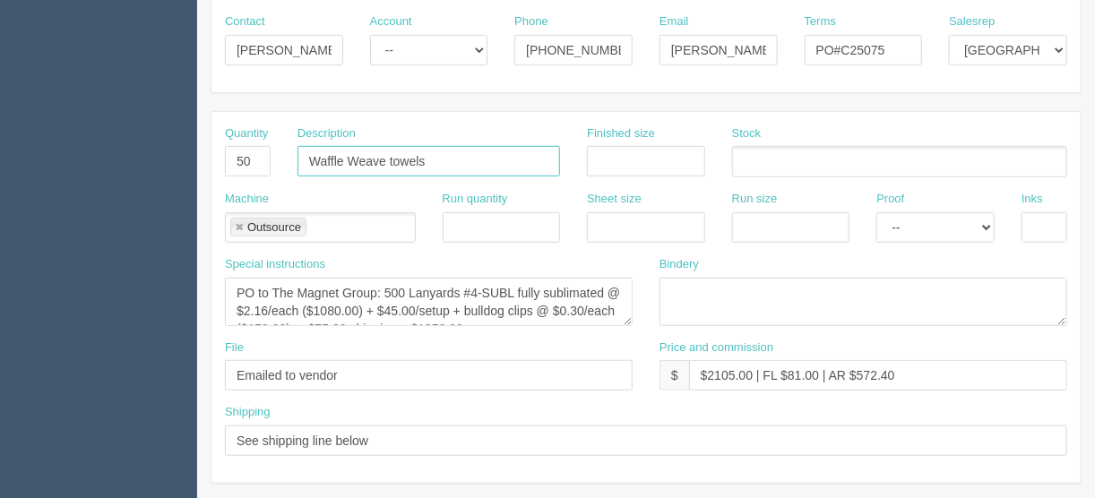
drag, startPoint x: 422, startPoint y: 157, endPoint x: 267, endPoint y: 169, distance: 155.6
click at [269, 169] on div "Quantity 50 Description Waffle Weave towels Finished size Stock" at bounding box center [647, 157] width 870 height 65
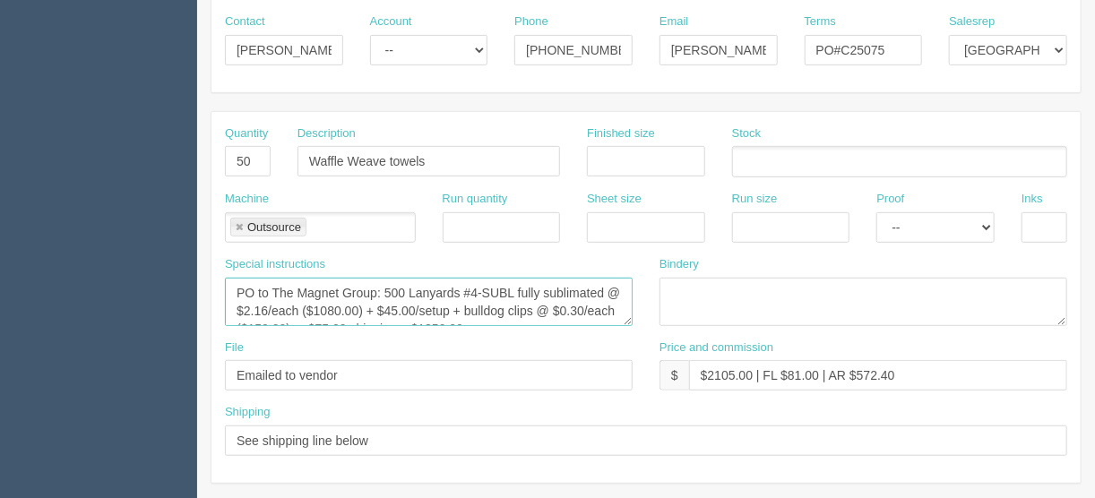
click at [402, 290] on textarea "PO to GMG Works: 500 Lanyards #4-SUBL fully sublimated @ $2.16/each ($1080.00) …" at bounding box center [429, 302] width 408 height 48
drag, startPoint x: 452, startPoint y: 289, endPoint x: 402, endPoint y: 286, distance: 49.4
click at [402, 286] on textarea "PO to GMG Works: 500 Lanyards #4-SUBL fully sublimated @ $2.16/each ($1080.00) …" at bounding box center [429, 302] width 408 height 48
paste textarea "Waffle Weave towel"
drag, startPoint x: 567, startPoint y: 289, endPoint x: 530, endPoint y: 286, distance: 36.9
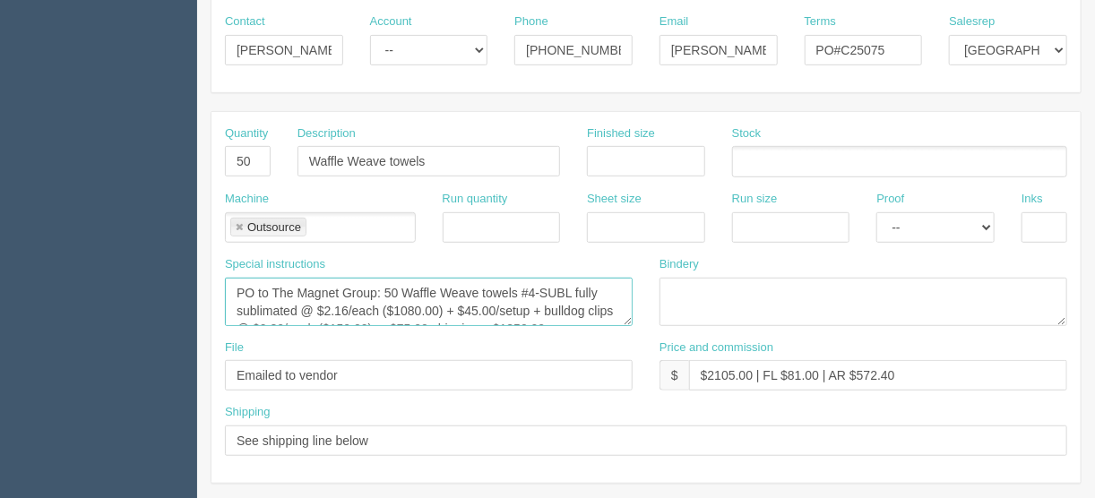
click at [530, 286] on textarea "PO to GMG Works: 500 Lanyards #4-SUBL fully sublimated @ $2.16/each ($1080.00) …" at bounding box center [429, 302] width 408 height 48
type textarea "PO to The Magnet Group: 50 Waffle Weave towels #GWW1626 fully sublimated @ $2.1…"
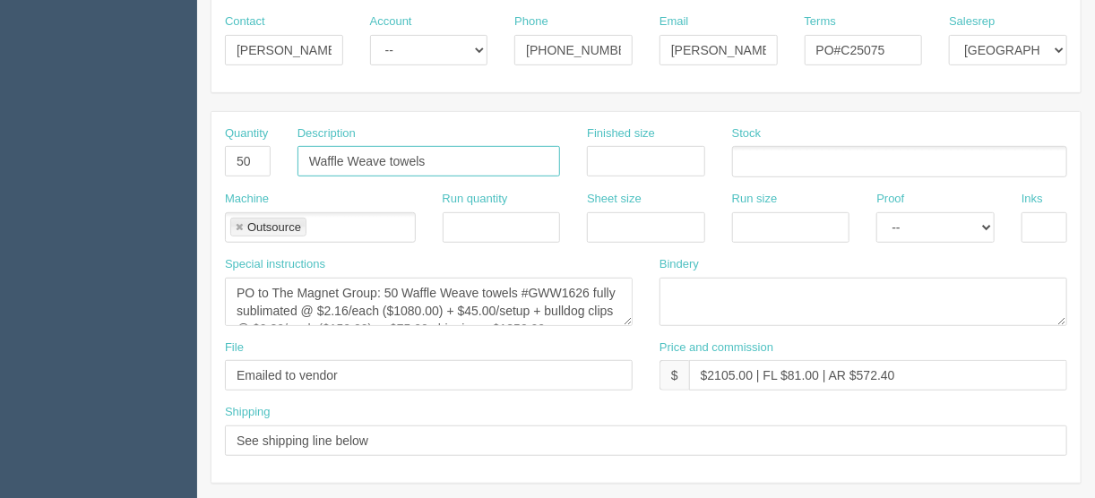
click at [437, 154] on input "Waffle Weave towels" at bounding box center [429, 161] width 263 height 30
click at [464, 158] on input "Waffle Weave towels - Fire protection" at bounding box center [429, 161] width 263 height 30
type input "Waffle Weave towels - Fire Protection"
click at [887, 46] on input "PO#C25075" at bounding box center [864, 50] width 118 height 30
click at [875, 46] on input "PO#C250003" at bounding box center [864, 50] width 118 height 30
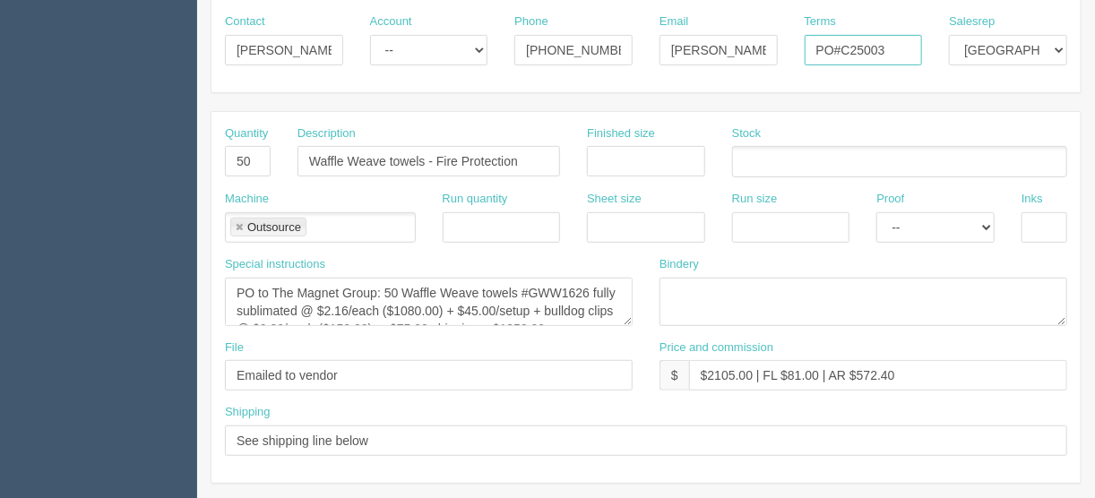
type input "PO#C25003"
drag, startPoint x: 296, startPoint y: 304, endPoint x: 593, endPoint y: 287, distance: 297.2
click at [593, 287] on textarea "PO to GMG Works: 500 Lanyards #4-SUBL fully sublimated @ $2.16/each ($1080.00) …" at bounding box center [429, 302] width 408 height 48
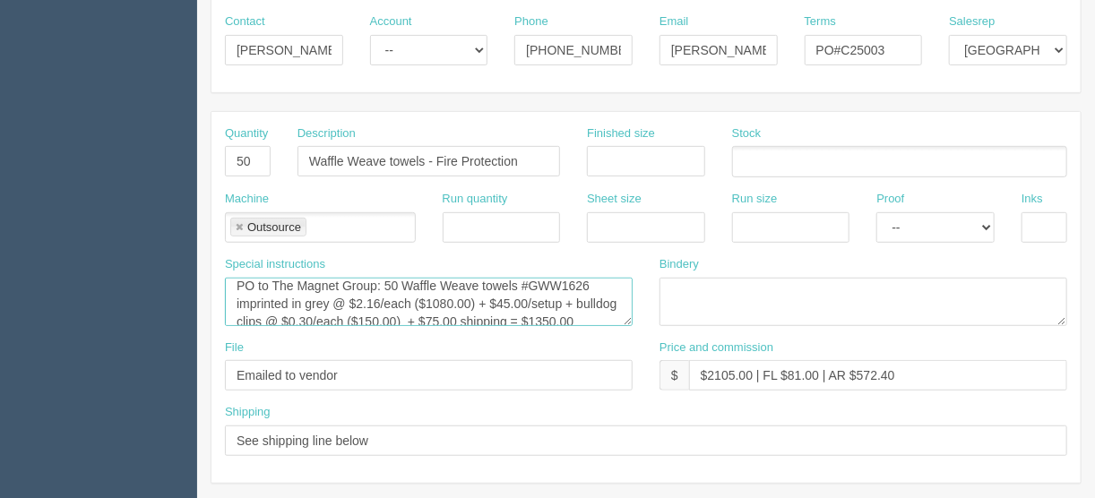
scroll to position [0, 0]
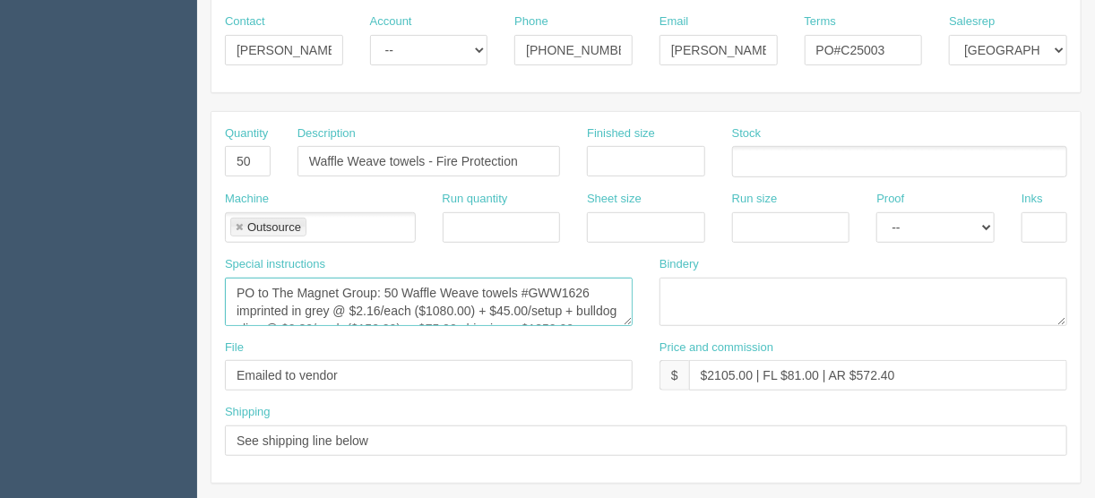
drag, startPoint x: 448, startPoint y: 288, endPoint x: 574, endPoint y: 310, distance: 127.5
click at [574, 310] on textarea "PO to GMG Works: 500 Lanyards #4-SUBL fully sublimated @ $2.16/each ($1080.00) …" at bounding box center [429, 302] width 408 height 48
click at [507, 310] on textarea "PO to GMG Works: 500 Lanyards #4-SUBL fully sublimated @ $2.16/each ($1080.00) …" at bounding box center [429, 302] width 408 height 48
drag, startPoint x: 377, startPoint y: 307, endPoint x: 354, endPoint y: 310, distance: 23.6
click at [354, 310] on textarea "PO to GMG Works: 500 Lanyards #4-SUBL fully sublimated @ $2.16/each ($1080.00) …" at bounding box center [429, 302] width 408 height 48
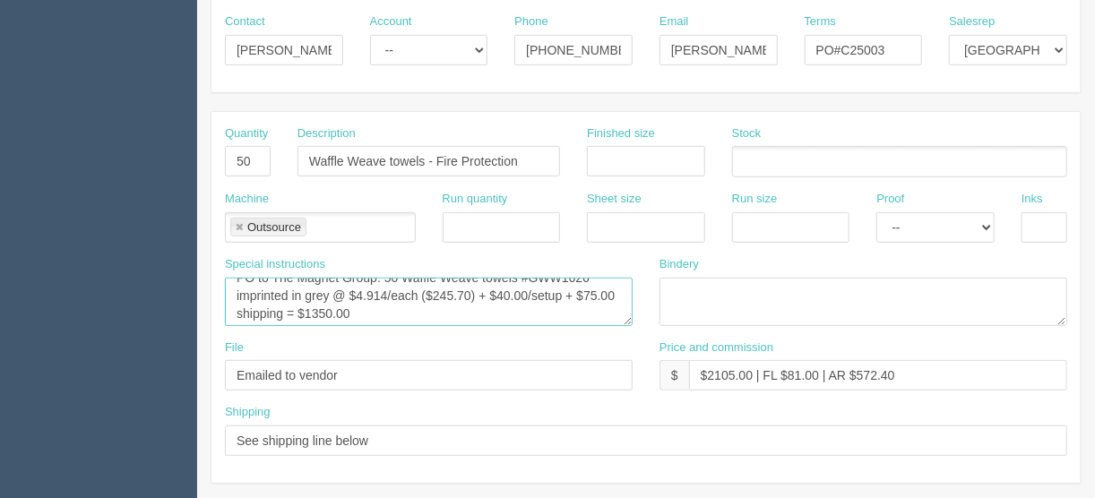
scroll to position [4, 0]
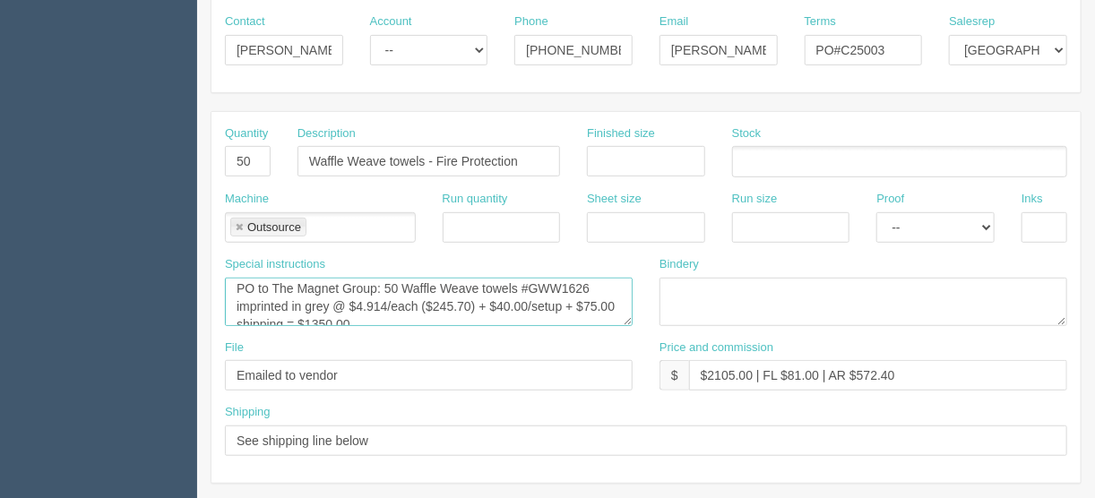
click at [353, 320] on textarea "PO to GMG Works: 500 Lanyards #4-SUBL fully sublimated @ $2.16/each ($1080.00) …" at bounding box center [429, 302] width 408 height 48
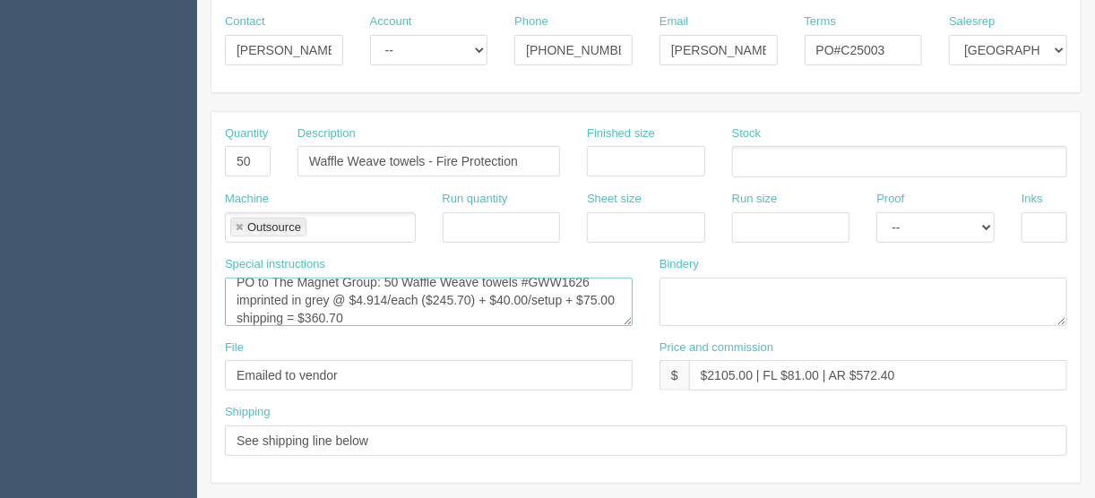
type textarea "PO to The Magnet Group: 50 Waffle Weave towels #GWW1626 imprinted in grey @ $4.…"
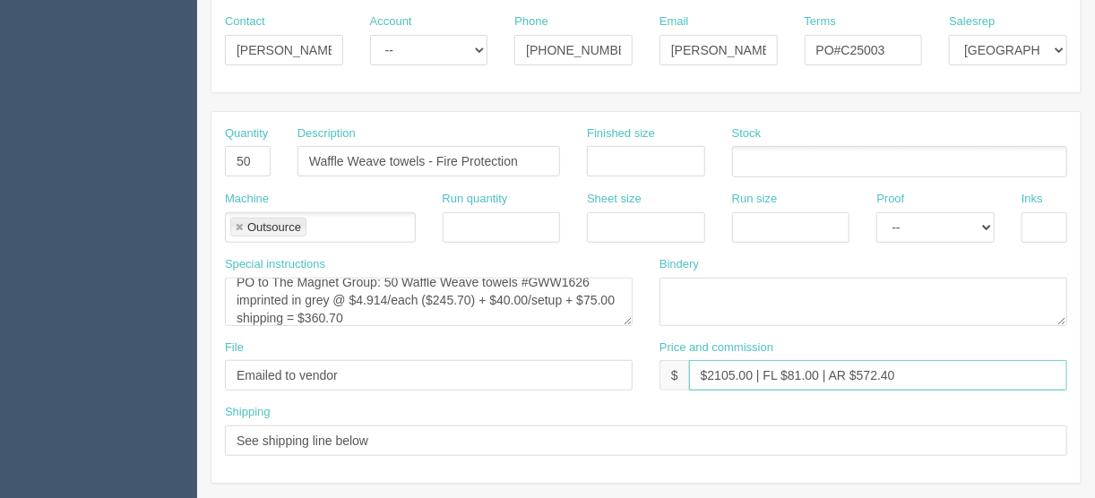
drag, startPoint x: 752, startPoint y: 372, endPoint x: 708, endPoint y: 376, distance: 44.1
click at [708, 376] on input "$2105.00 | FL $81.00 | AR $572.40" at bounding box center [878, 375] width 378 height 30
drag, startPoint x: 809, startPoint y: 372, endPoint x: 783, endPoint y: 375, distance: 27.0
click at [783, 375] on input "$962.50 | FL $81.00 | AR $572.40" at bounding box center [878, 375] width 378 height 30
drag, startPoint x: 898, startPoint y: 376, endPoint x: 851, endPoint y: 372, distance: 47.6
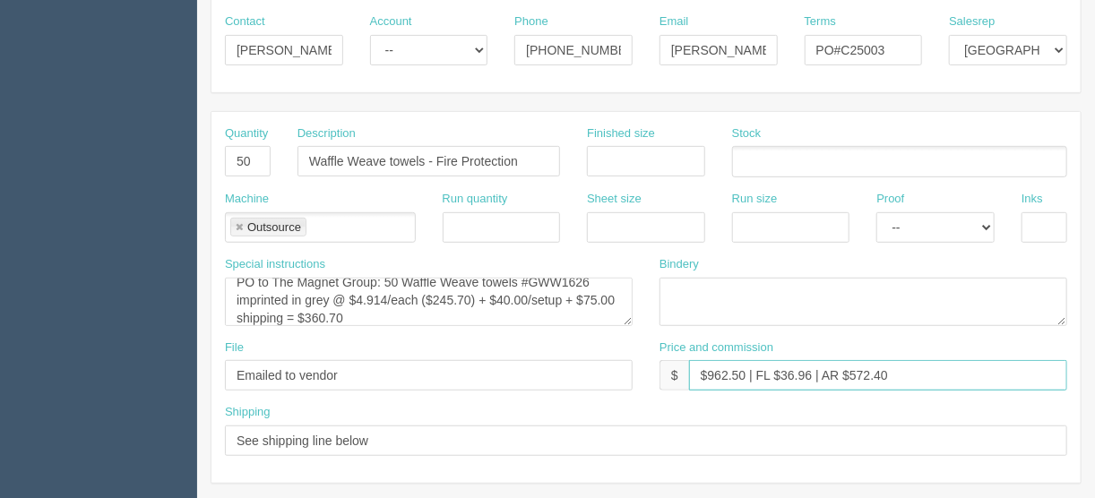
click at [851, 372] on input "$962.50 | FL $36.96 | AR $572.40" at bounding box center [878, 375] width 378 height 30
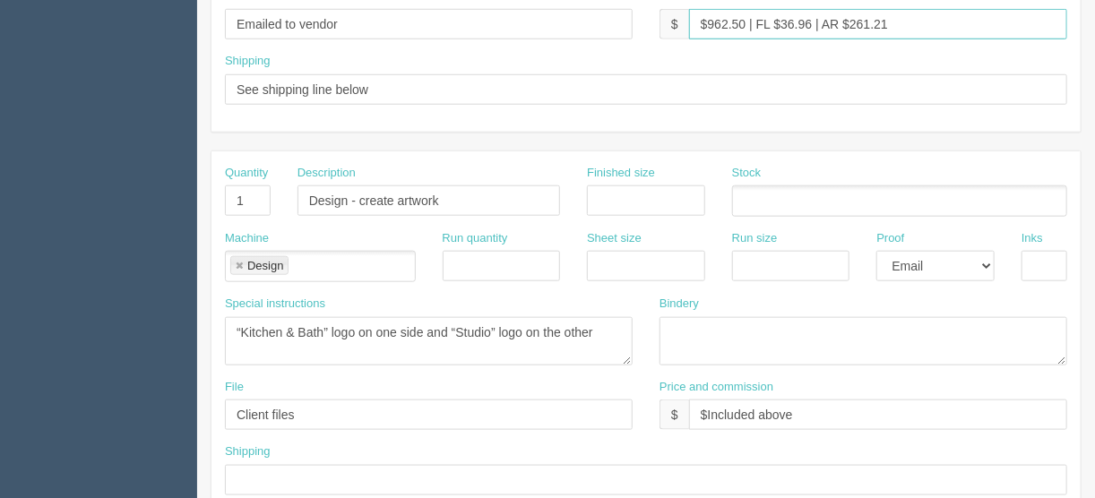
scroll to position [645, 0]
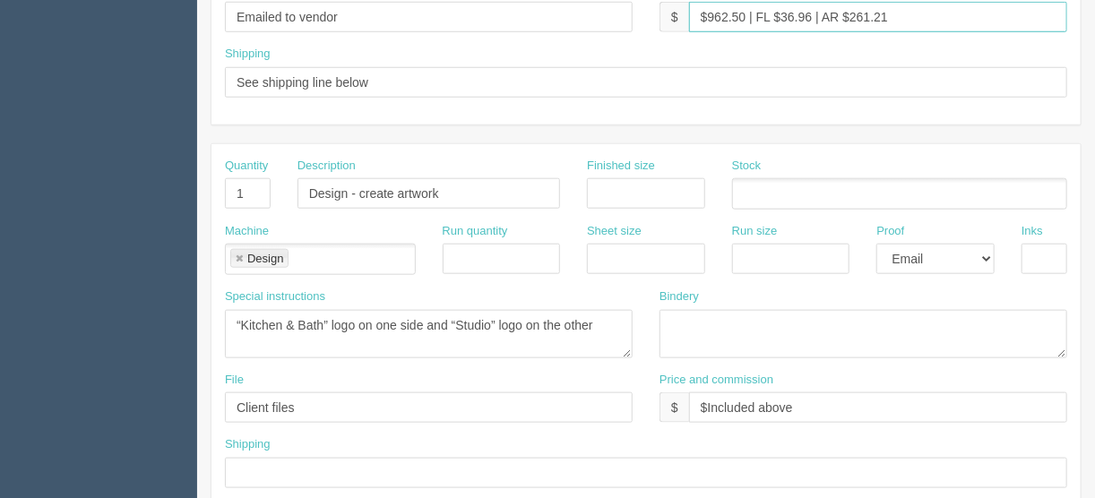
type input "$962.50 | FL $36.96 | AR $261.21"
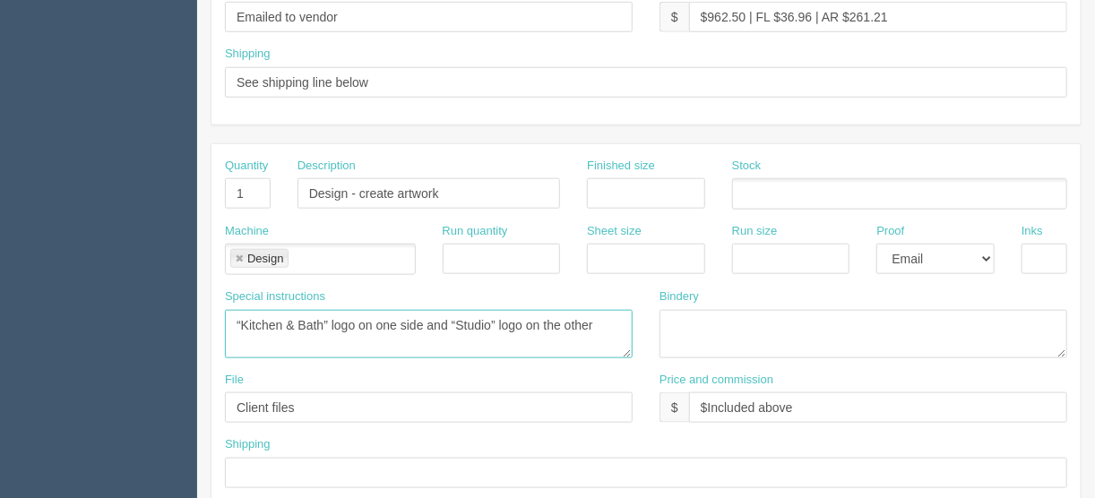
drag, startPoint x: 612, startPoint y: 319, endPoint x: 199, endPoint y: 314, distance: 413.3
click at [199, 314] on section "New Docket Create Docket Customer Information Customer Wolseley Save Customer I…" at bounding box center [646, 190] width 898 height 1583
paste textarea "design (all in the one colour shown on the website"
click at [411, 319] on textarea "“Kitchen & Bath” logo on one side and “Studio” logo on the other" at bounding box center [429, 334] width 408 height 48
click at [291, 340] on textarea "“Kitchen & Bath” logo on one side and “Studio” logo on the other" at bounding box center [429, 334] width 408 height 48
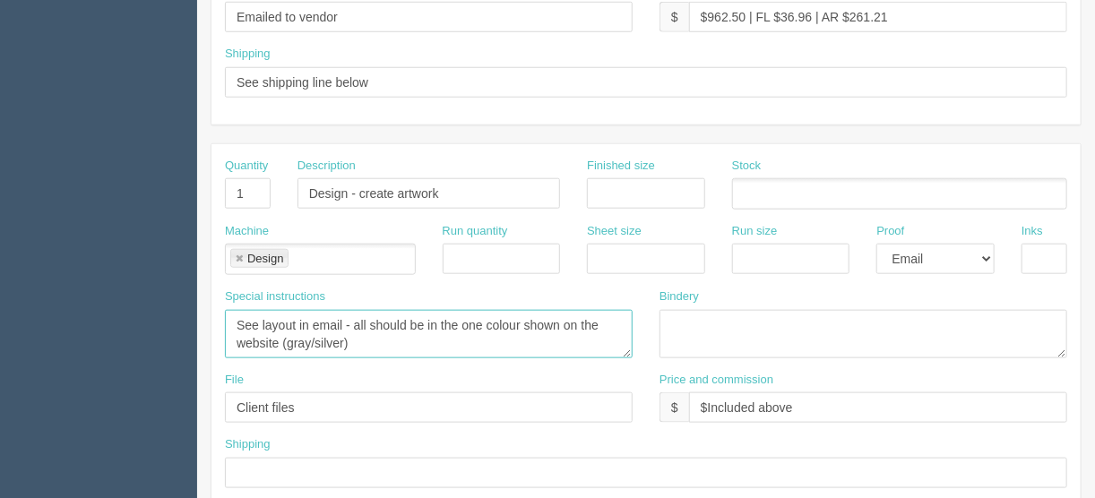
click at [341, 333] on textarea "“Kitchen & Bath” logo on one side and “Studio” logo on the other" at bounding box center [429, 334] width 408 height 48
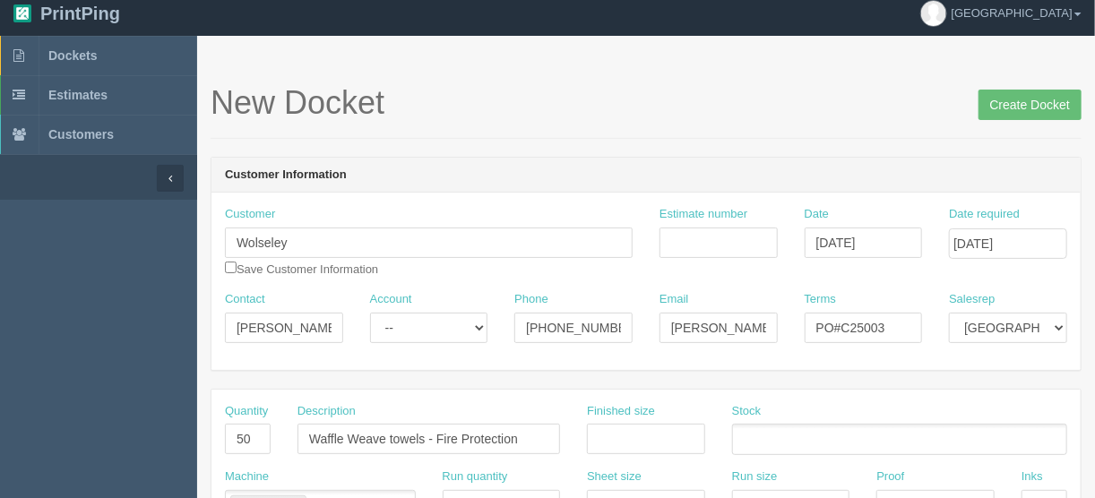
scroll to position [0, 0]
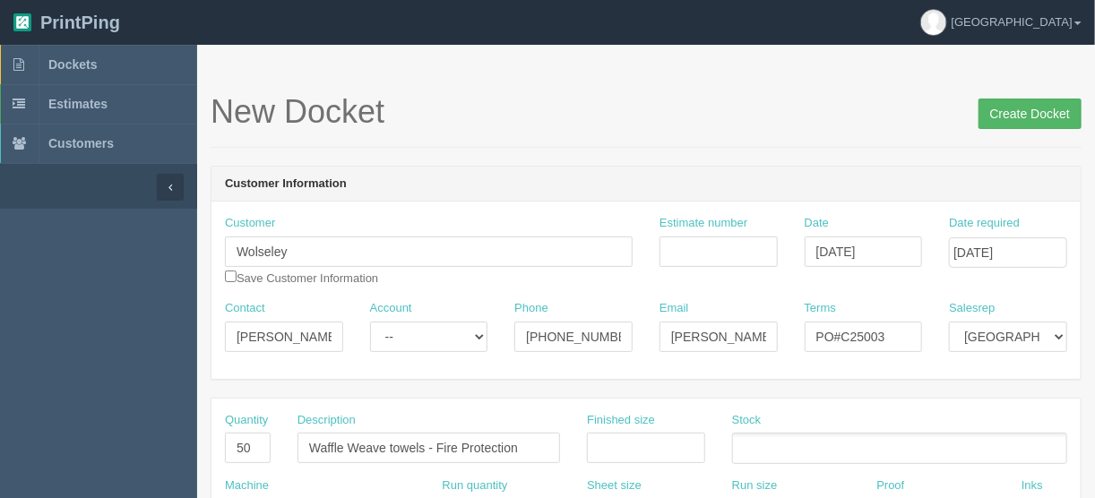
type textarea "See layout in email - all should be in the one colour shown on the website (gra…"
click at [1018, 116] on input "Create Docket" at bounding box center [1030, 114] width 103 height 30
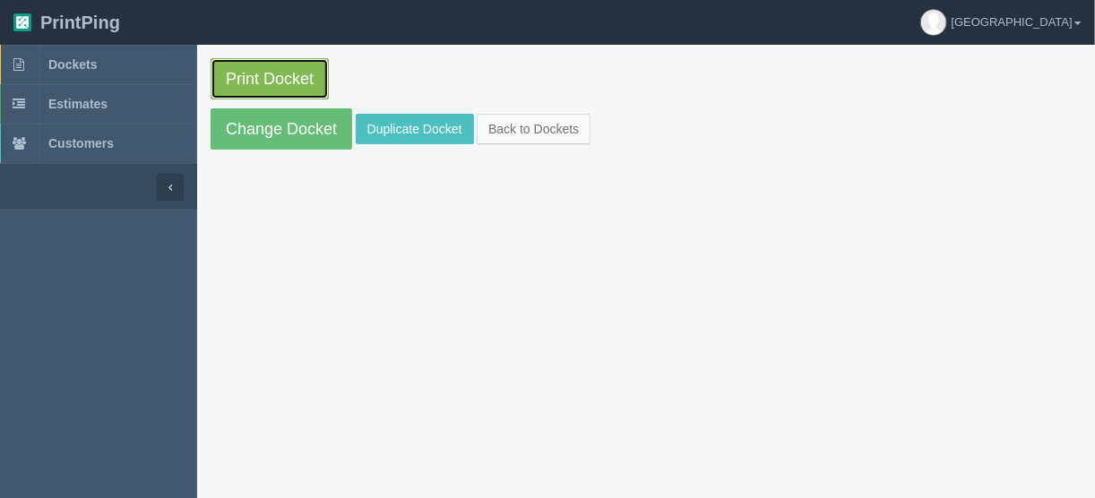
click at [265, 70] on link "Print Docket" at bounding box center [270, 78] width 118 height 41
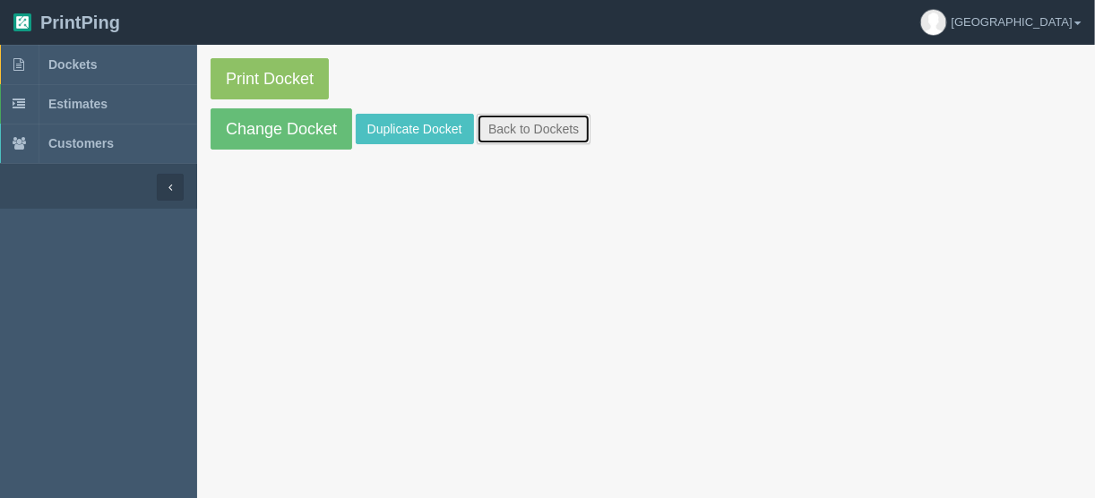
click at [549, 128] on link "Back to Dockets" at bounding box center [534, 129] width 114 height 30
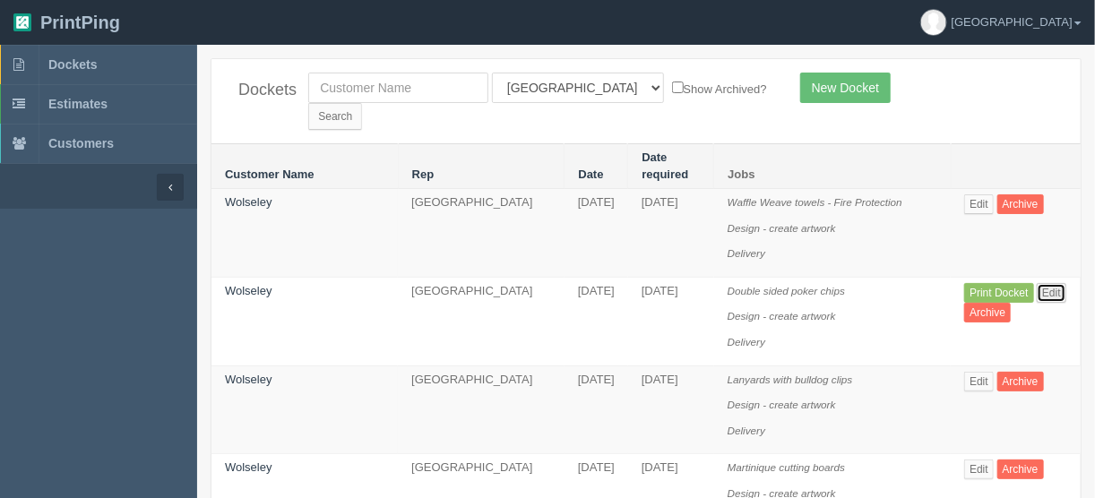
click at [1041, 283] on link "Edit" at bounding box center [1052, 293] width 30 height 20
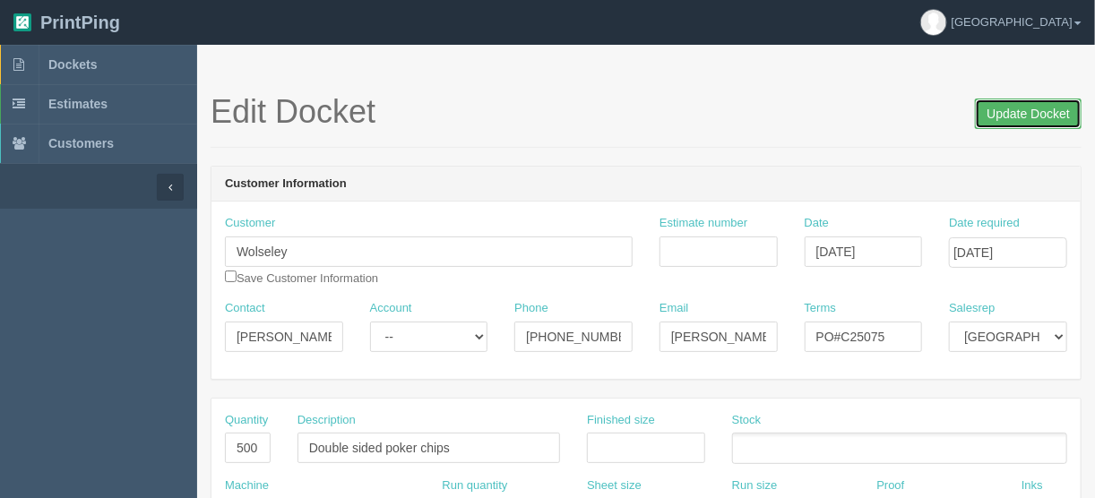
click at [1013, 113] on input "Update Docket" at bounding box center [1028, 114] width 107 height 30
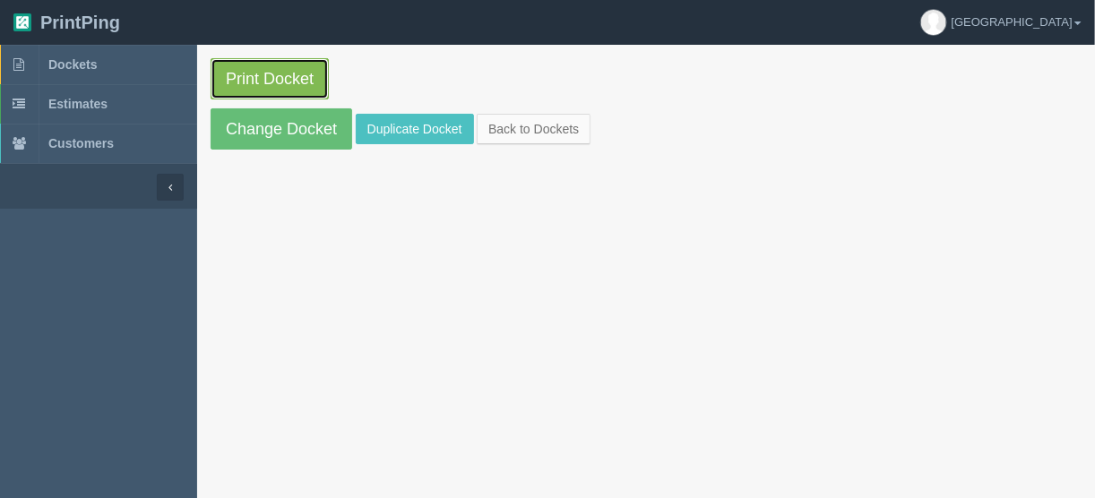
click at [273, 74] on link "Print Docket" at bounding box center [270, 78] width 118 height 41
